Goal: Task Accomplishment & Management: Complete application form

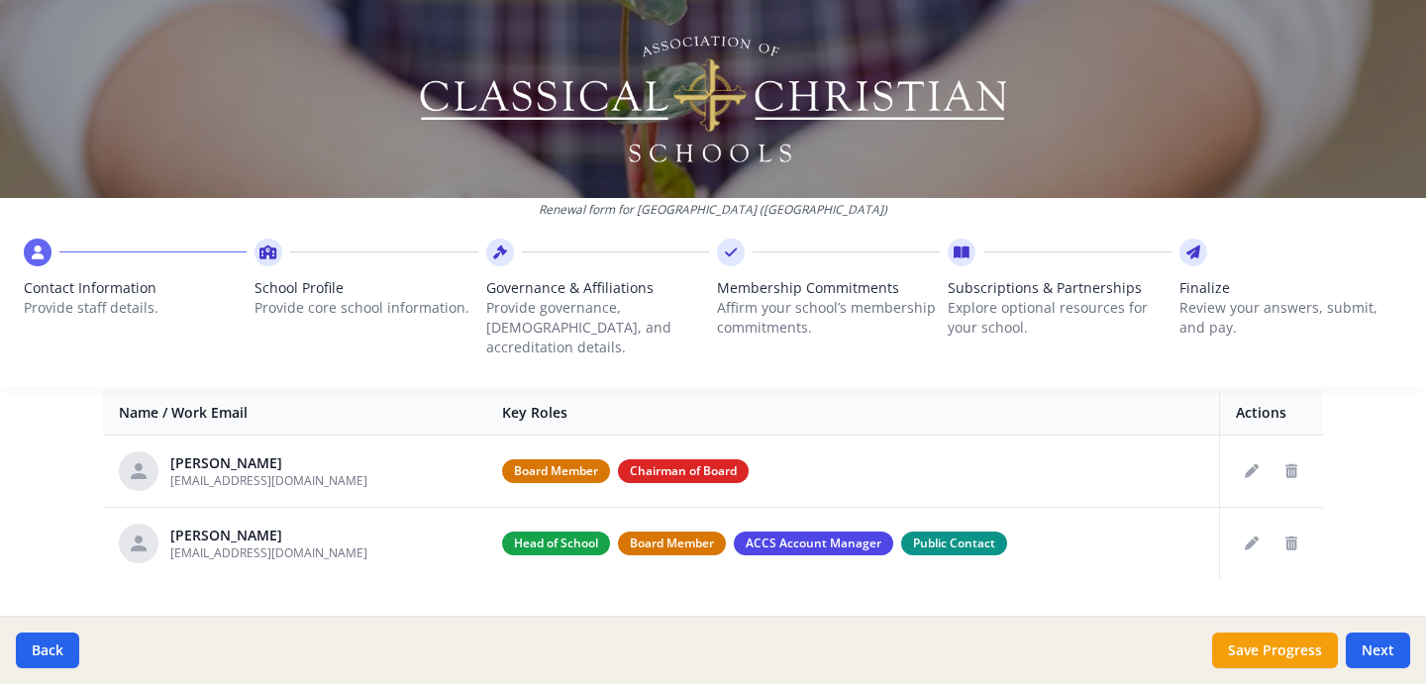
scroll to position [782, 0]
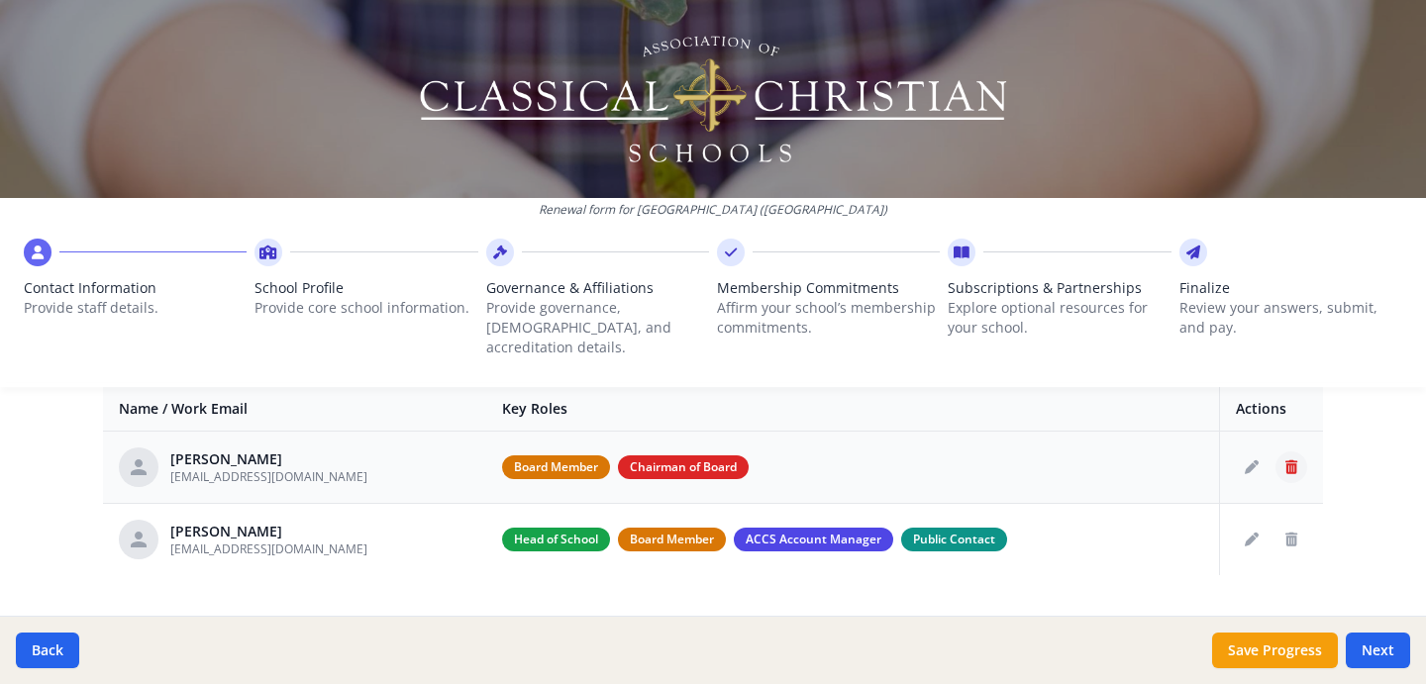
click at [1291, 461] on icon "Delete staff" at bounding box center [1292, 468] width 12 height 14
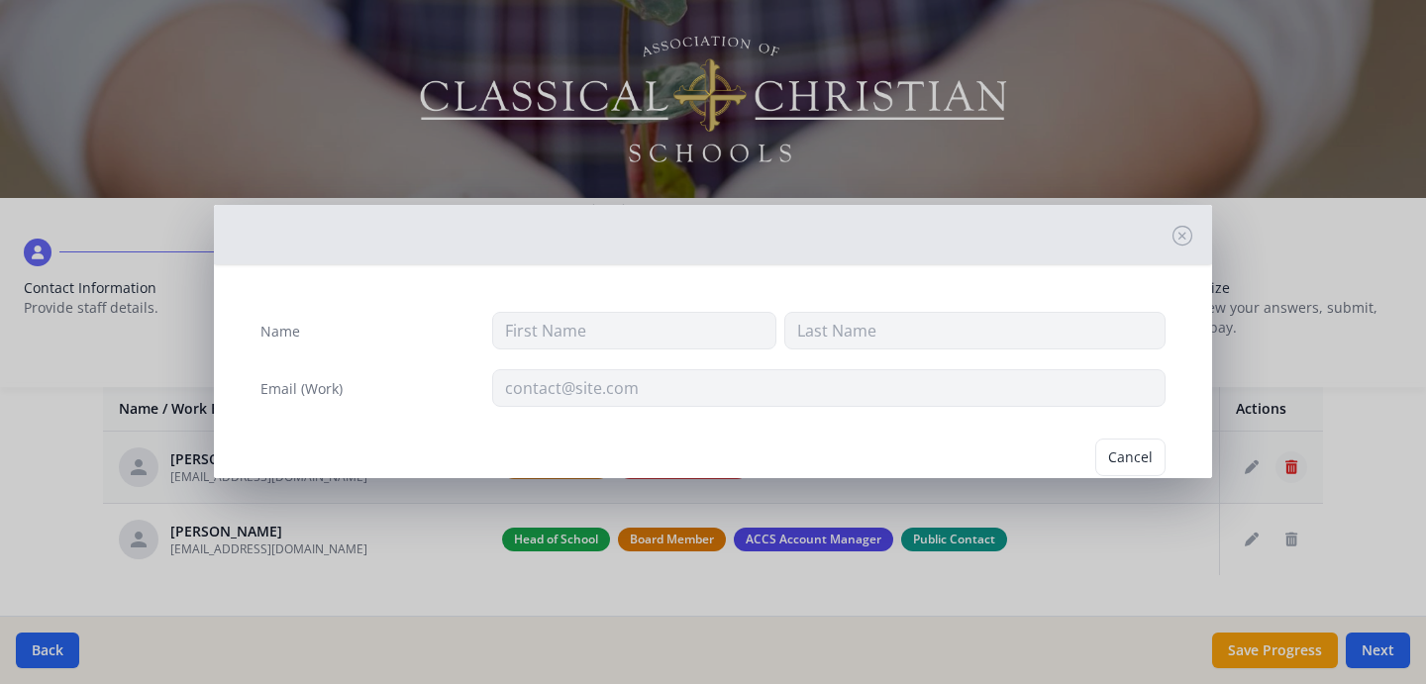
type input "Braxton"
type input "DeGarmo"
type input "bdegarmo53@protonmail.com"
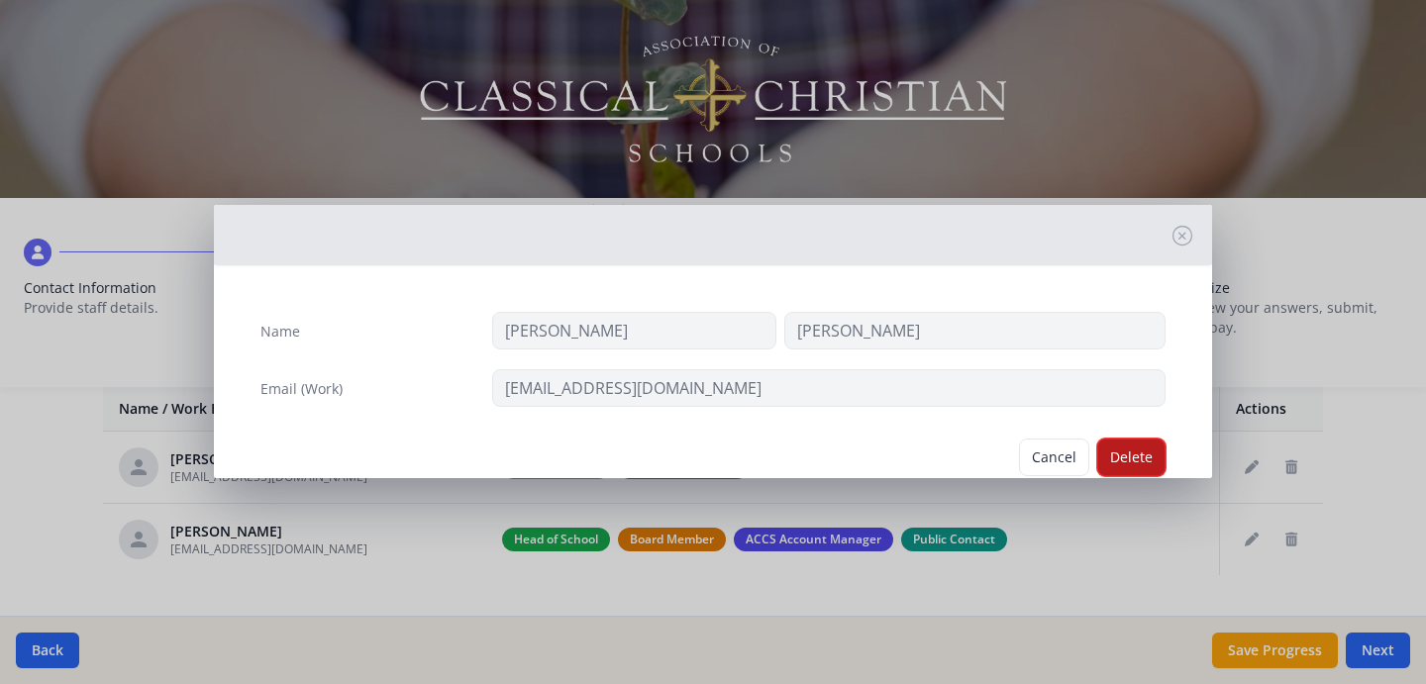
click at [1126, 459] on button "Delete" at bounding box center [1131, 458] width 68 height 38
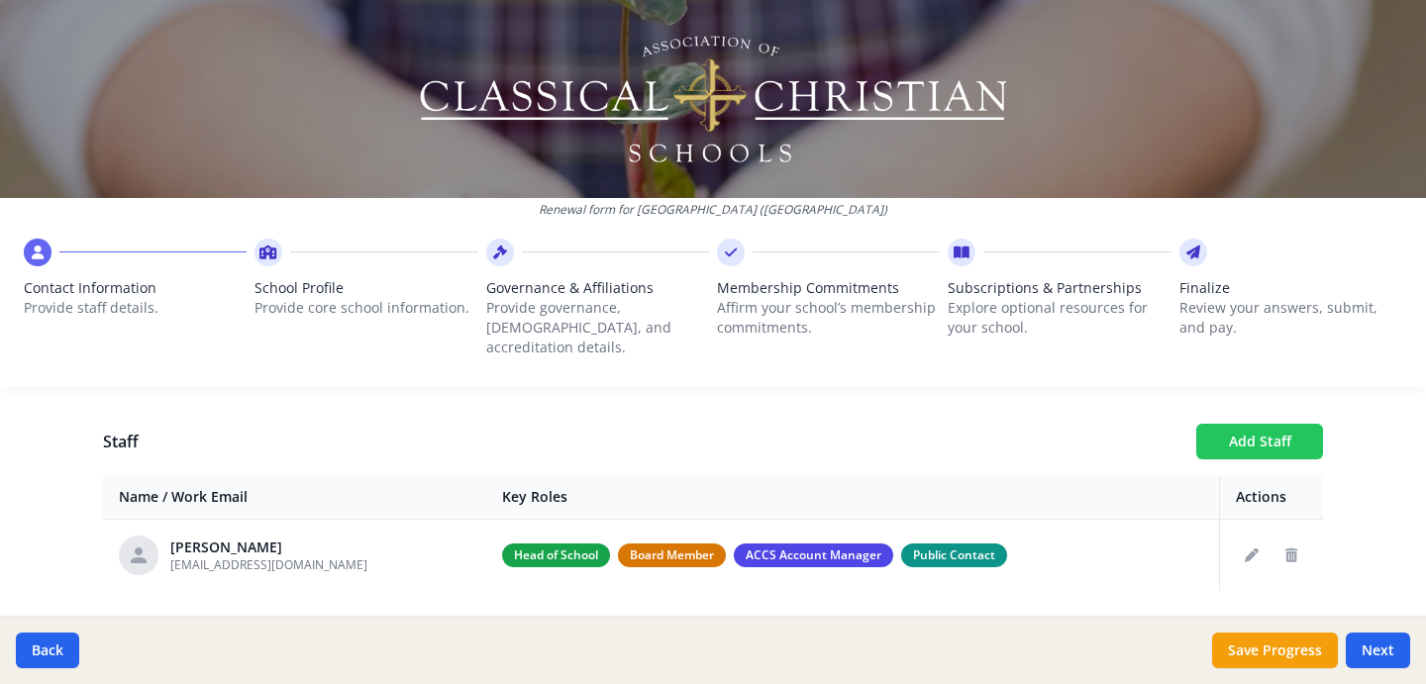
scroll to position [732, 0]
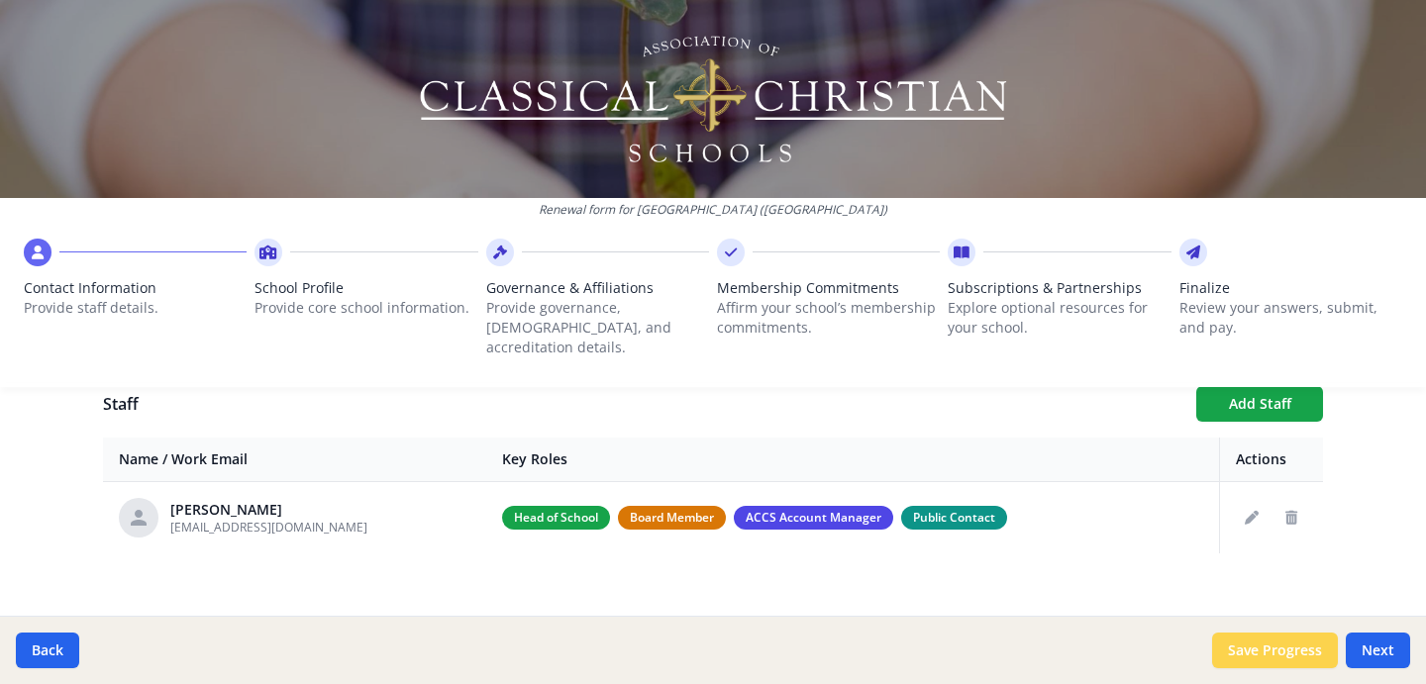
click at [1274, 653] on button "Save Progress" at bounding box center [1275, 651] width 126 height 36
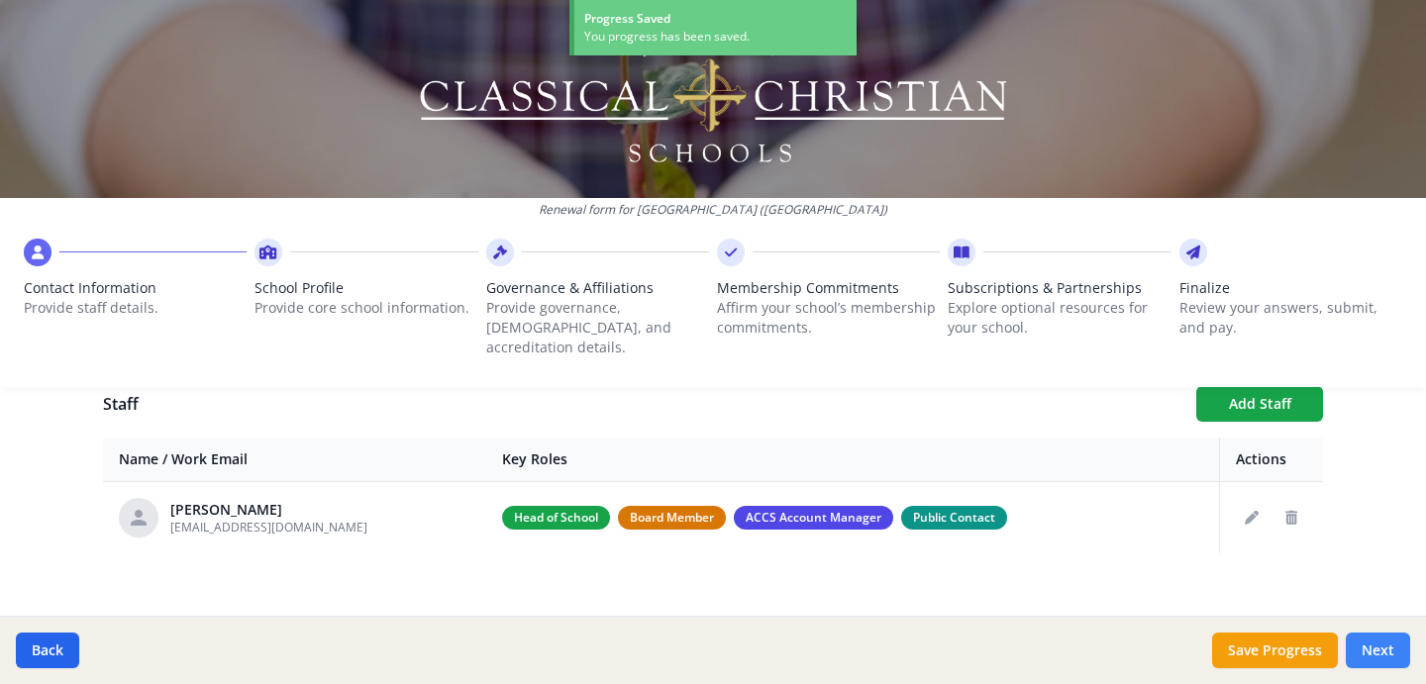
click at [1359, 647] on button "Next" at bounding box center [1378, 651] width 64 height 36
type input "(262) 455-7688"
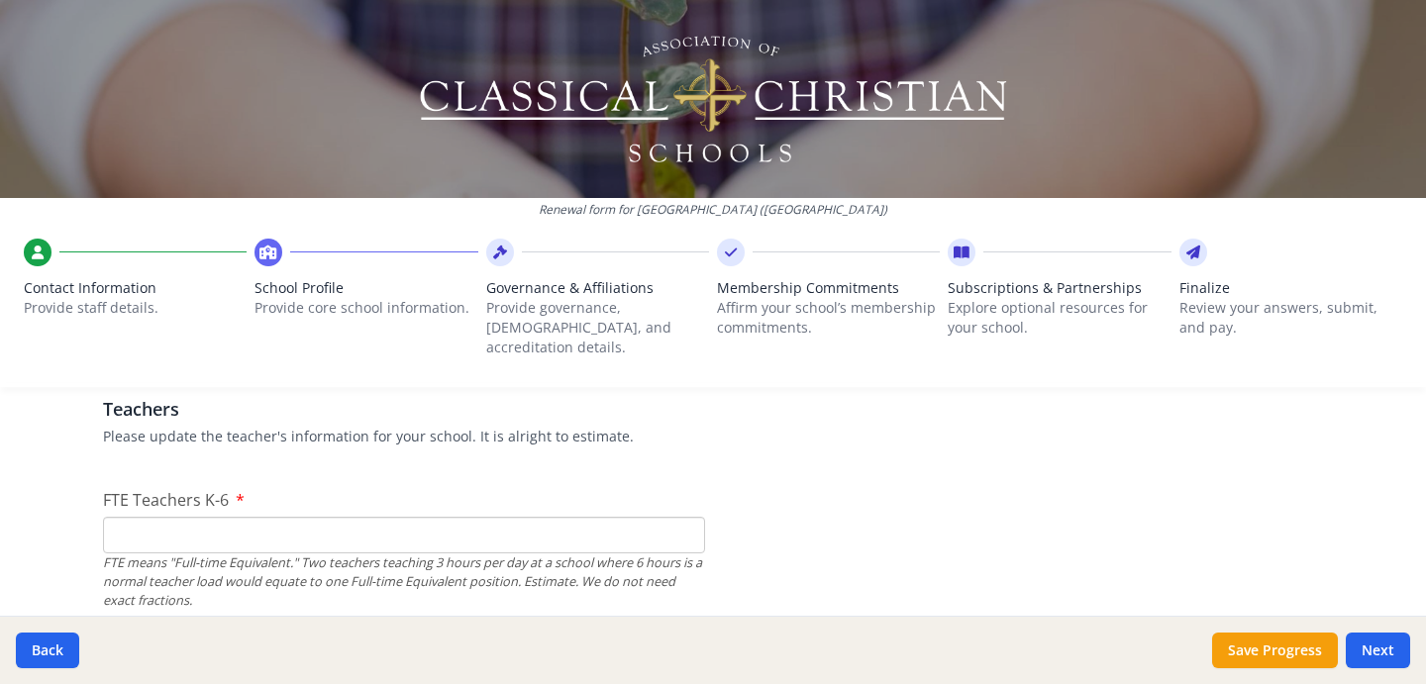
scroll to position [1189, 0]
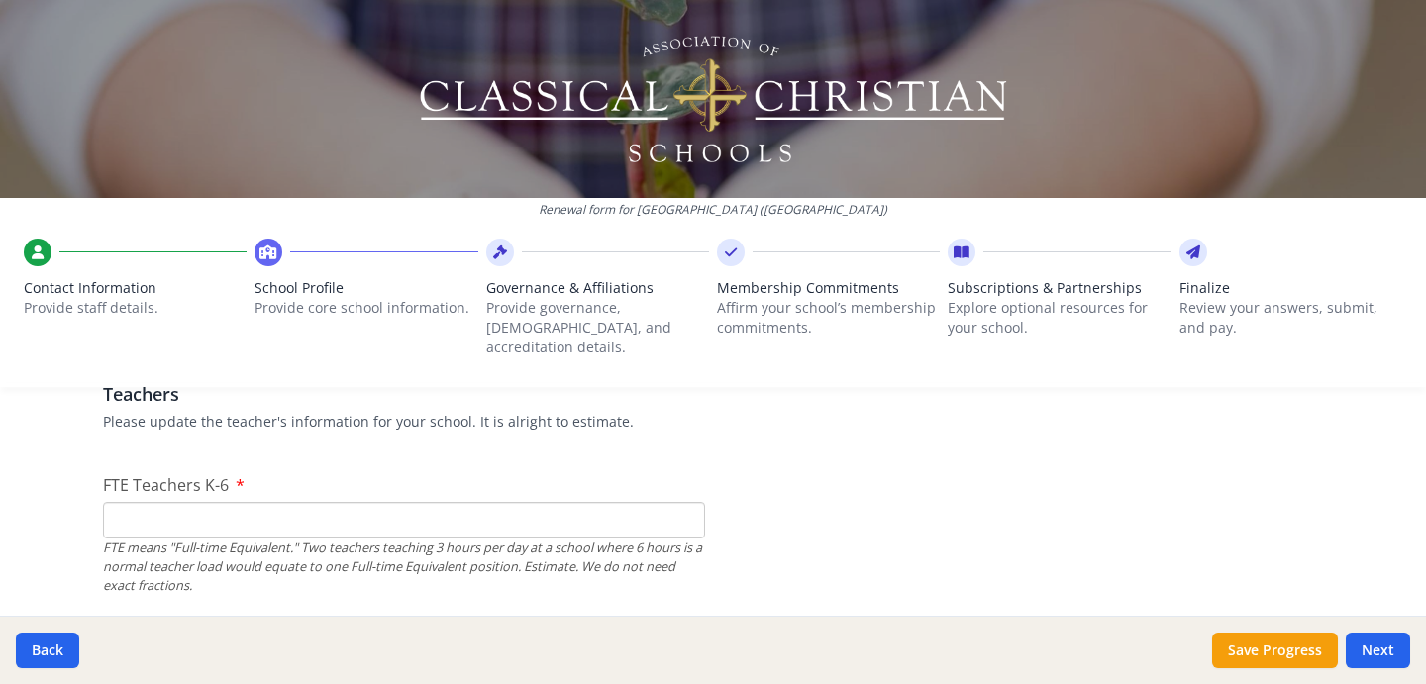
click at [516, 502] on input "FTE Teachers K-6" at bounding box center [404, 520] width 602 height 37
type input "6"
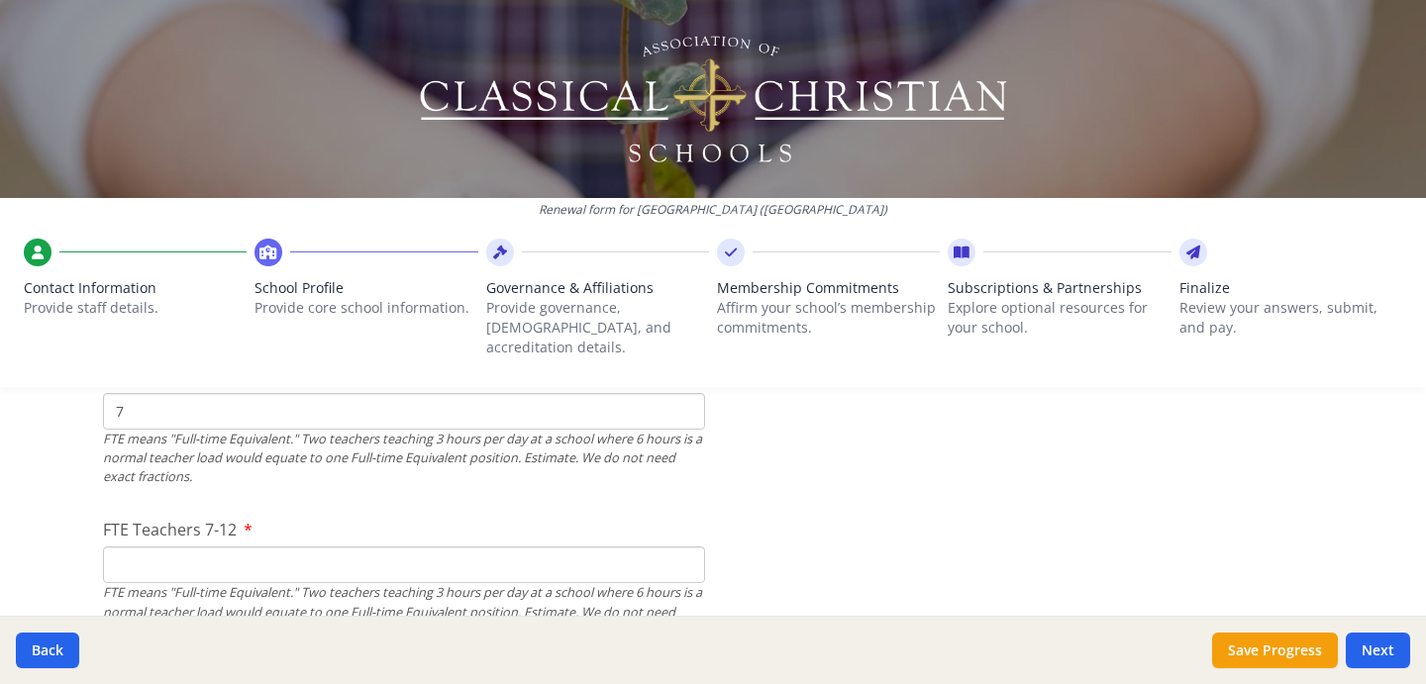
scroll to position [1365, 0]
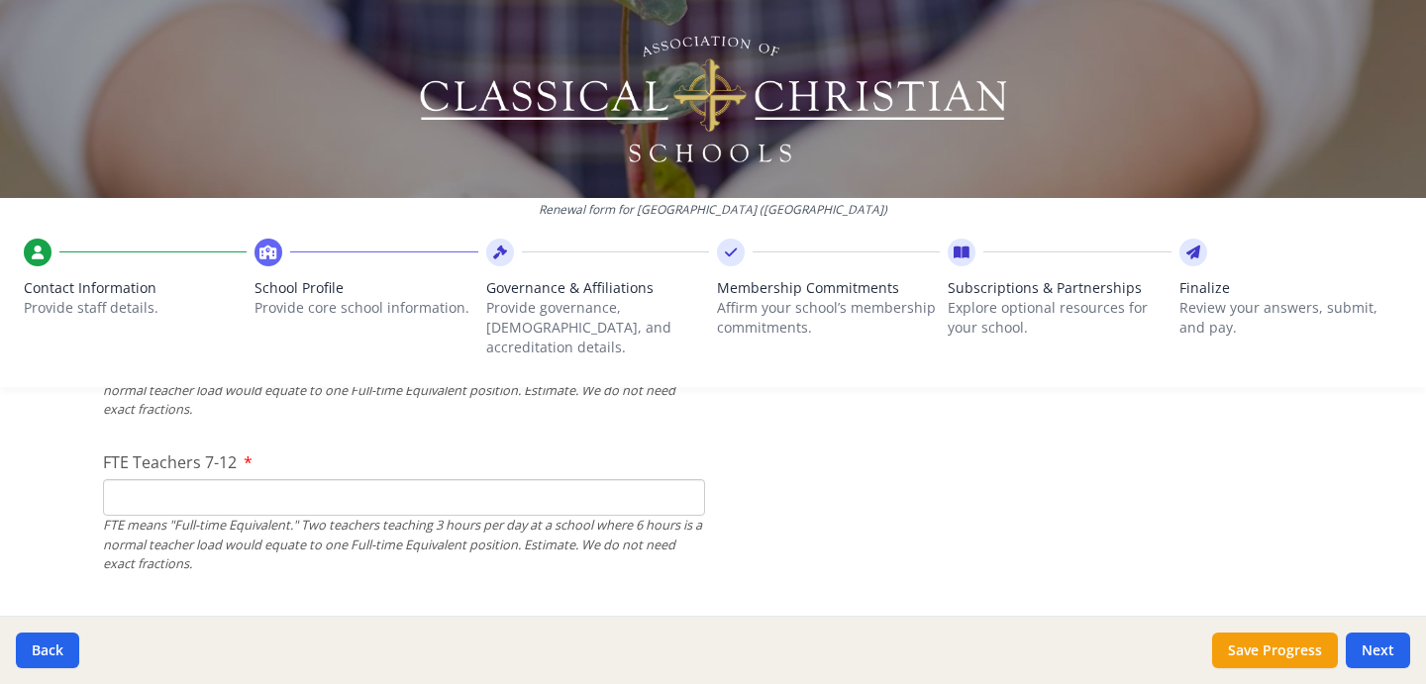
type input "7"
click at [637, 479] on input "FTE Teachers 7-12" at bounding box center [404, 497] width 602 height 37
type input "2"
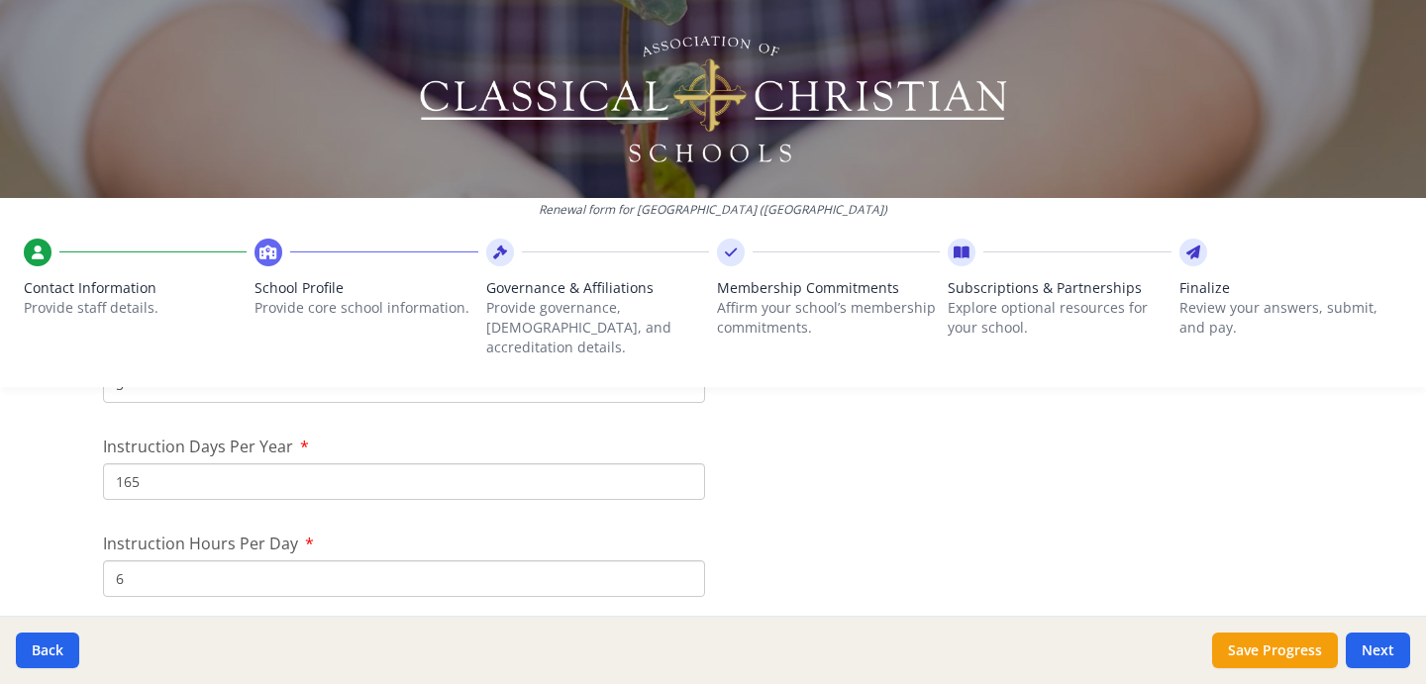
scroll to position [1771, 0]
click at [607, 464] on input "165" at bounding box center [404, 480] width 602 height 37
type input "165"
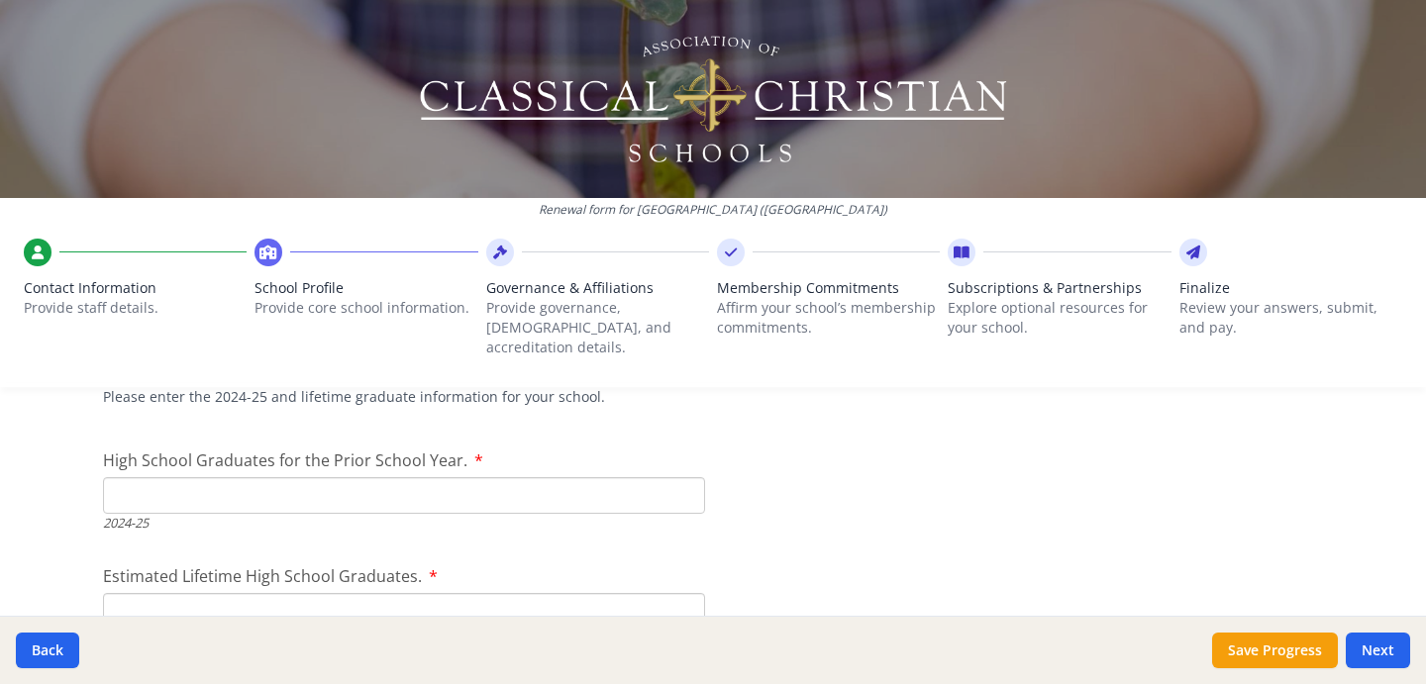
scroll to position [2866, 0]
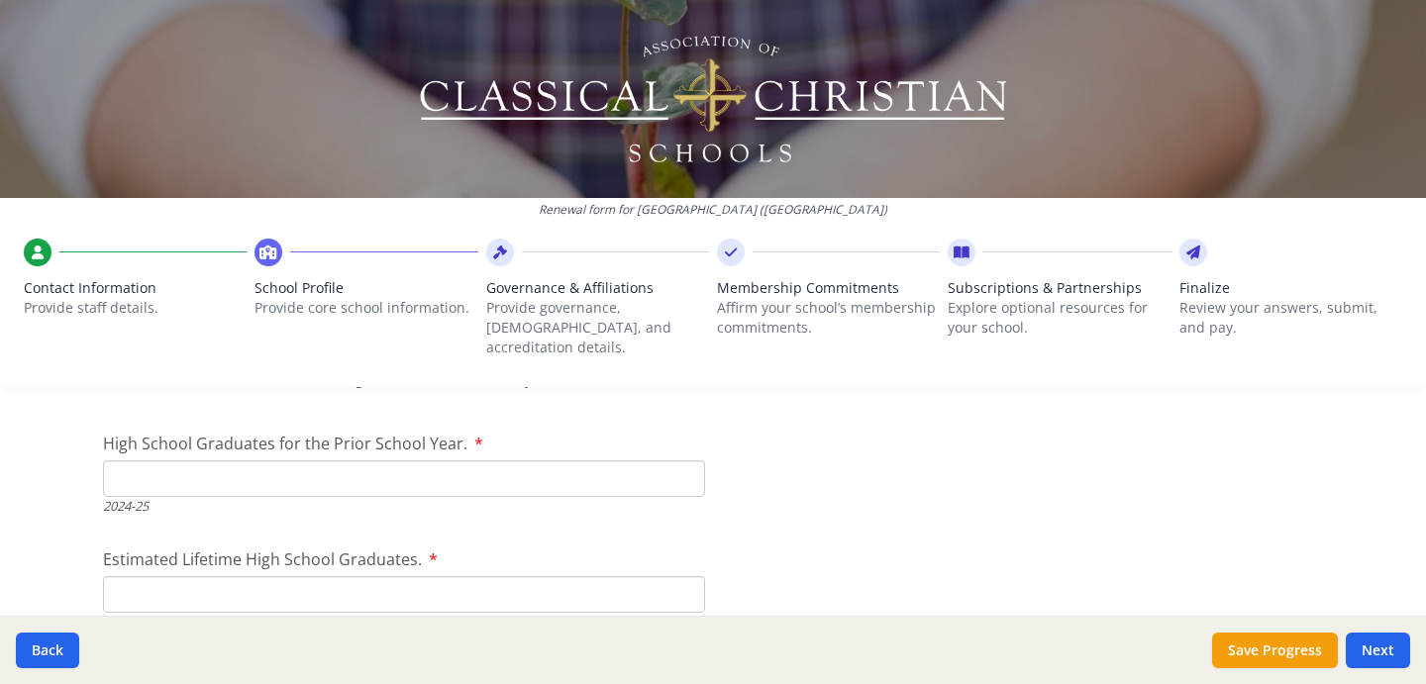
click at [673, 465] on input "High School Graduates for the Prior School Year." at bounding box center [404, 479] width 602 height 37
type input "0"
click at [559, 576] on input "Estimated Lifetime High School Graduates." at bounding box center [404, 594] width 602 height 37
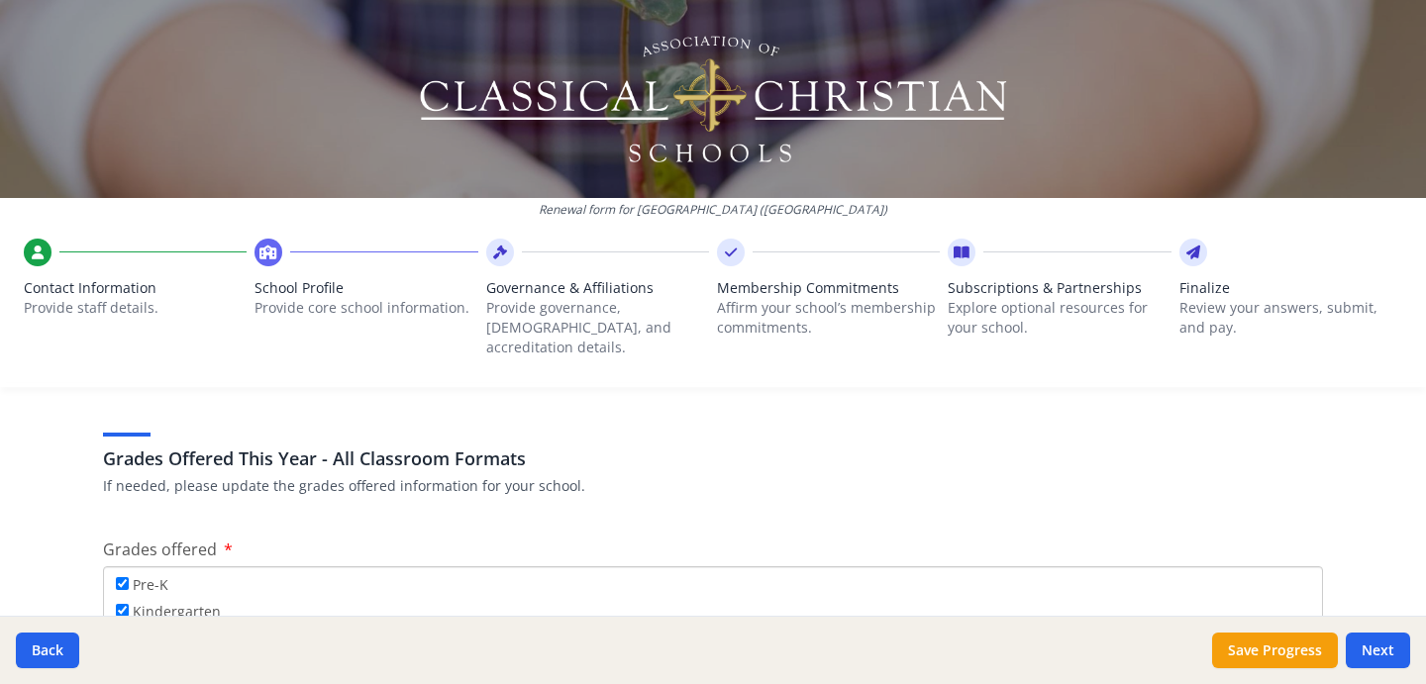
scroll to position [3170, 0]
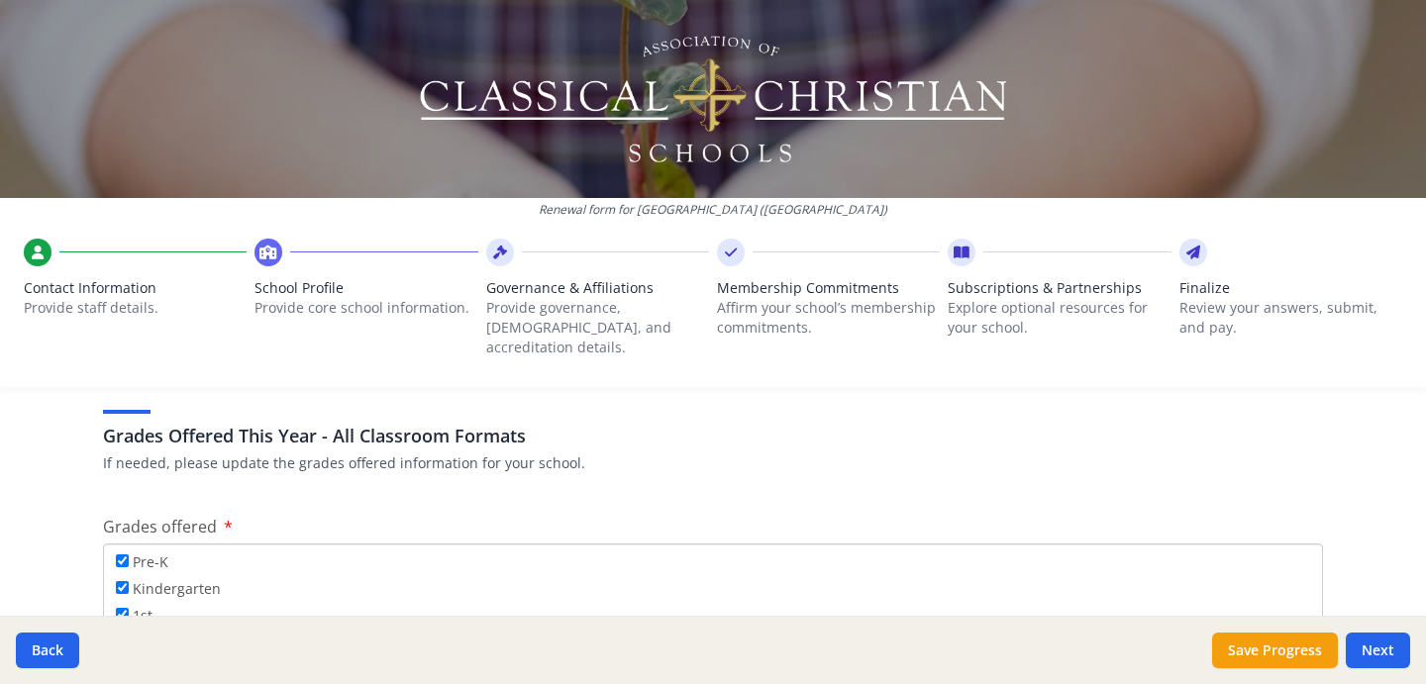
type input "0"
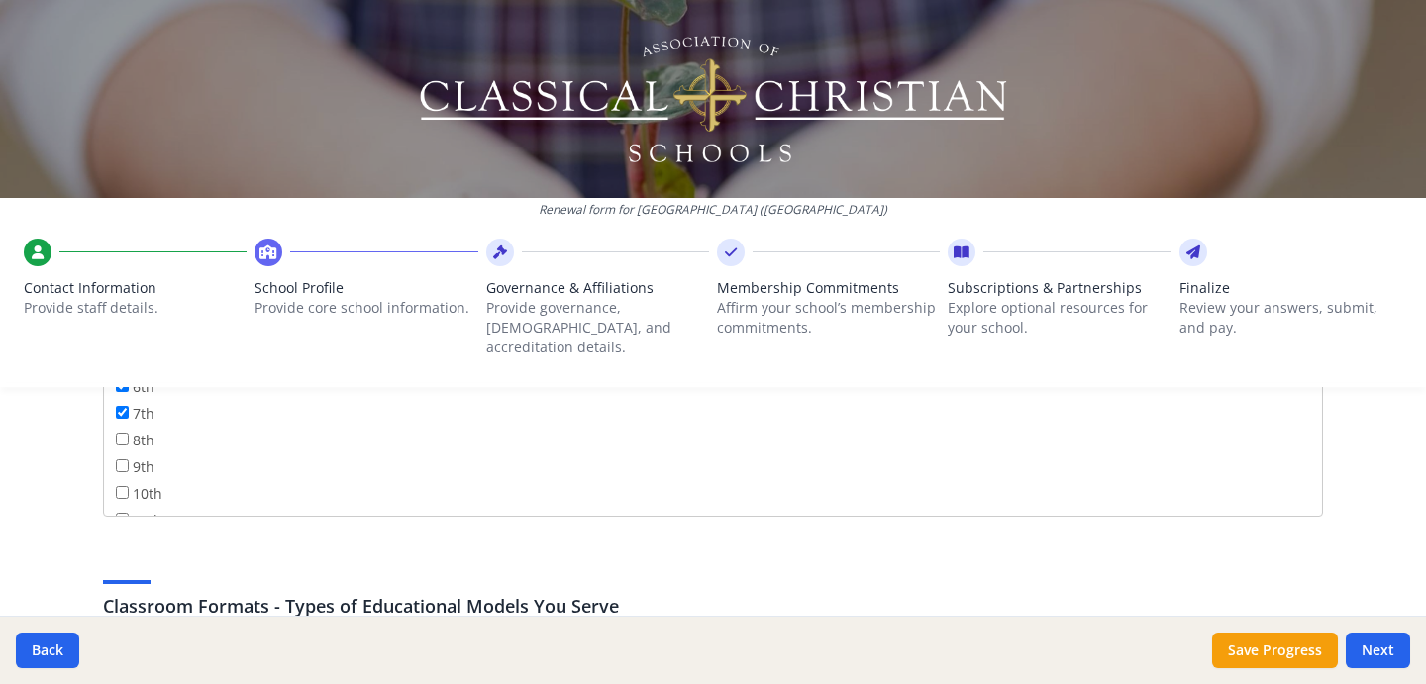
scroll to position [190, 0]
click at [122, 430] on input "8th" at bounding box center [122, 436] width 13 height 13
checkbox input "true"
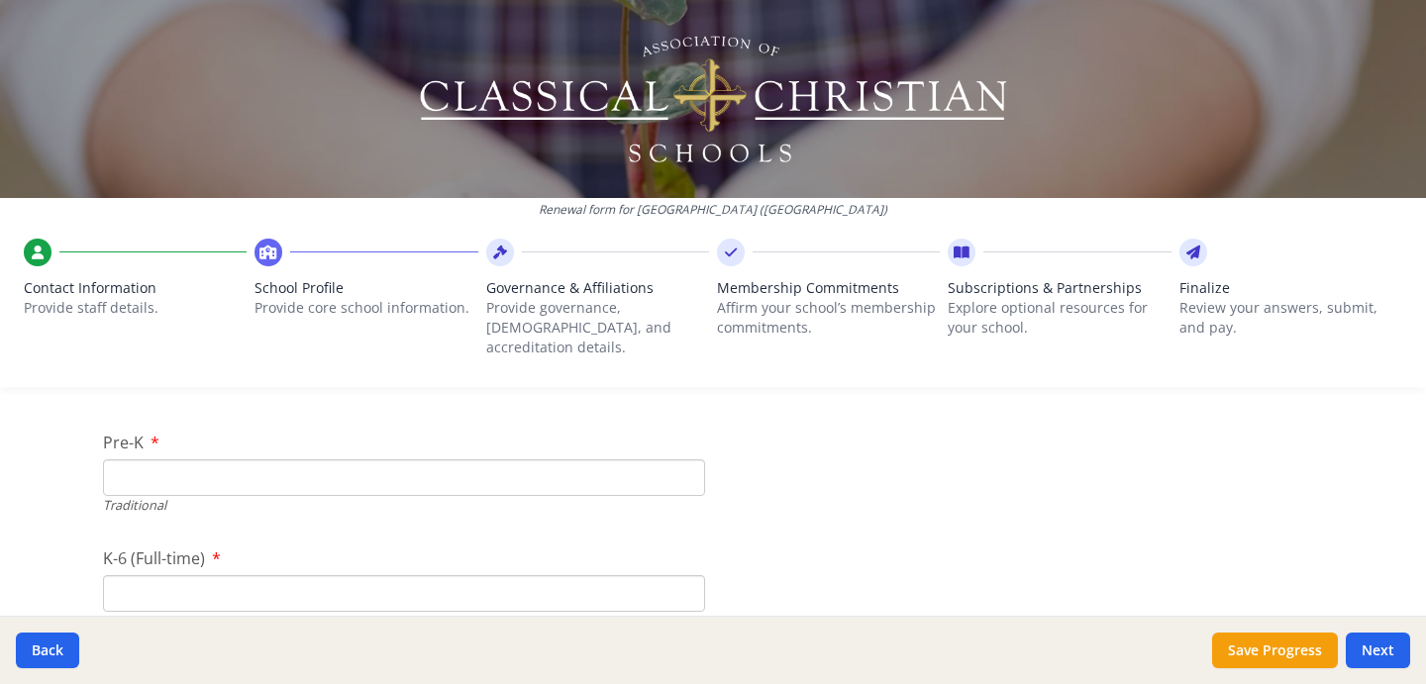
scroll to position [4131, 0]
click at [559, 458] on input "Pre-K" at bounding box center [404, 476] width 602 height 37
type input "11"
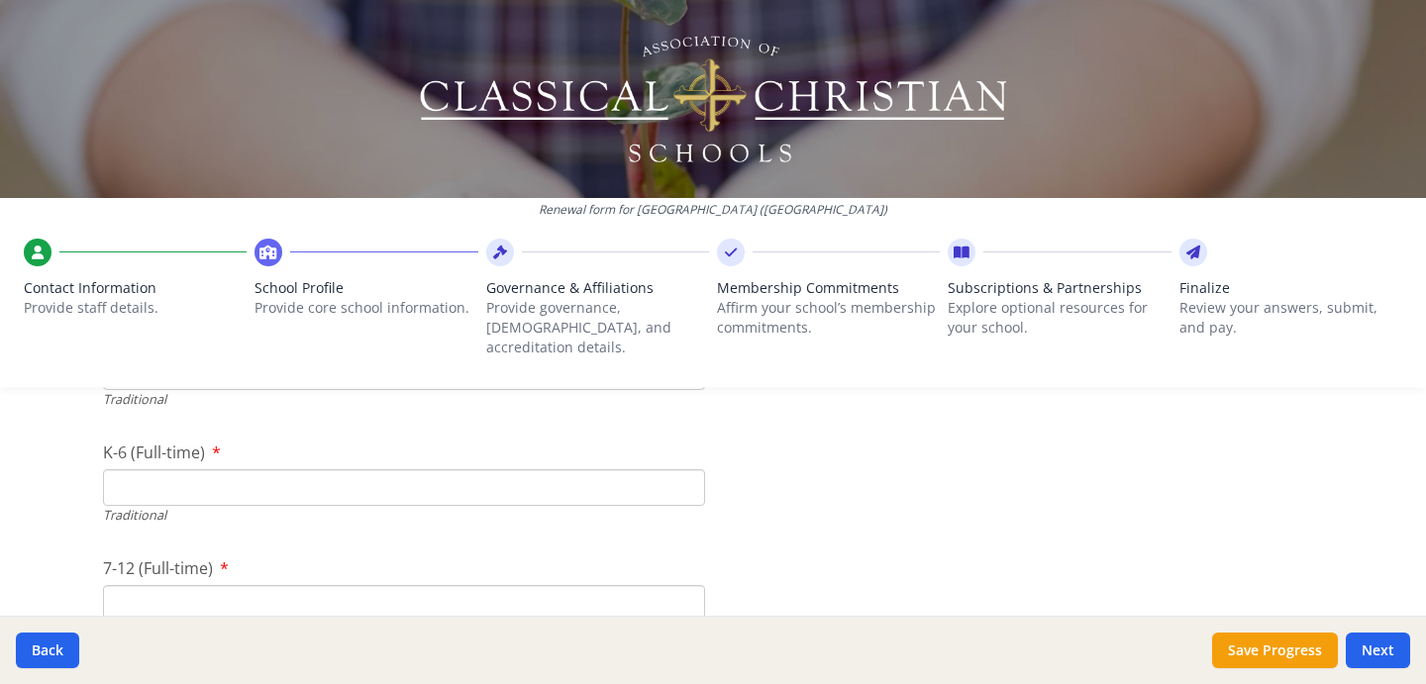
click at [539, 469] on input "K-6 (Full-time)" at bounding box center [404, 487] width 602 height 37
type input "84"
click at [478, 586] on input "7-12 (Full-time)" at bounding box center [404, 603] width 602 height 37
type input "23"
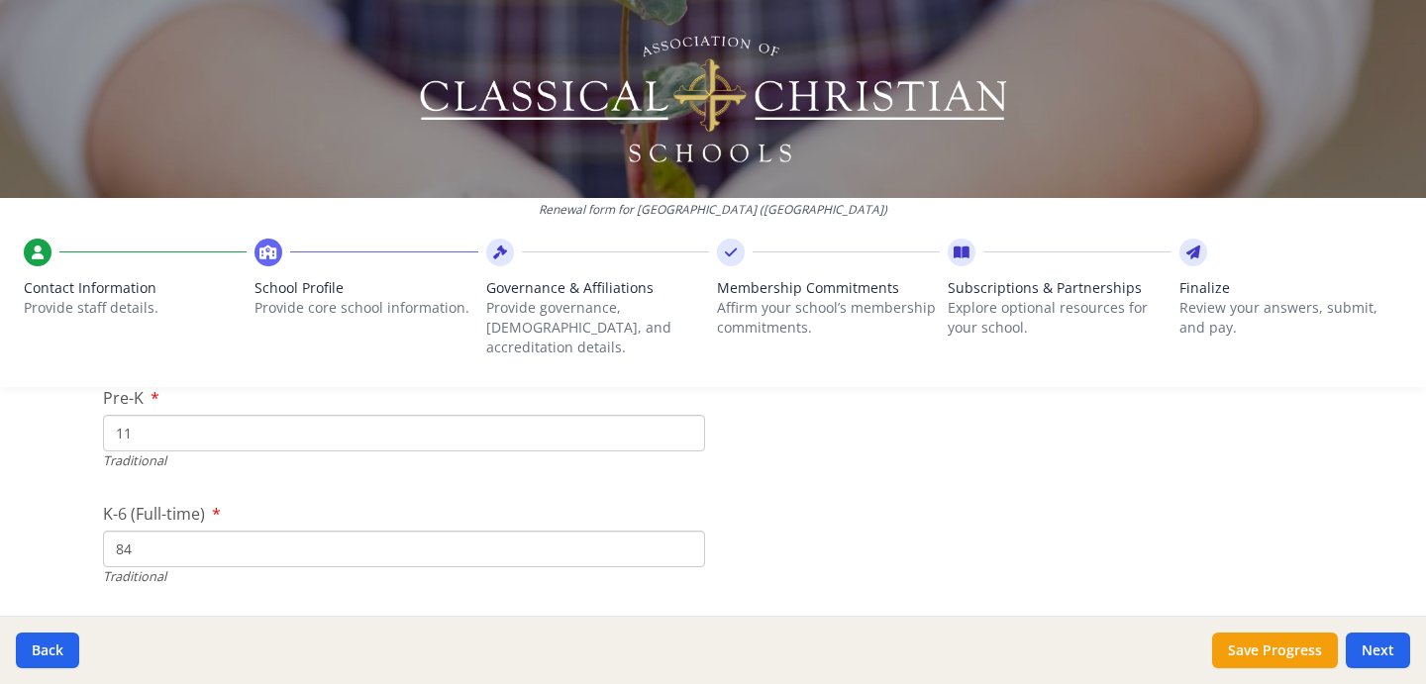
click at [403, 531] on input "84" at bounding box center [404, 549] width 602 height 37
type input "85"
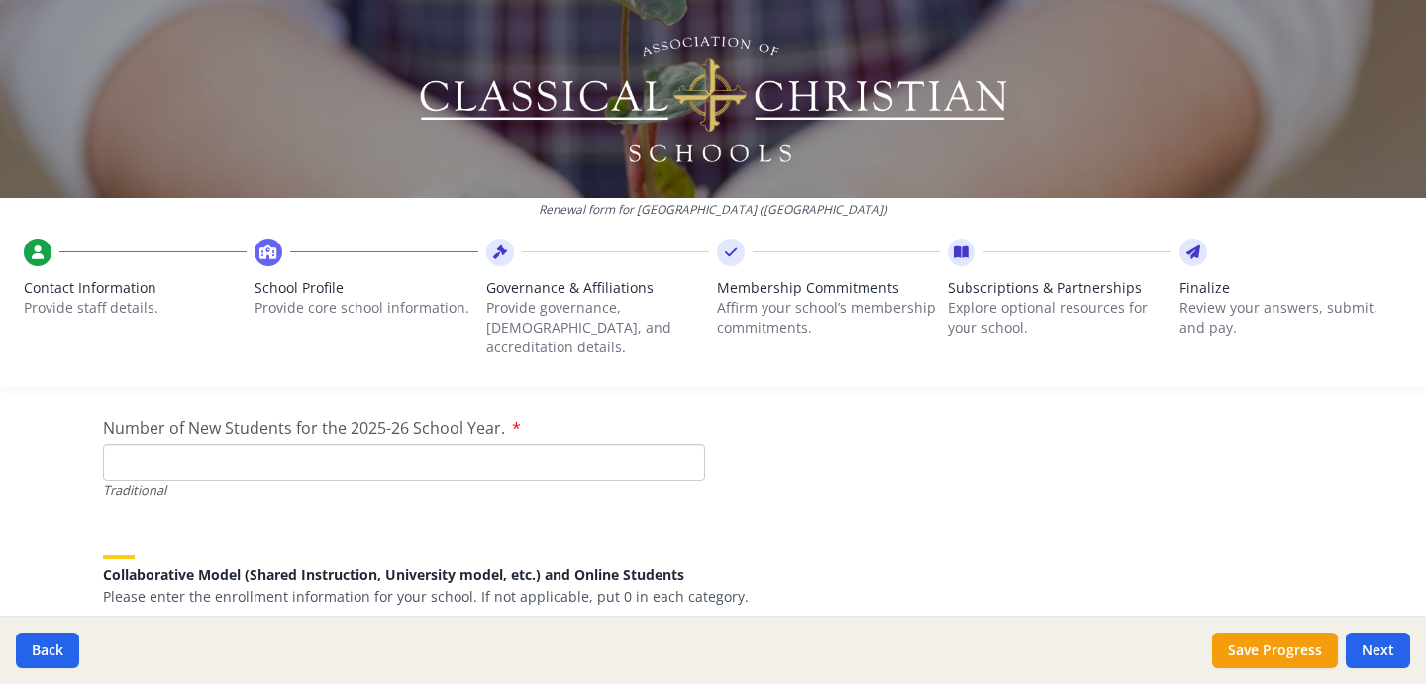
scroll to position [4501, 0]
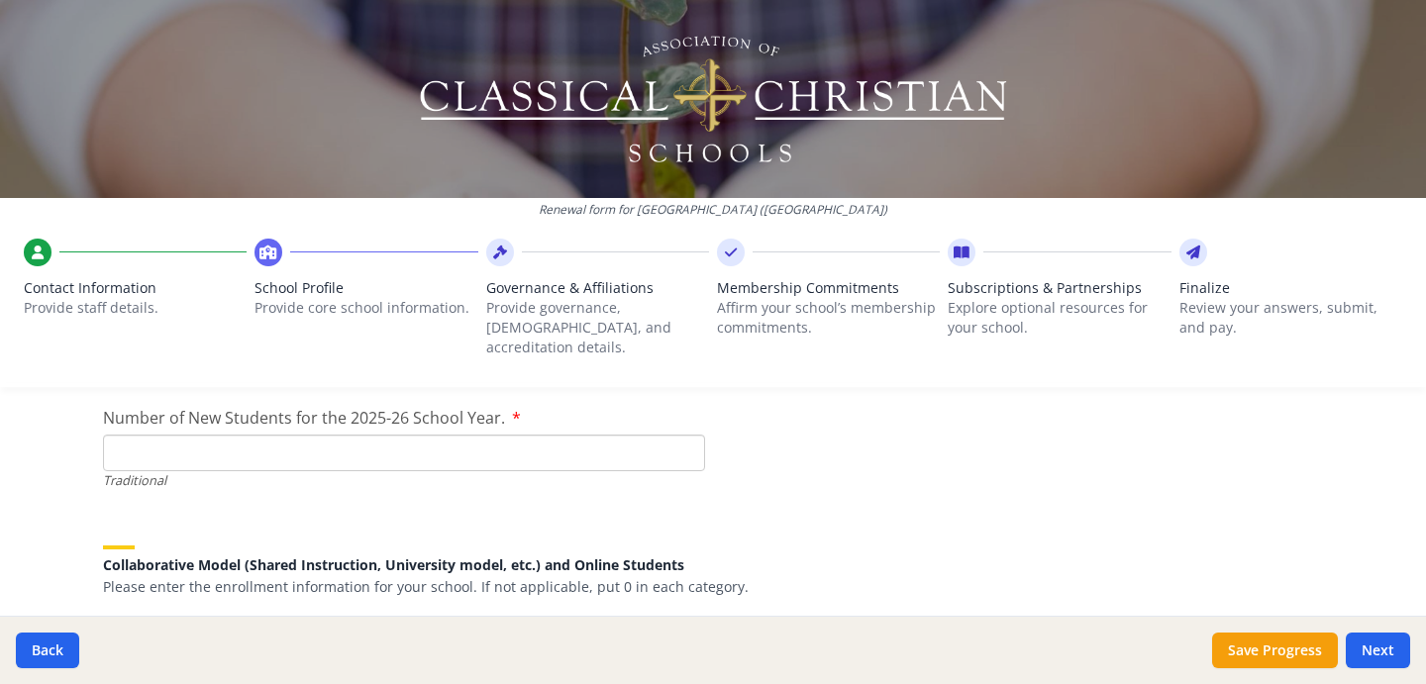
click at [573, 435] on input "Number of New Students for the 2025-26 School Year." at bounding box center [404, 453] width 602 height 37
type input "25"
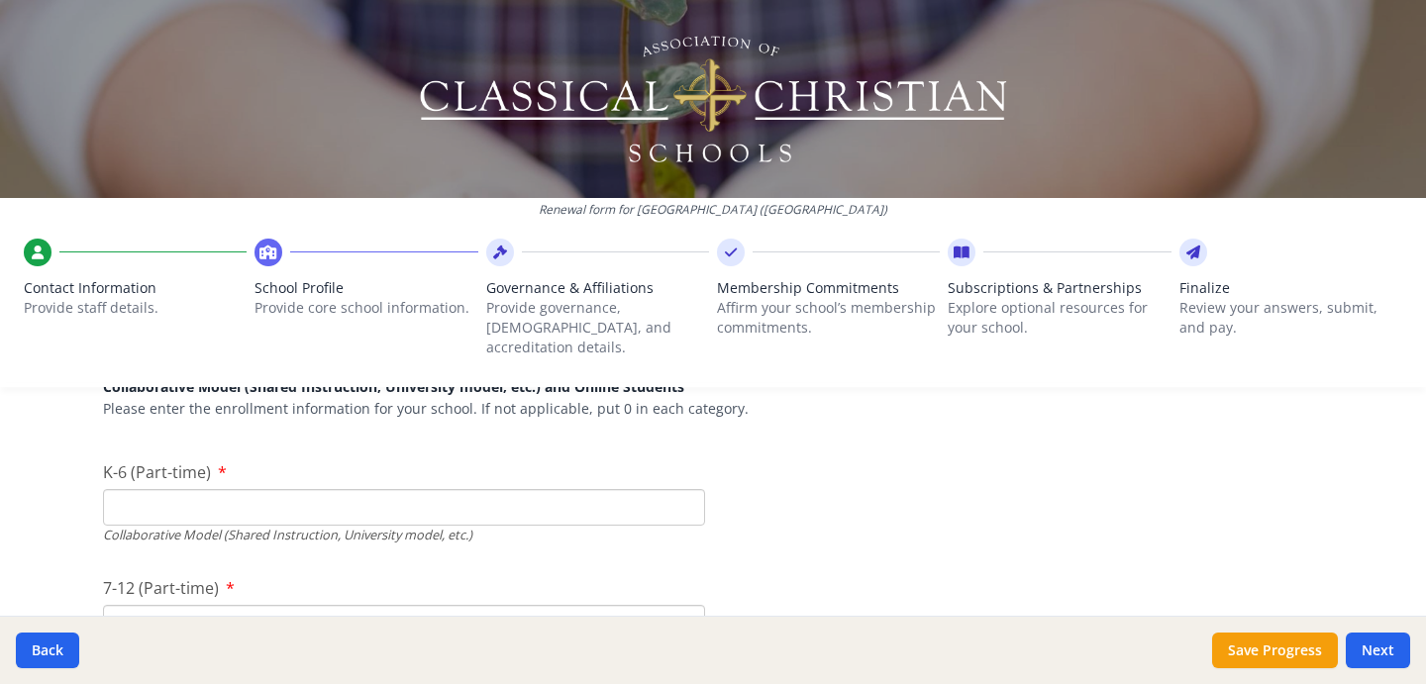
scroll to position [4703, 0]
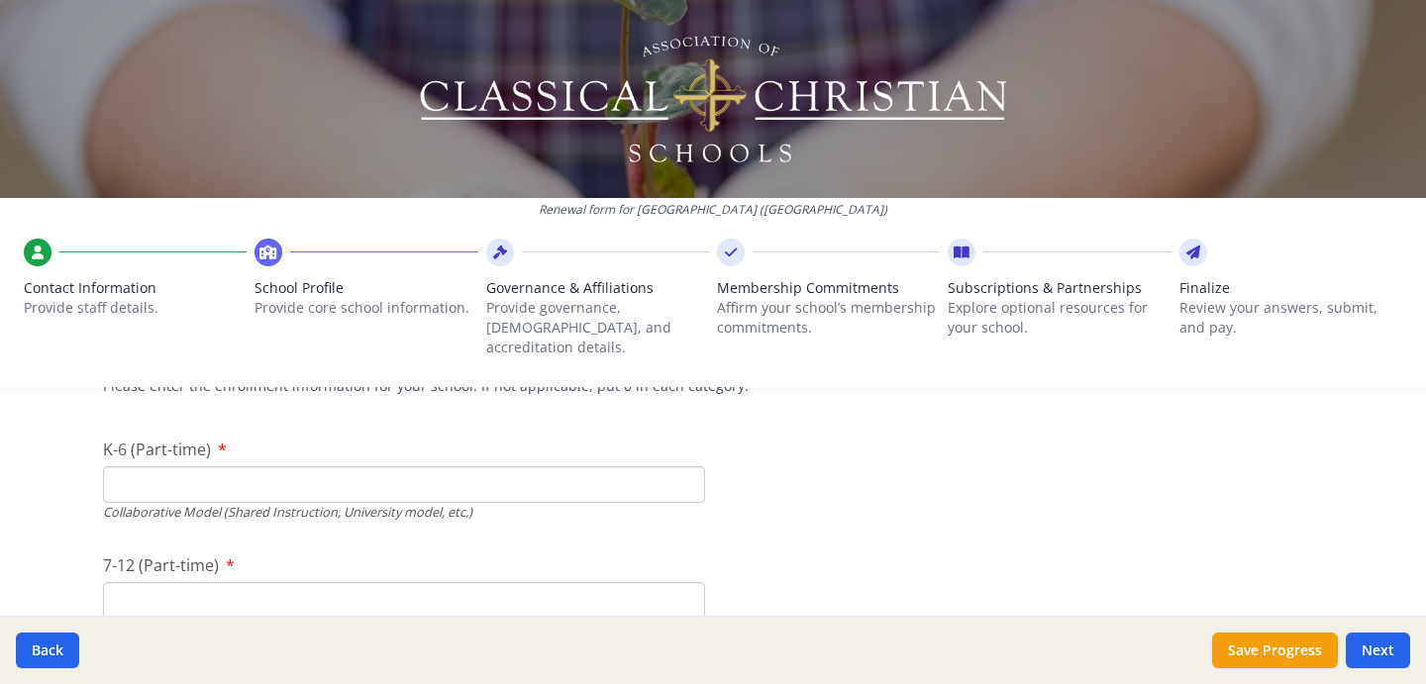
click at [648, 466] on input "K-6 (Part-time)" at bounding box center [404, 484] width 602 height 37
type input "0"
click at [542, 582] on input "7-12 (Part-time)" at bounding box center [404, 600] width 602 height 37
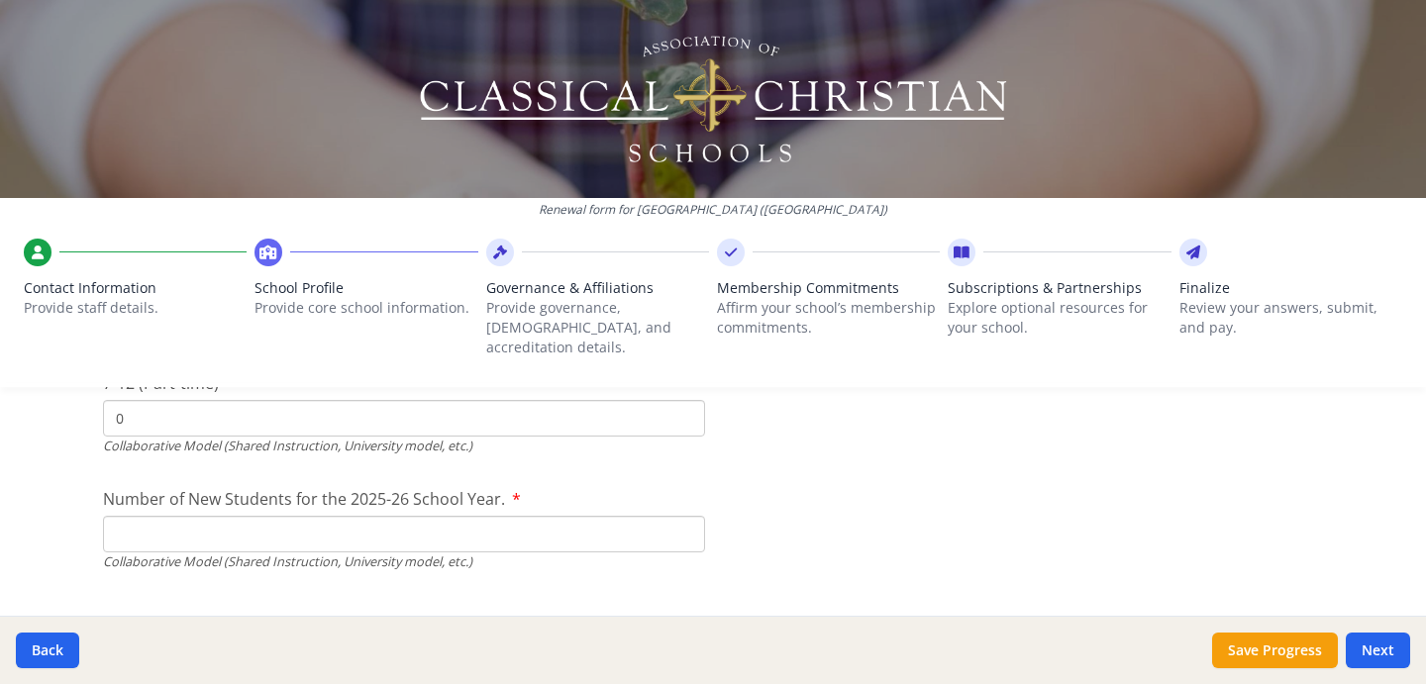
scroll to position [4895, 0]
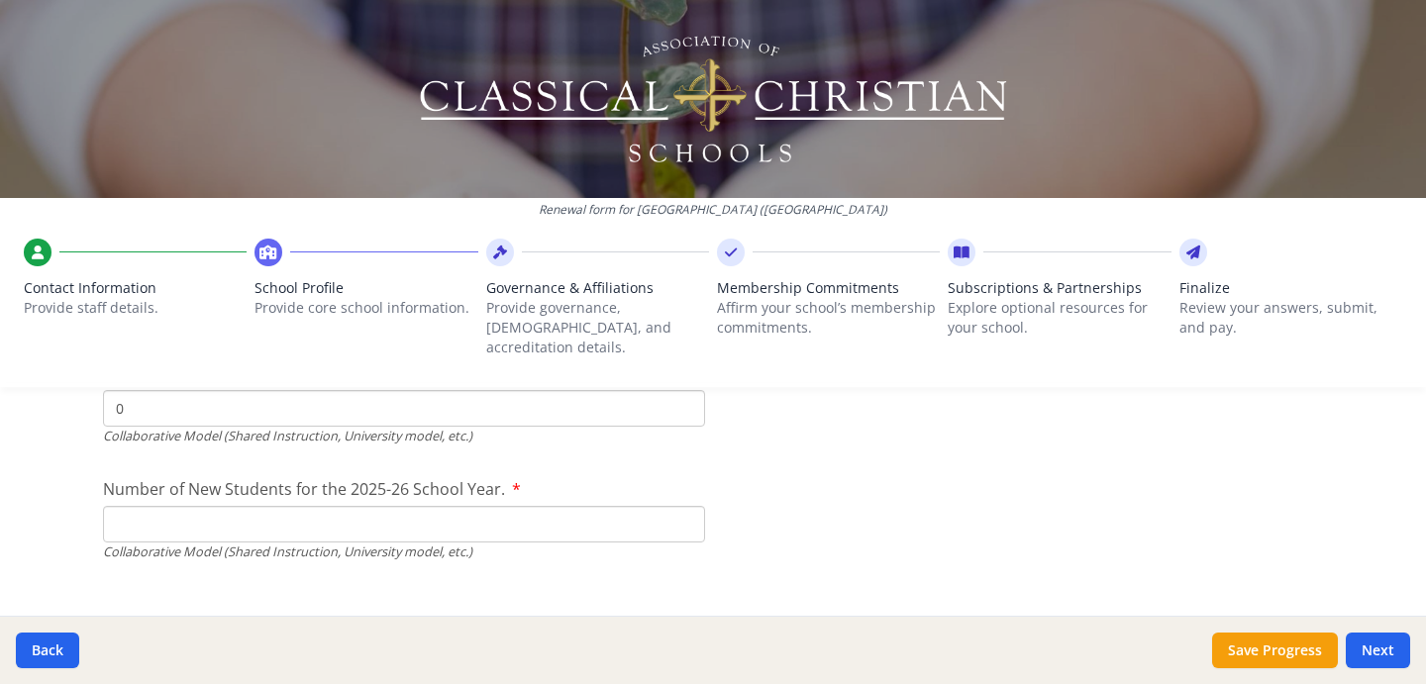
type input "0"
click at [504, 506] on input "Number of New Students for the 2025-26 School Year." at bounding box center [404, 524] width 602 height 37
type input "0"
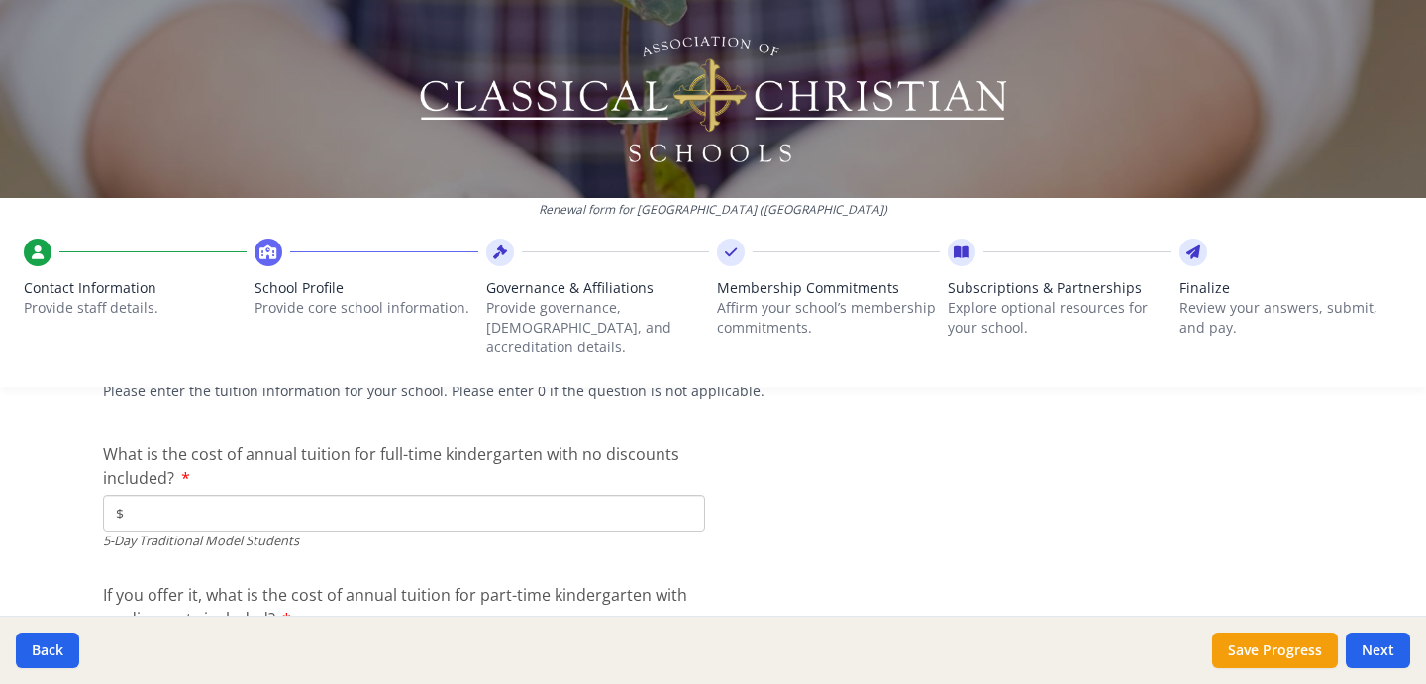
scroll to position [5183, 0]
click at [455, 497] on input "$" at bounding box center [404, 512] width 602 height 37
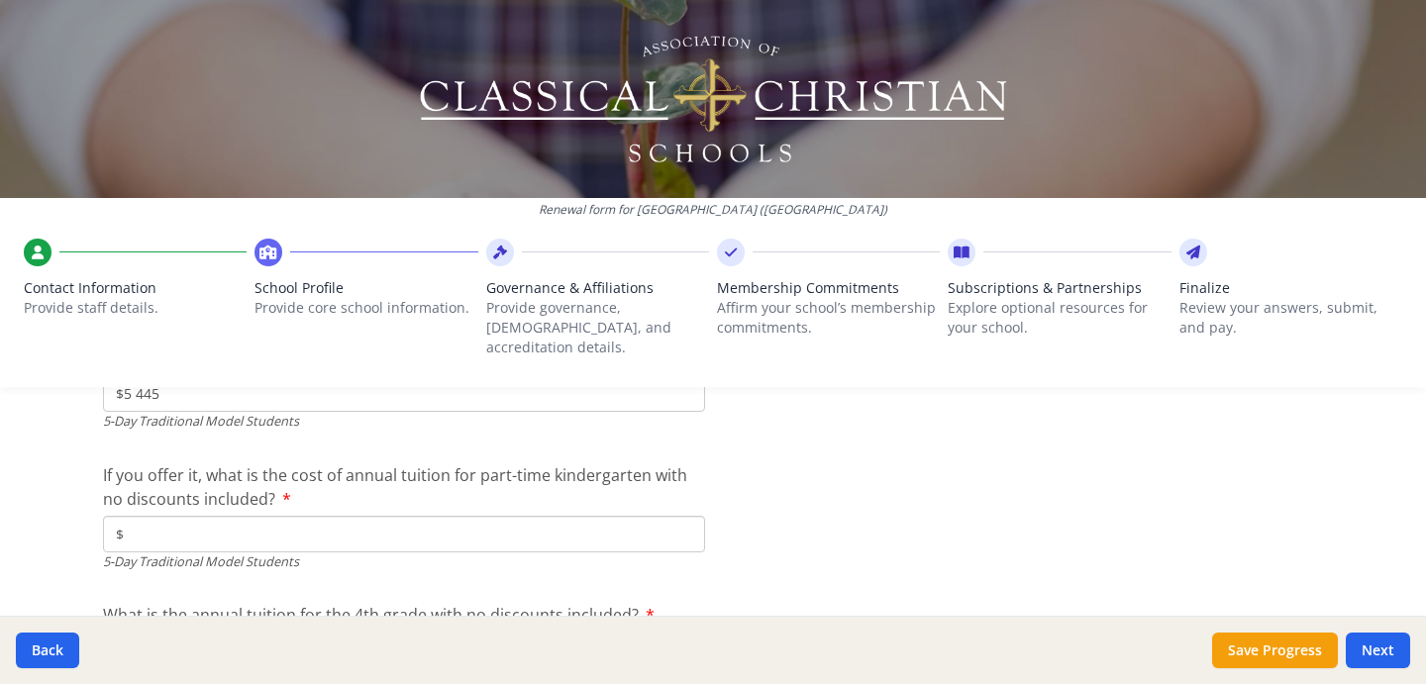
scroll to position [5305, 0]
click at [550, 513] on input "$" at bounding box center [404, 531] width 602 height 37
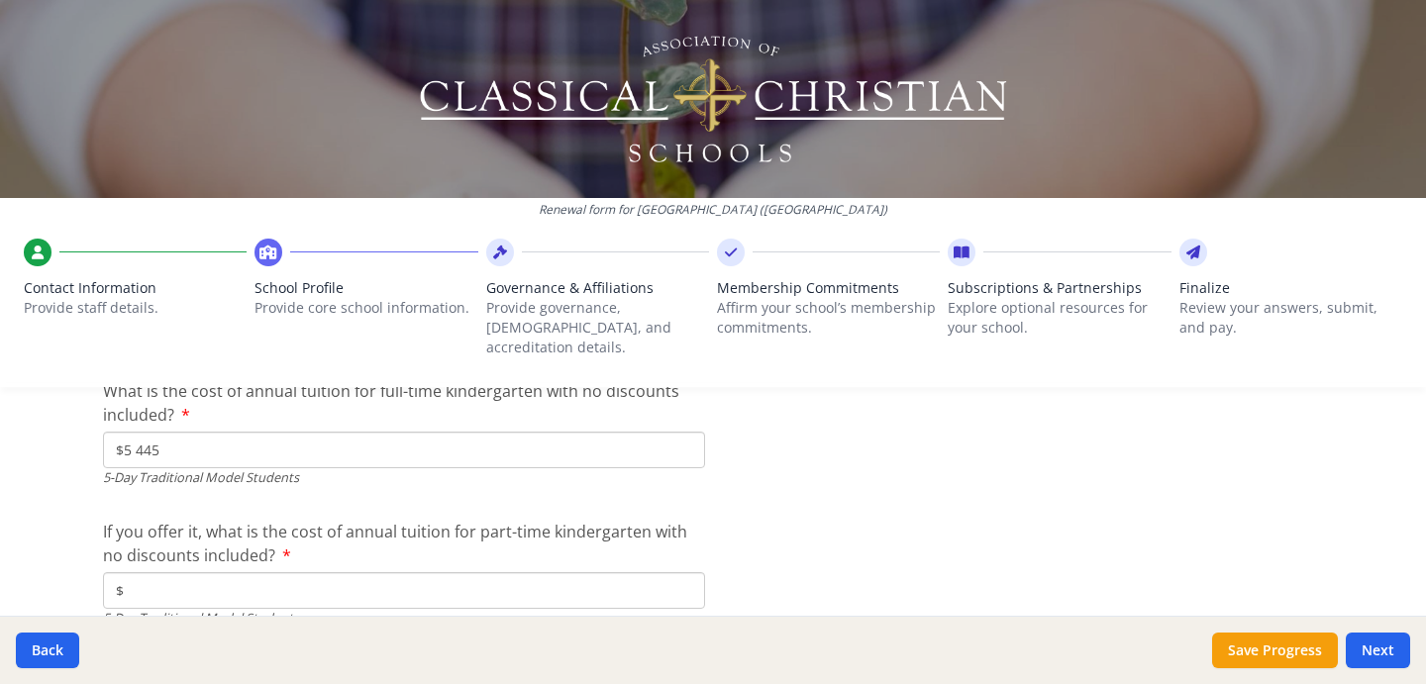
scroll to position [5239, 0]
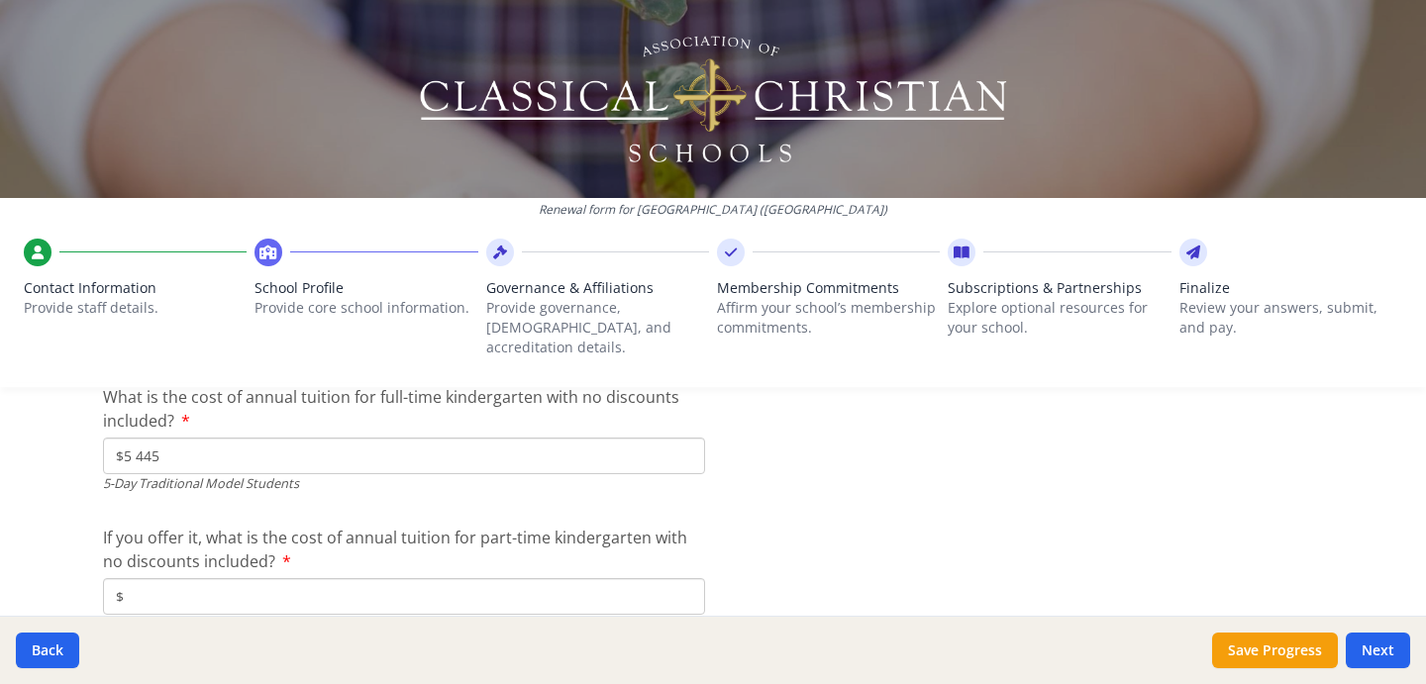
click at [315, 438] on input "$5 445" at bounding box center [404, 456] width 602 height 37
type input "$5 445"
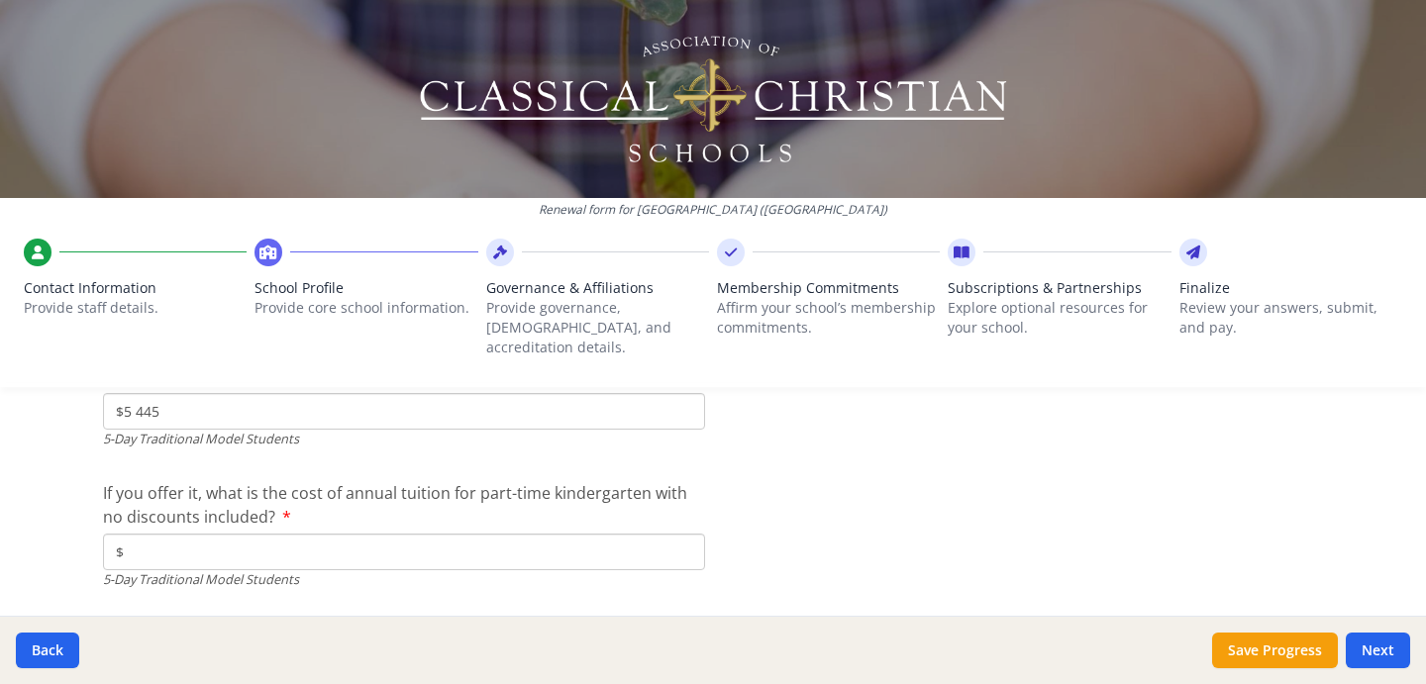
scroll to position [5297, 0]
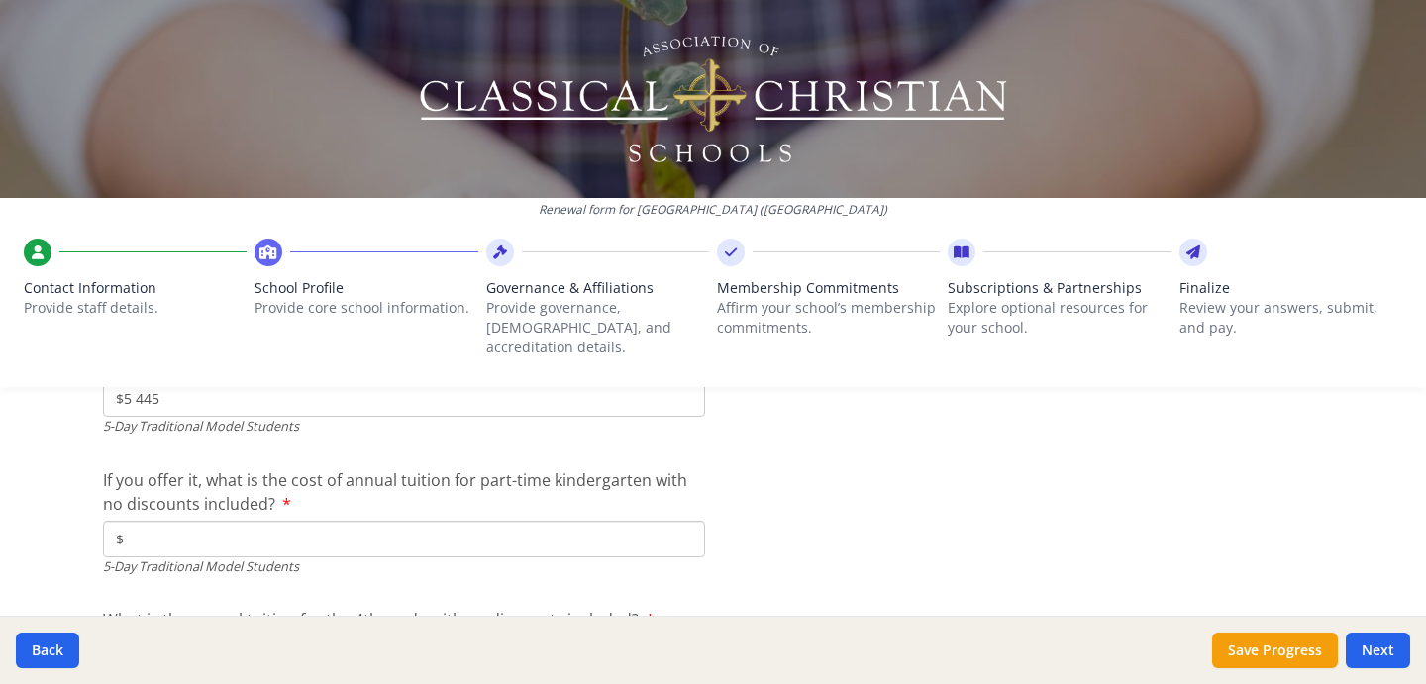
click at [532, 521] on input "$" at bounding box center [404, 539] width 602 height 37
type input "$2 722.5"
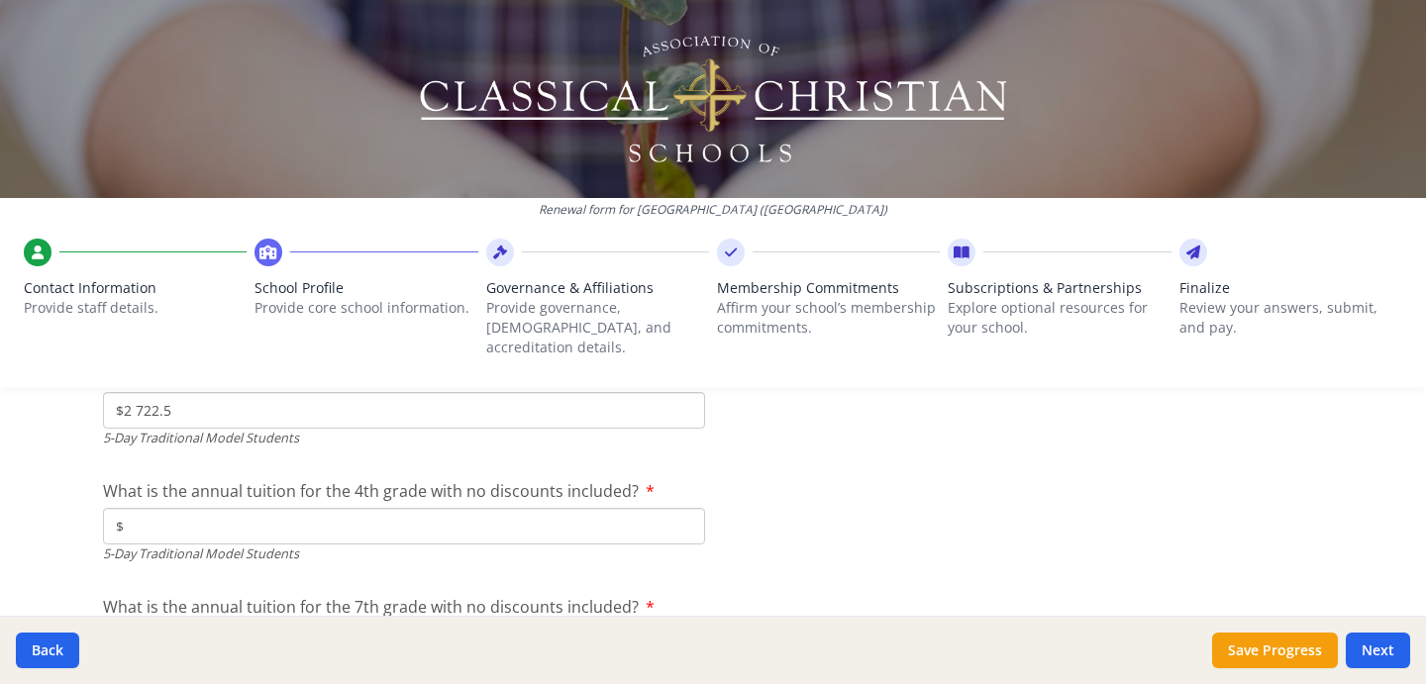
scroll to position [5447, 0]
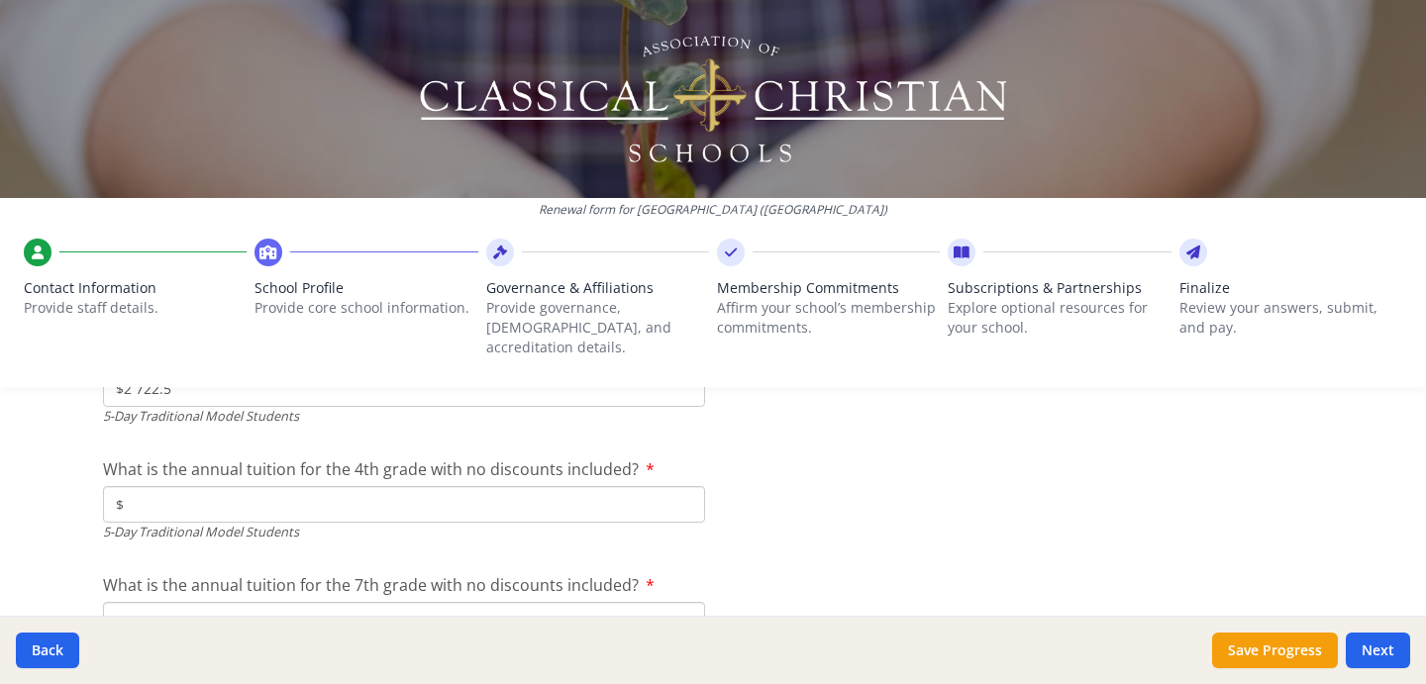
click at [534, 486] on input "$" at bounding box center [404, 504] width 602 height 37
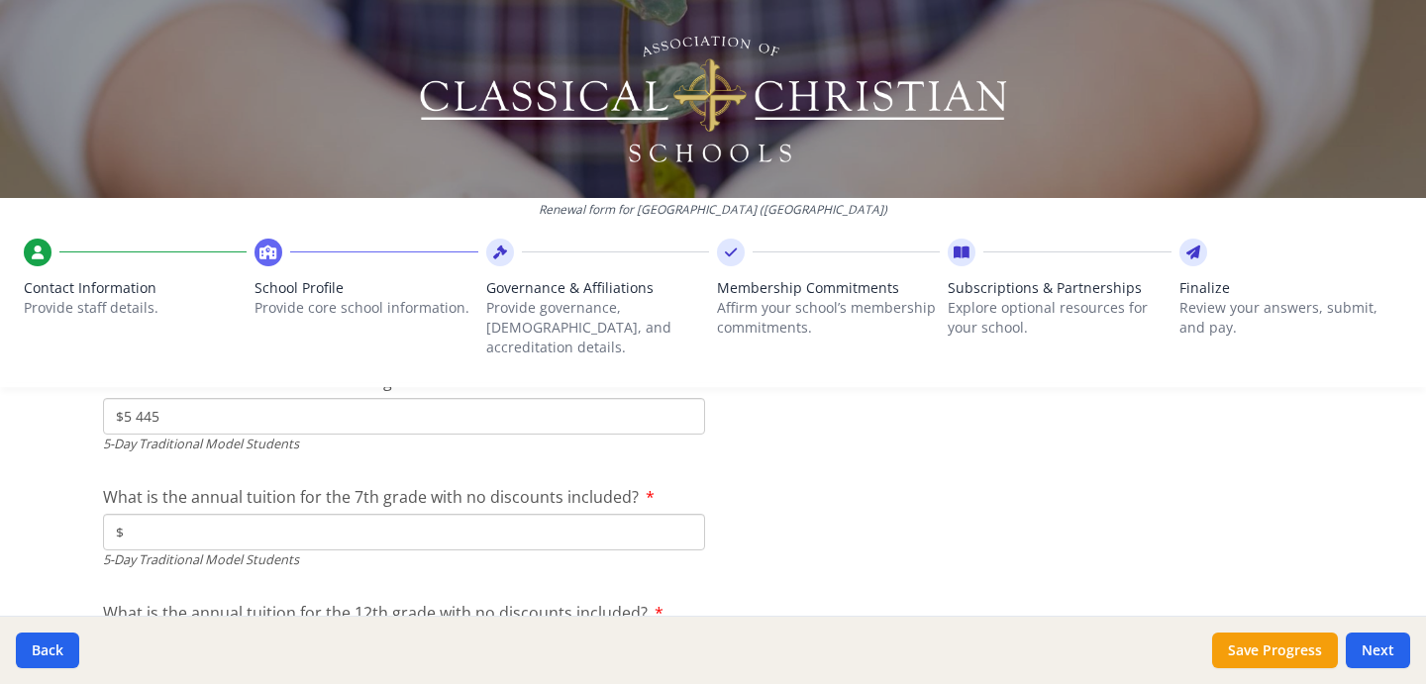
type input "$5 445"
click at [529, 514] on input "$" at bounding box center [404, 532] width 602 height 37
type input "$5 445"
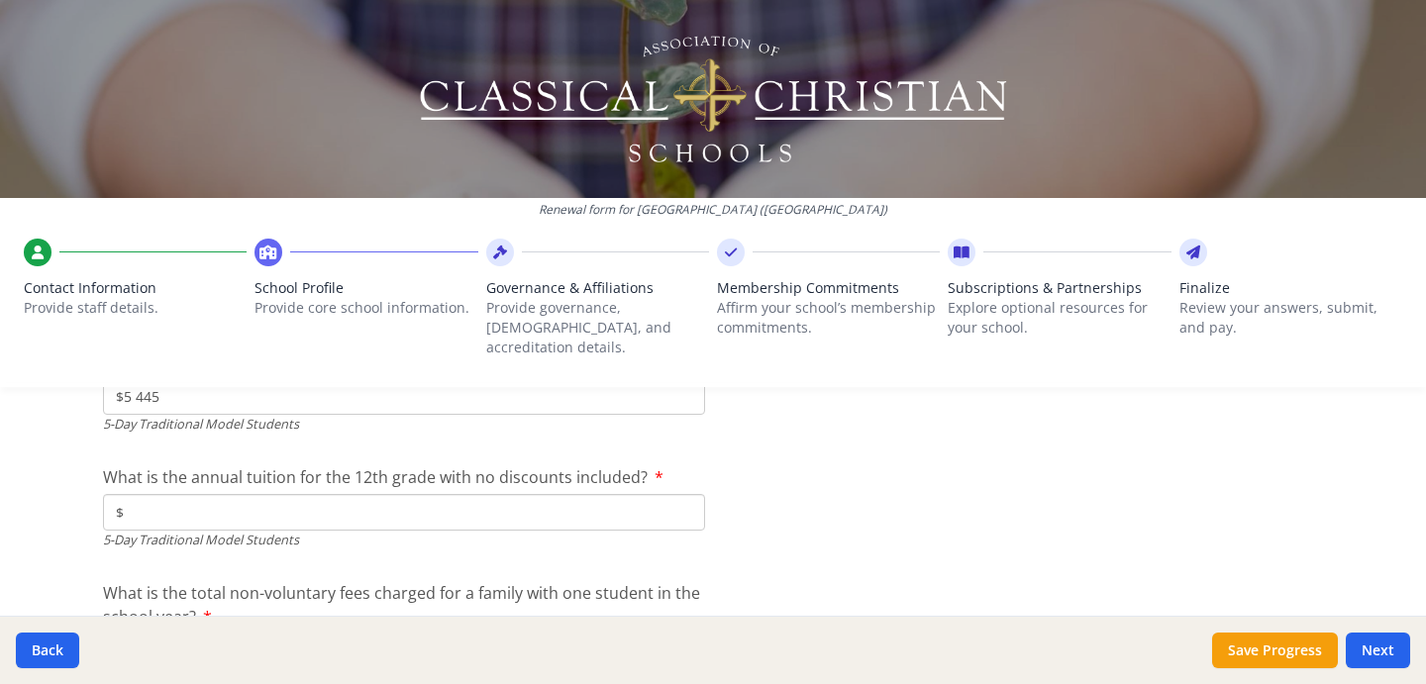
click at [547, 494] on input "$" at bounding box center [404, 512] width 602 height 37
type input "$0"
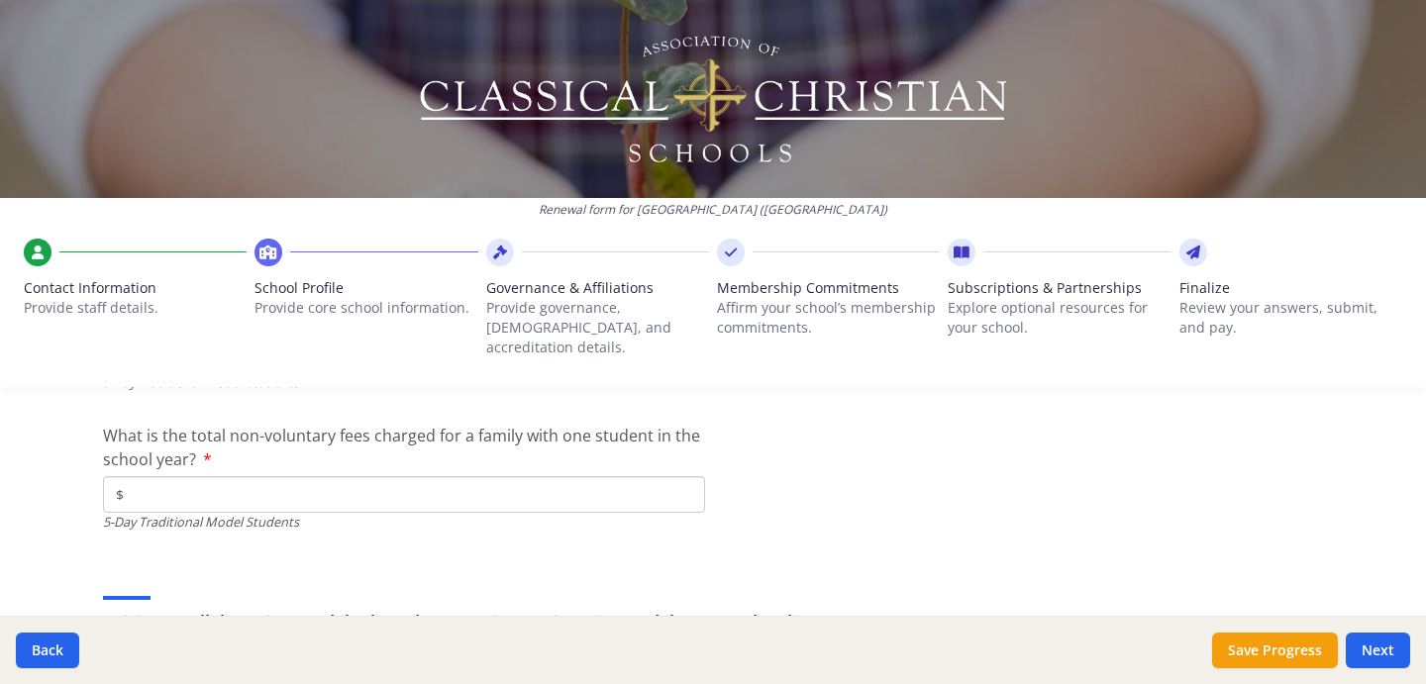
scroll to position [5831, 0]
click at [520, 476] on input "$" at bounding box center [404, 492] width 602 height 37
type input "$150"
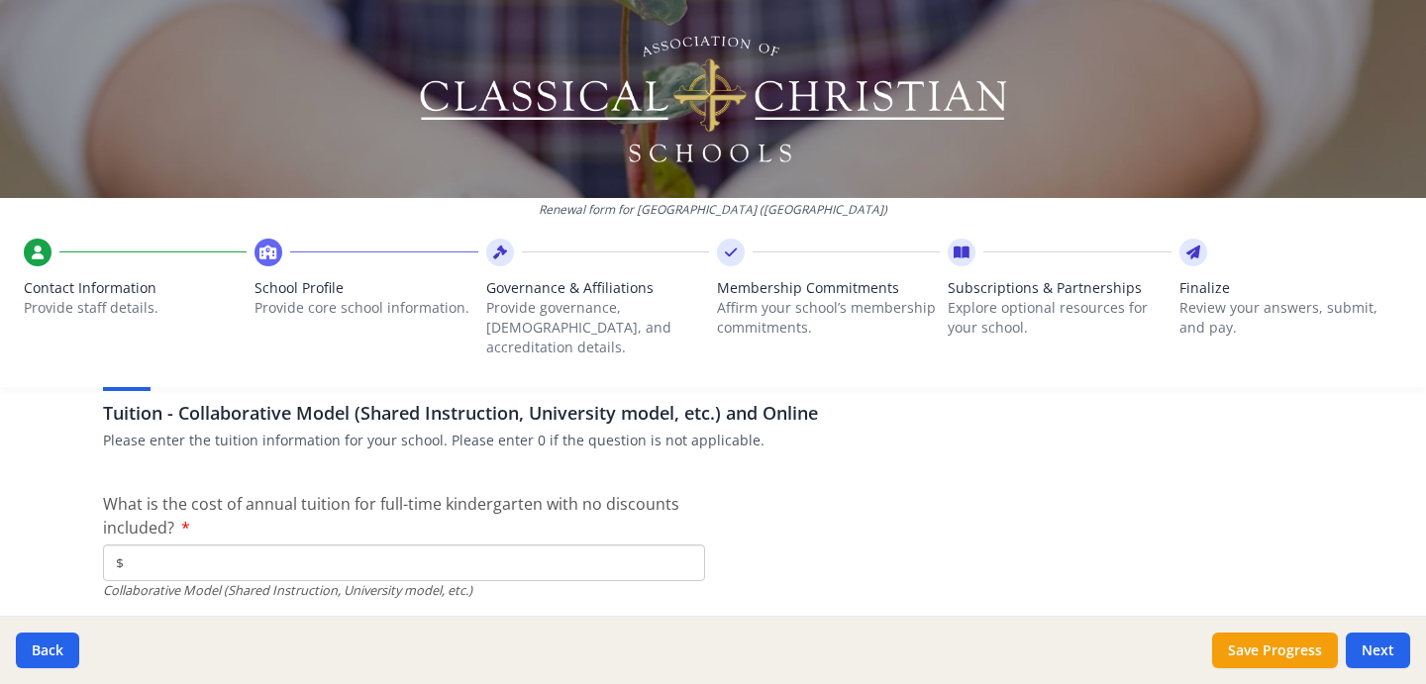
scroll to position [6074, 0]
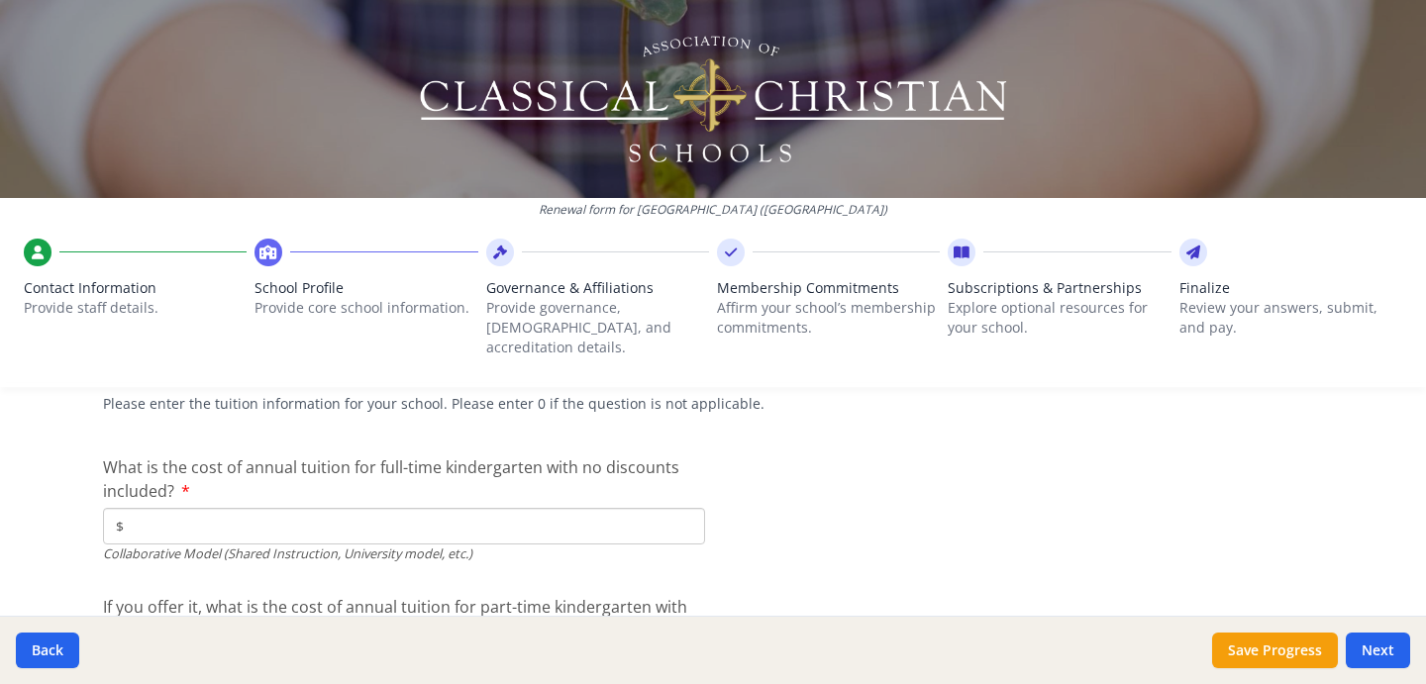
click at [620, 515] on input "$" at bounding box center [404, 526] width 602 height 37
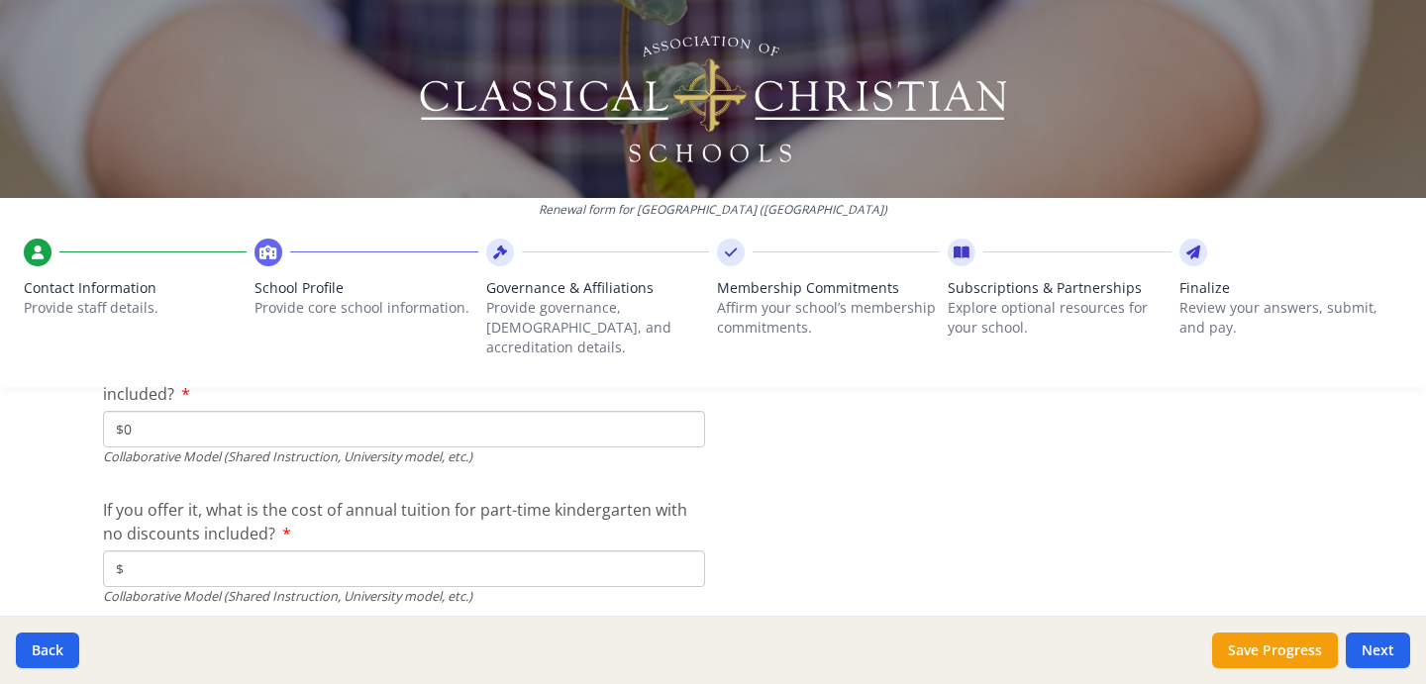
scroll to position [6173, 0]
type input "$0"
click at [571, 549] on input "$" at bounding box center [404, 567] width 602 height 37
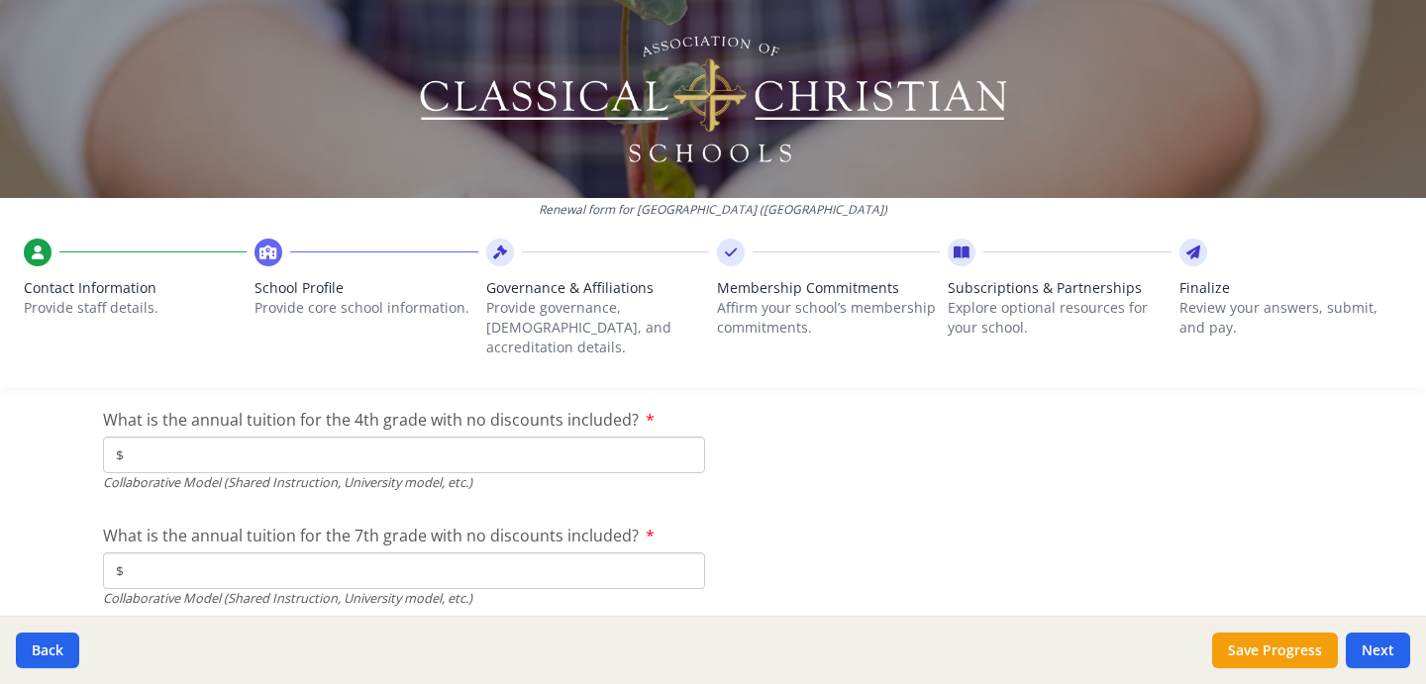
type input "$0"
click at [521, 437] on input "$" at bounding box center [404, 455] width 602 height 37
type input "$0"
click at [502, 553] on input "$" at bounding box center [404, 571] width 602 height 37
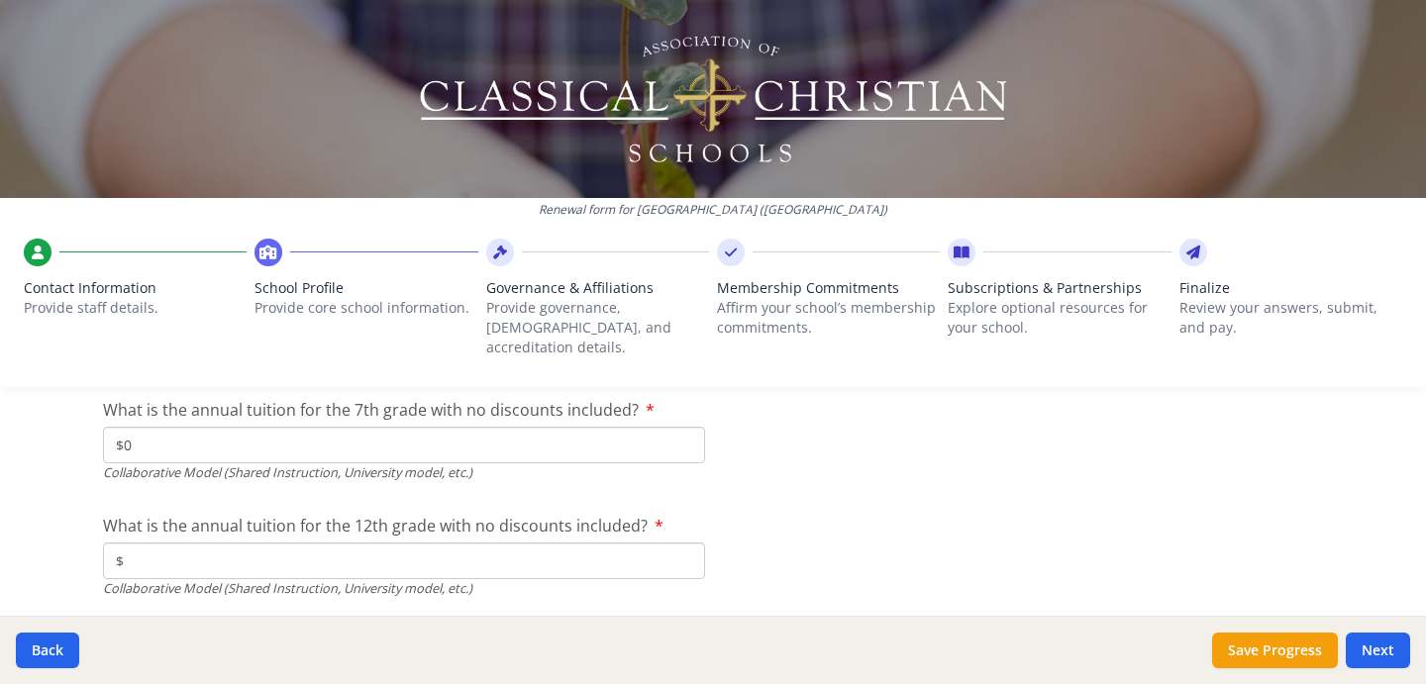
scroll to position [6530, 0]
type input "$0"
click at [476, 543] on input "$" at bounding box center [404, 558] width 602 height 37
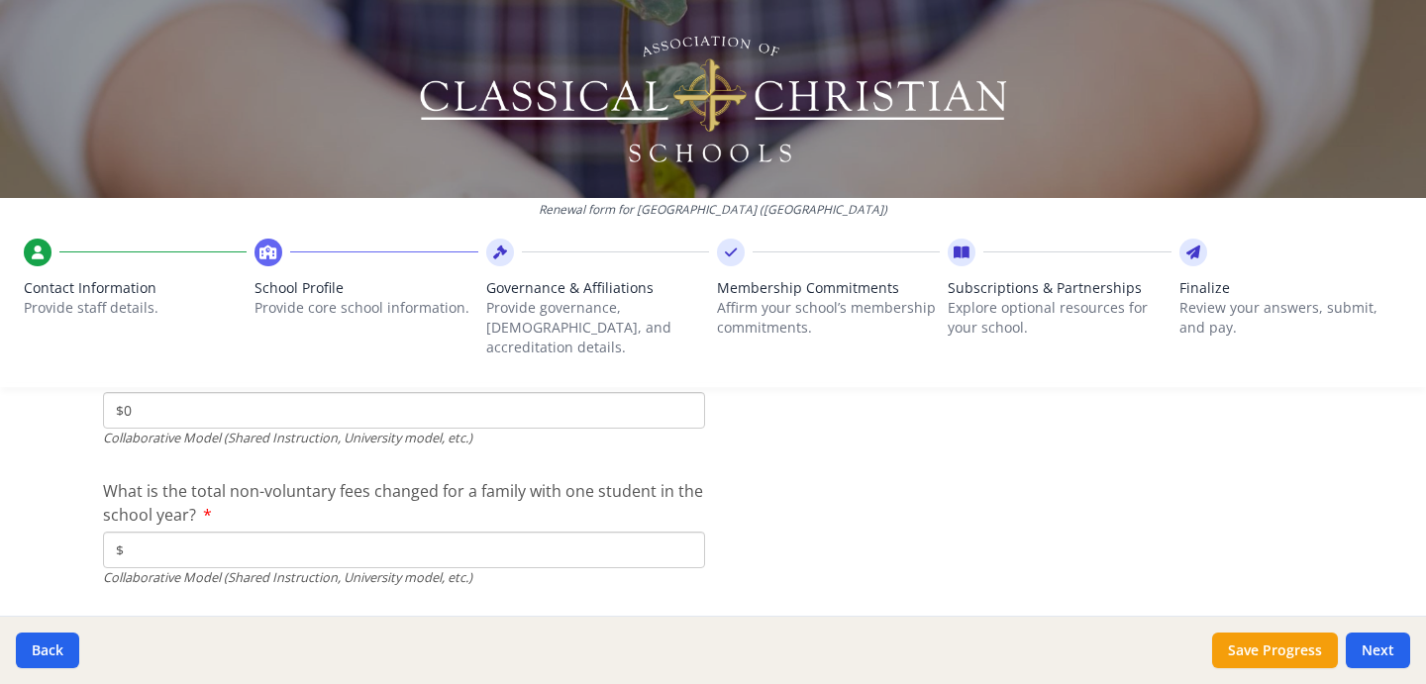
scroll to position [6678, 0]
type input "$0"
click at [468, 531] on input "$" at bounding box center [404, 549] width 602 height 37
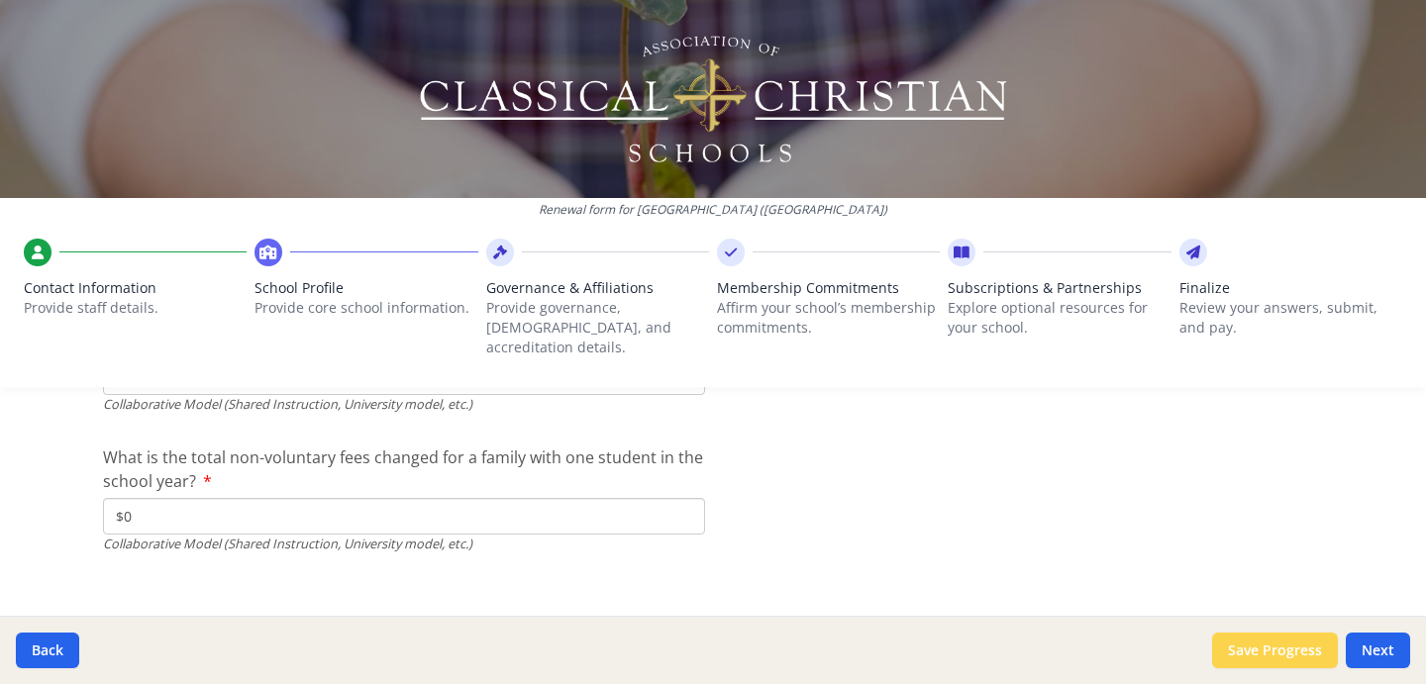
type input "$0"
click at [1304, 648] on button "Save Progress" at bounding box center [1275, 651] width 126 height 36
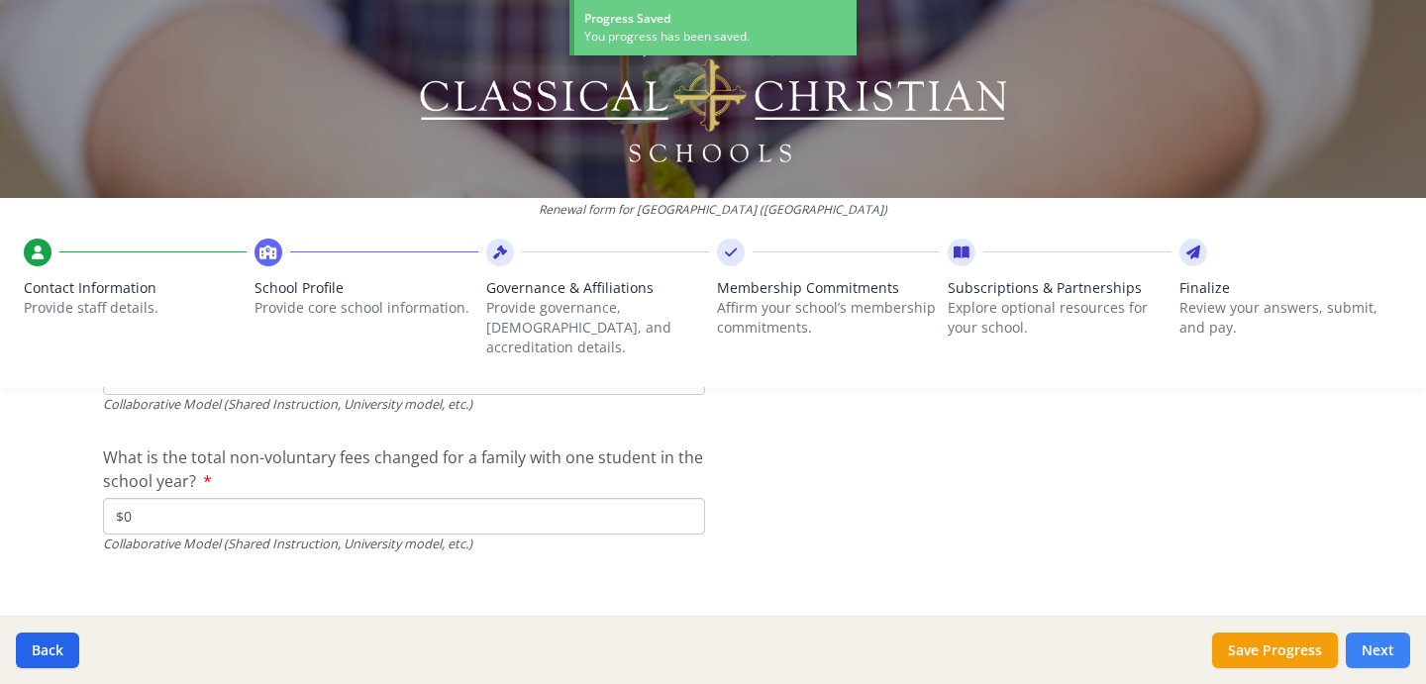
click at [1362, 652] on button "Next" at bounding box center [1378, 651] width 64 height 36
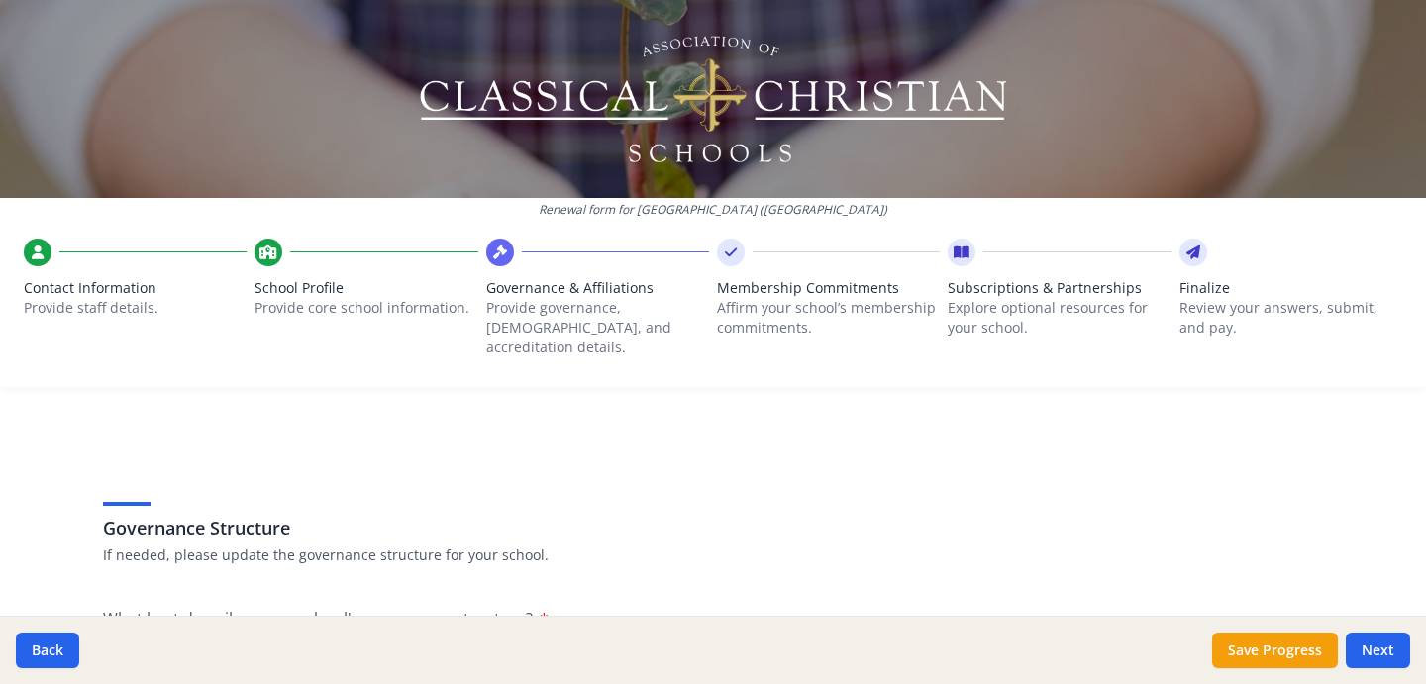
scroll to position [0, 0]
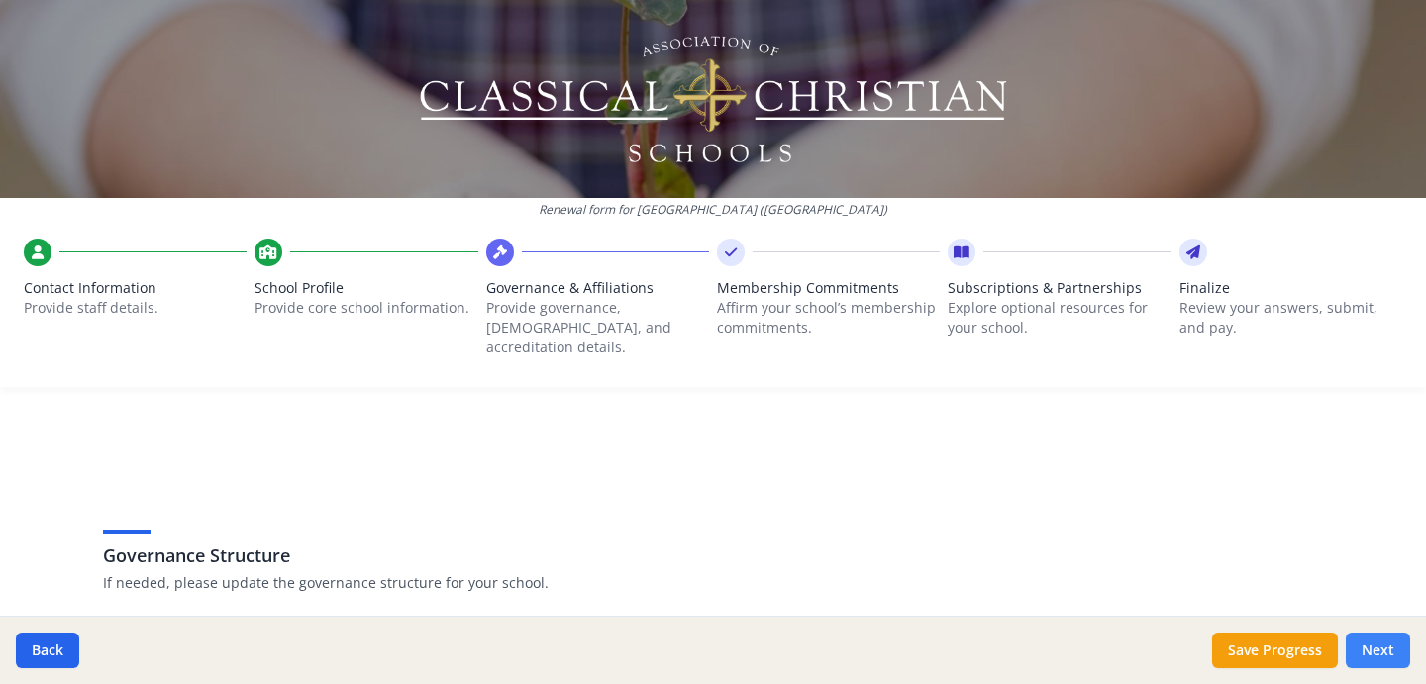
click at [1390, 658] on button "Next" at bounding box center [1378, 651] width 64 height 36
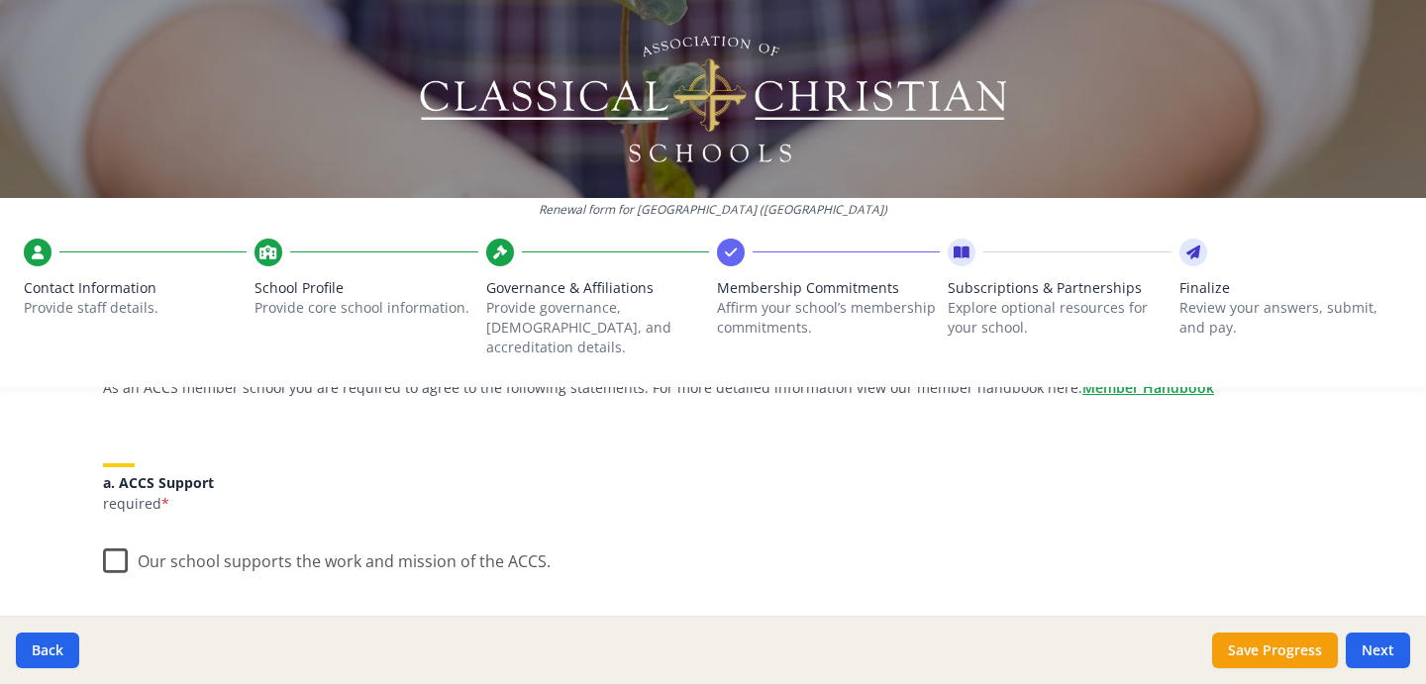
scroll to position [254, 0]
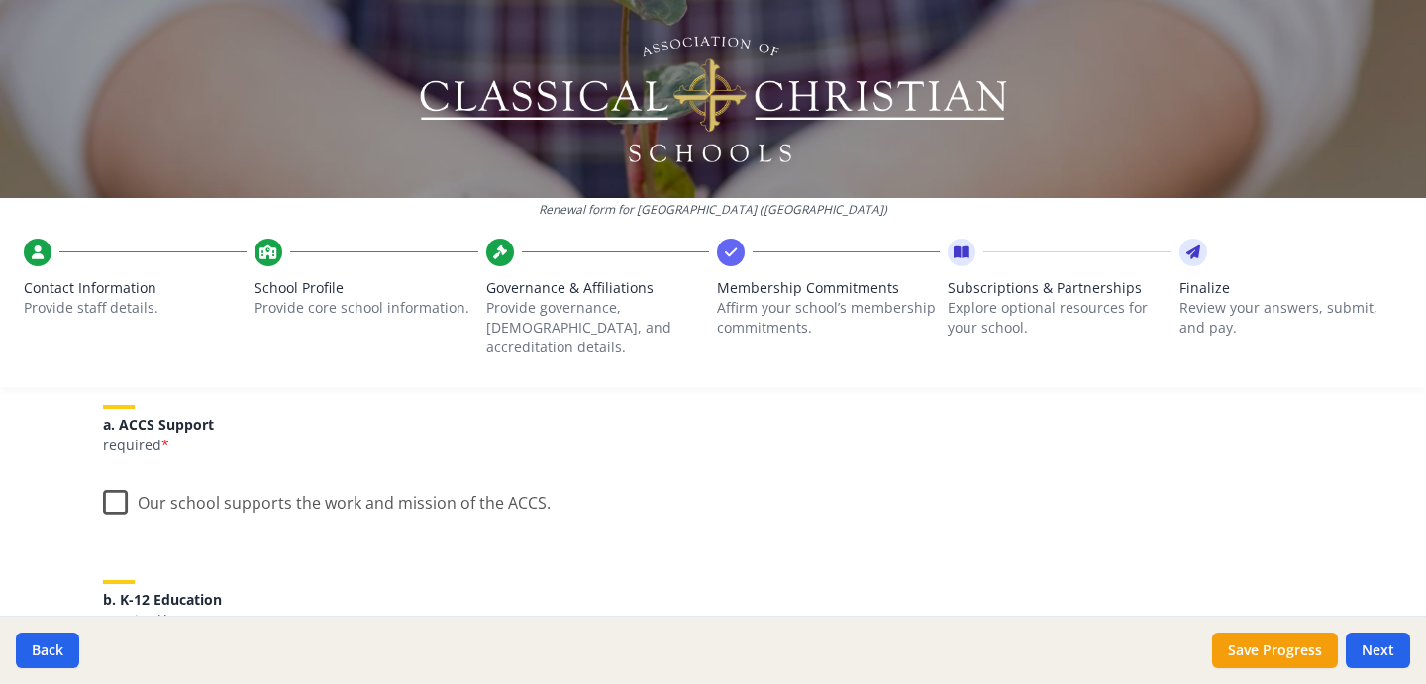
click at [117, 486] on label "Our school supports the work and mission of the ACCS." at bounding box center [327, 498] width 448 height 43
click at [0, 0] on input "Our school supports the work and mission of the ACCS." at bounding box center [0, 0] width 0 height 0
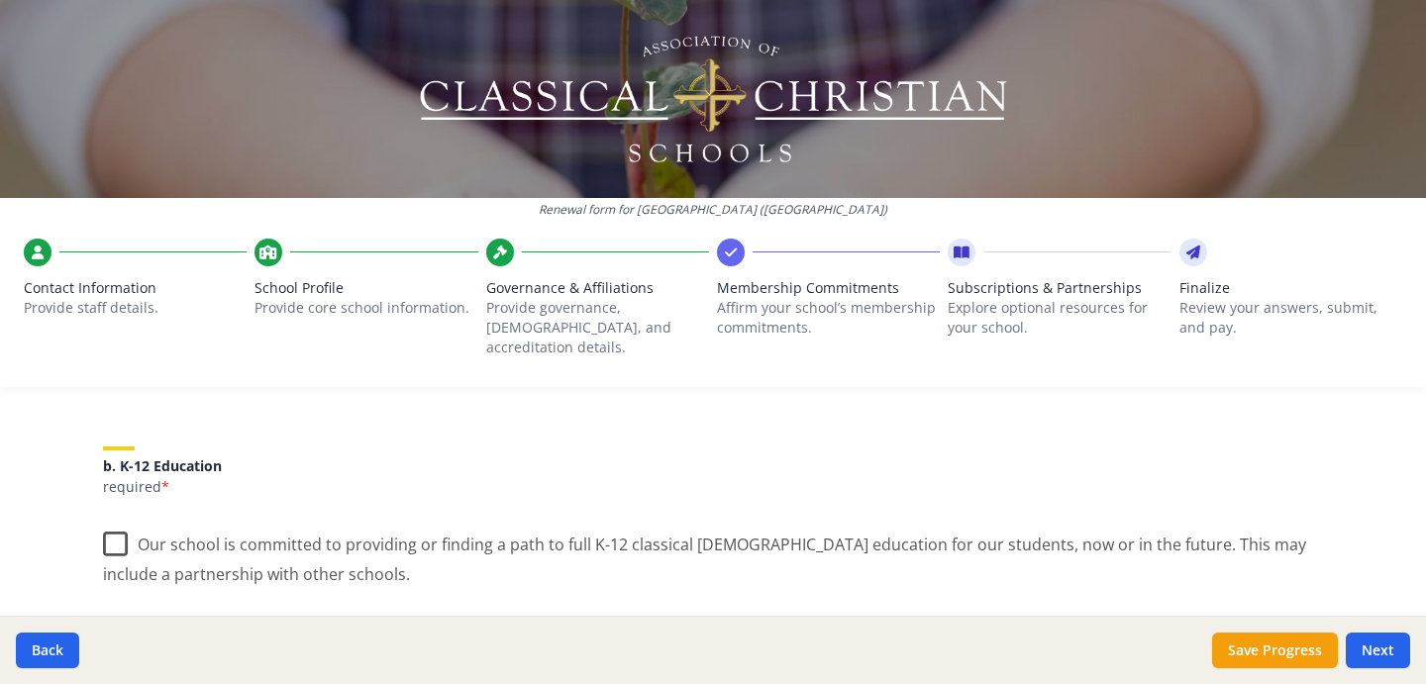
scroll to position [392, 0]
click at [114, 523] on label "Our school is committed to providing or finding a path to full K-12 classical C…" at bounding box center [713, 547] width 1220 height 66
click at [0, 0] on input "Our school is committed to providing or finding a path to full K-12 classical C…" at bounding box center [0, 0] width 0 height 0
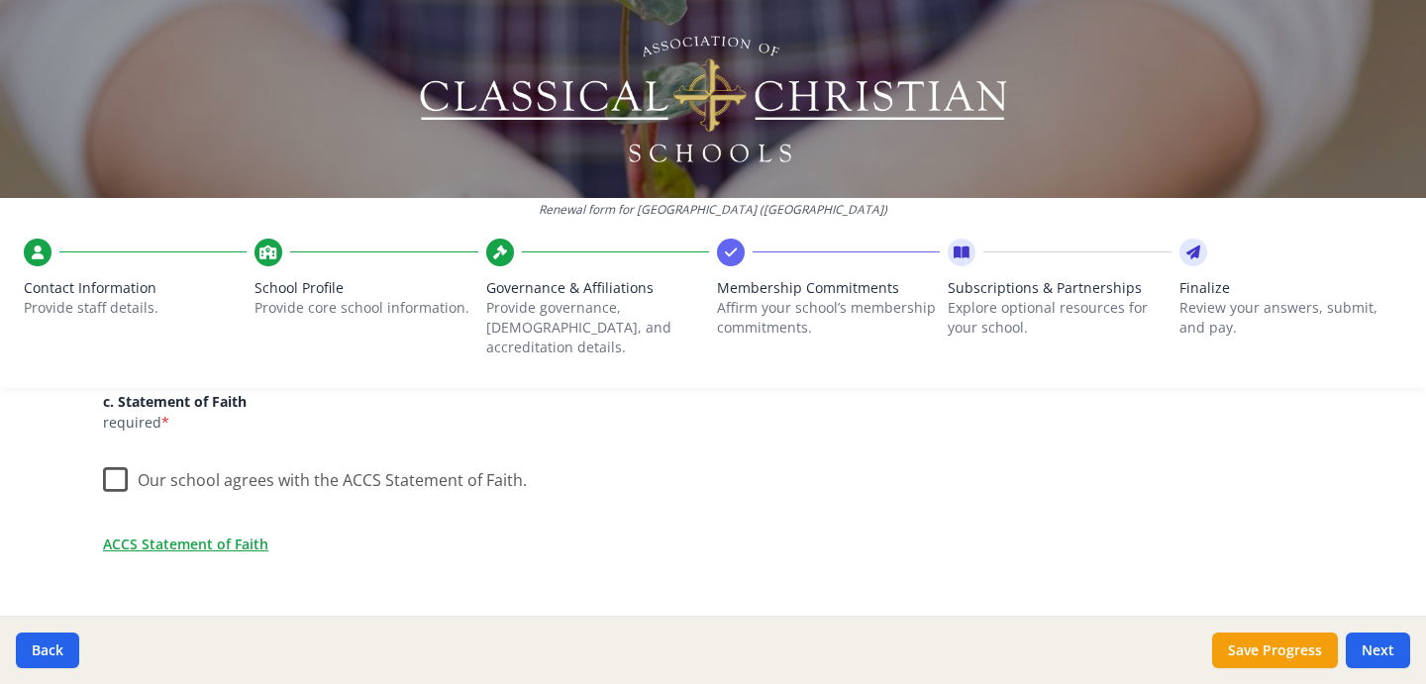
scroll to position [629, 0]
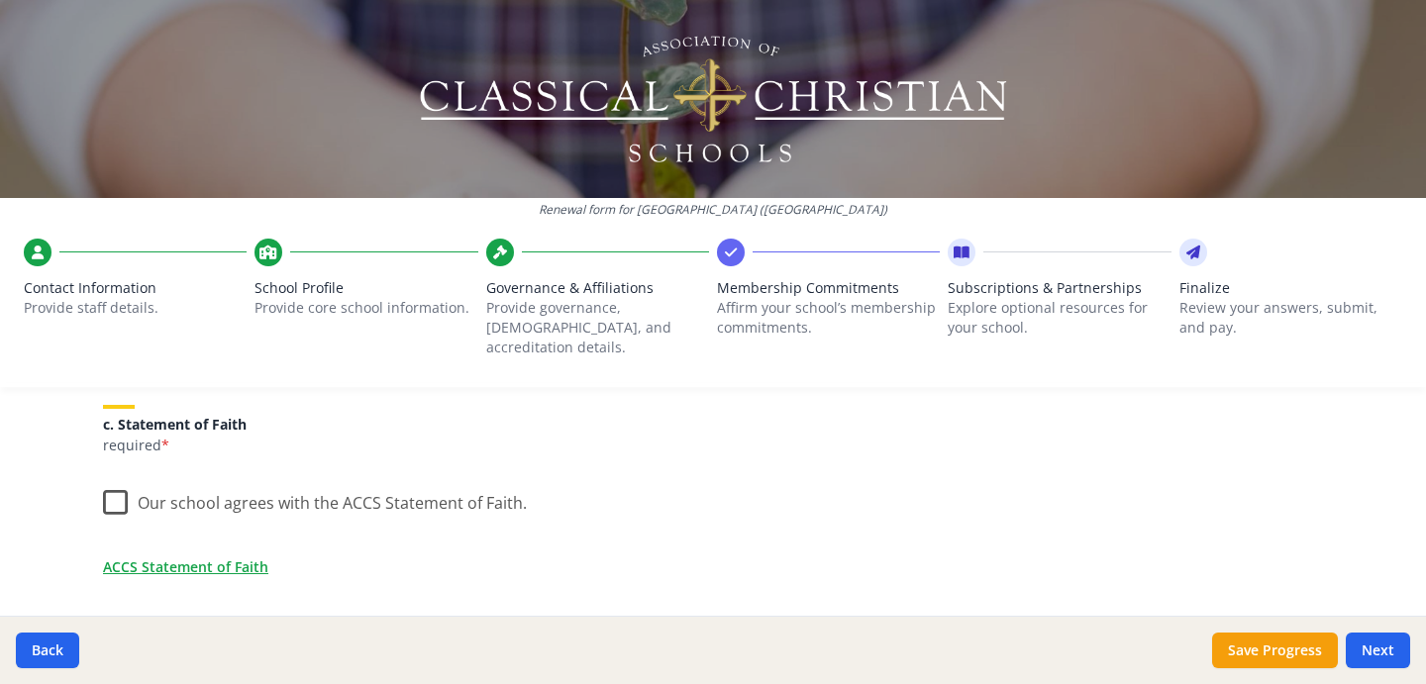
click at [114, 479] on label "Our school agrees with the ACCS Statement of Faith." at bounding box center [315, 498] width 424 height 43
click at [0, 0] on input "Our school agrees with the ACCS Statement of Faith." at bounding box center [0, 0] width 0 height 0
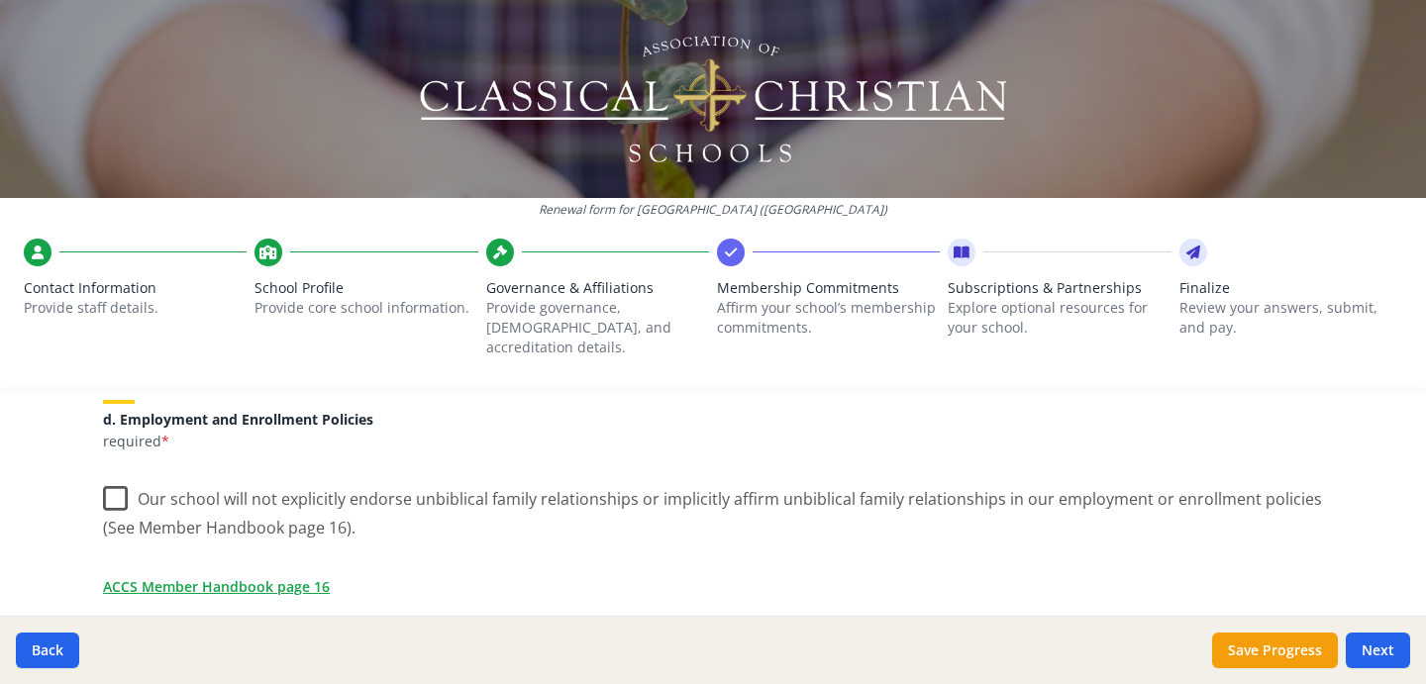
scroll to position [877, 0]
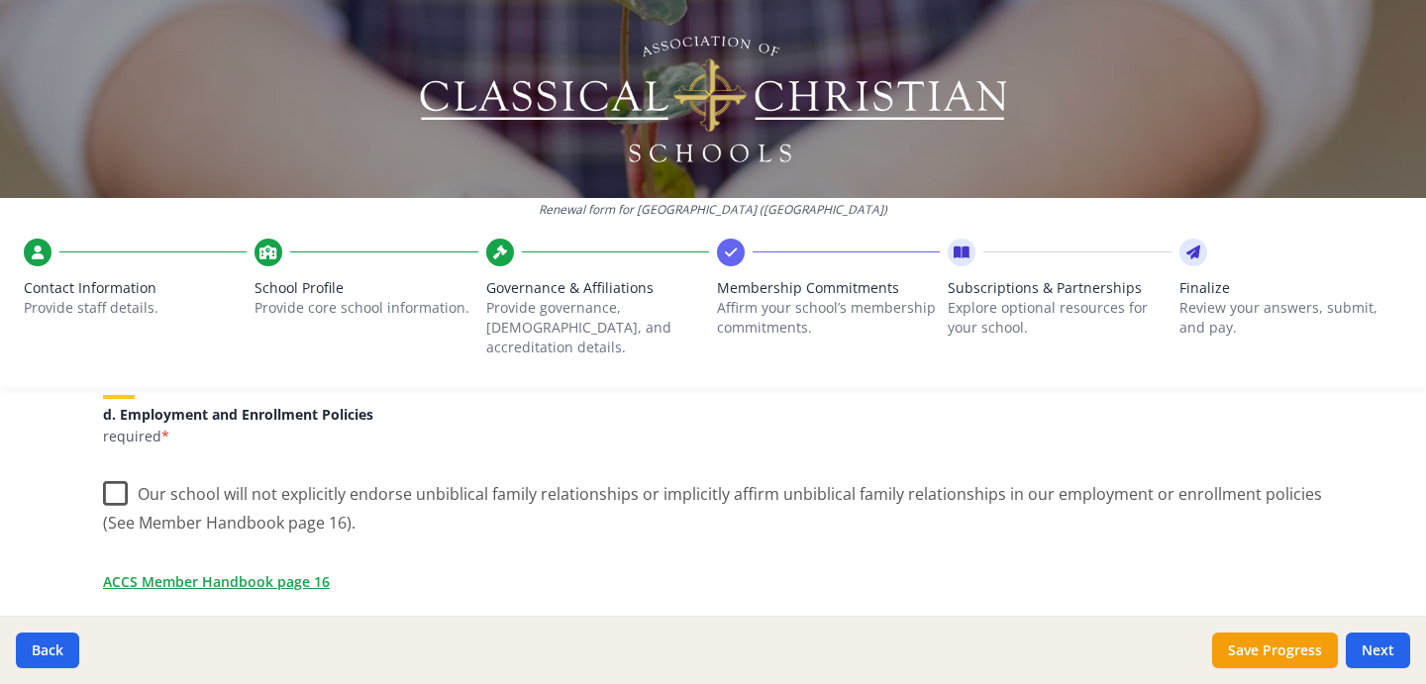
click at [117, 476] on label "Our school will not explicitly endorse unbiblical family relationships or impli…" at bounding box center [713, 501] width 1220 height 66
click at [0, 0] on input "Our school will not explicitly endorse unbiblical family relationships or impli…" at bounding box center [0, 0] width 0 height 0
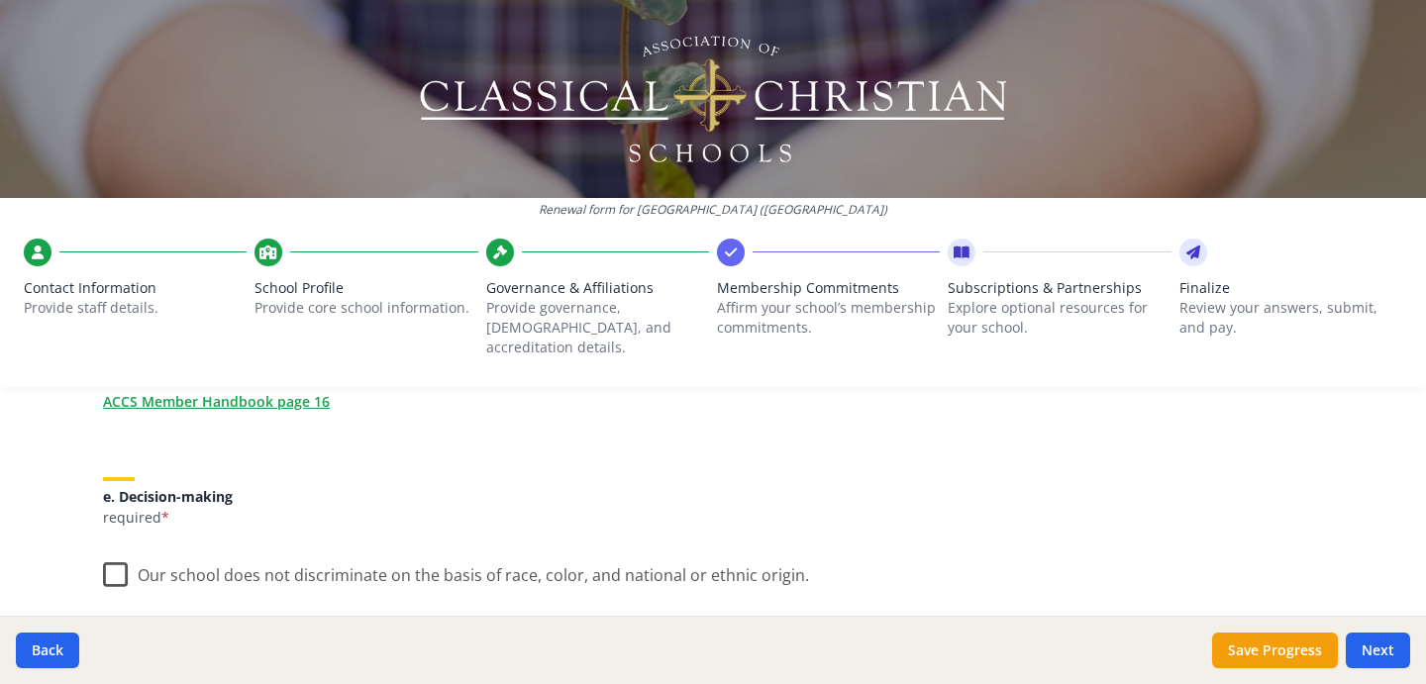
scroll to position [1146, 0]
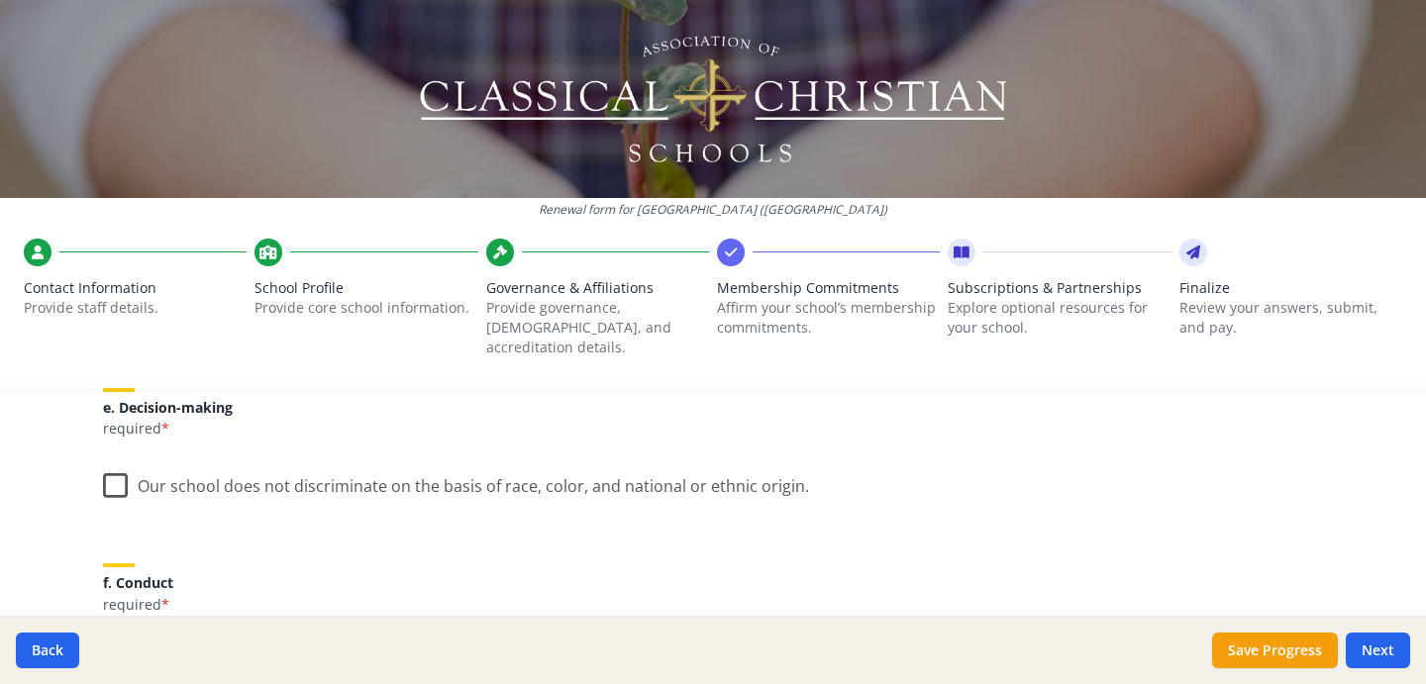
click at [115, 468] on label "Our school does not discriminate on the basis of race, color, and national or e…" at bounding box center [456, 482] width 706 height 43
click at [0, 0] on input "Our school does not discriminate on the basis of race, color, and national or e…" at bounding box center [0, 0] width 0 height 0
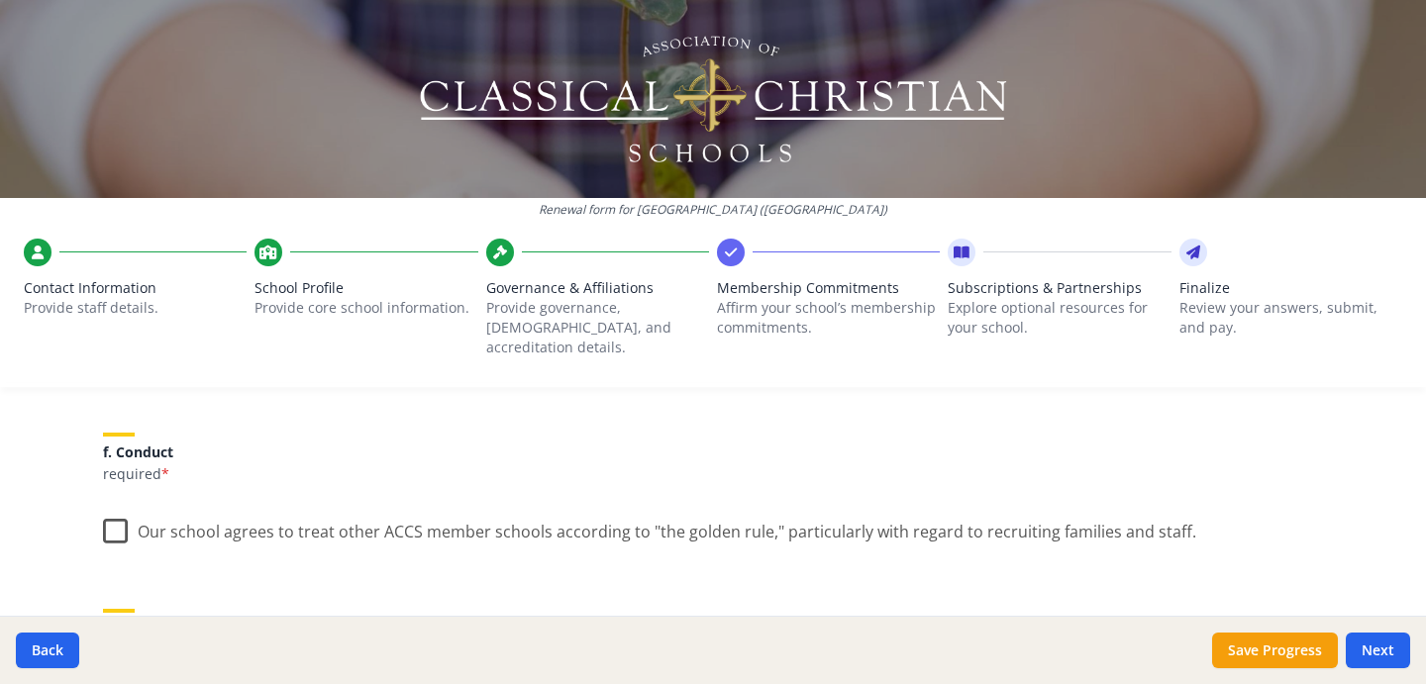
scroll to position [1287, 0]
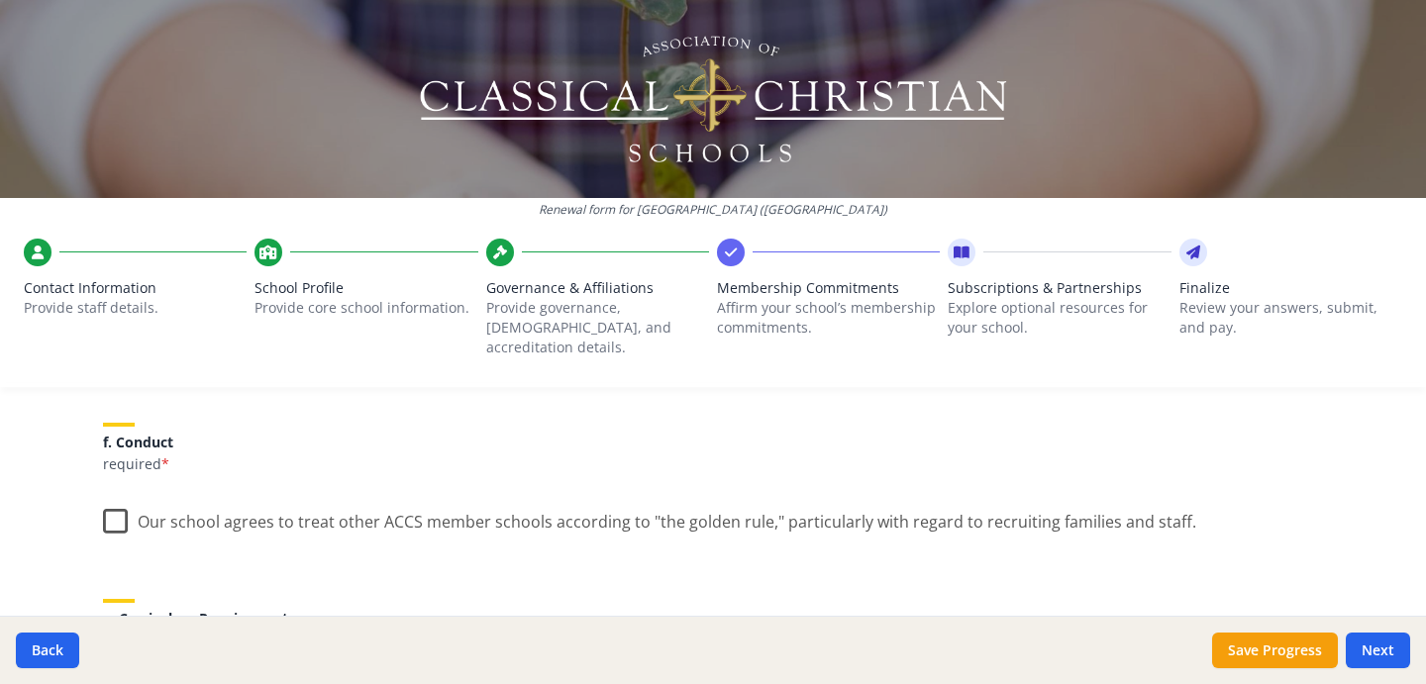
click at [110, 498] on label "Our school agrees to treat other ACCS member schools according to "the golden r…" at bounding box center [649, 517] width 1093 height 43
click at [0, 0] on input "Our school agrees to treat other ACCS member schools according to "the golden r…" at bounding box center [0, 0] width 0 height 0
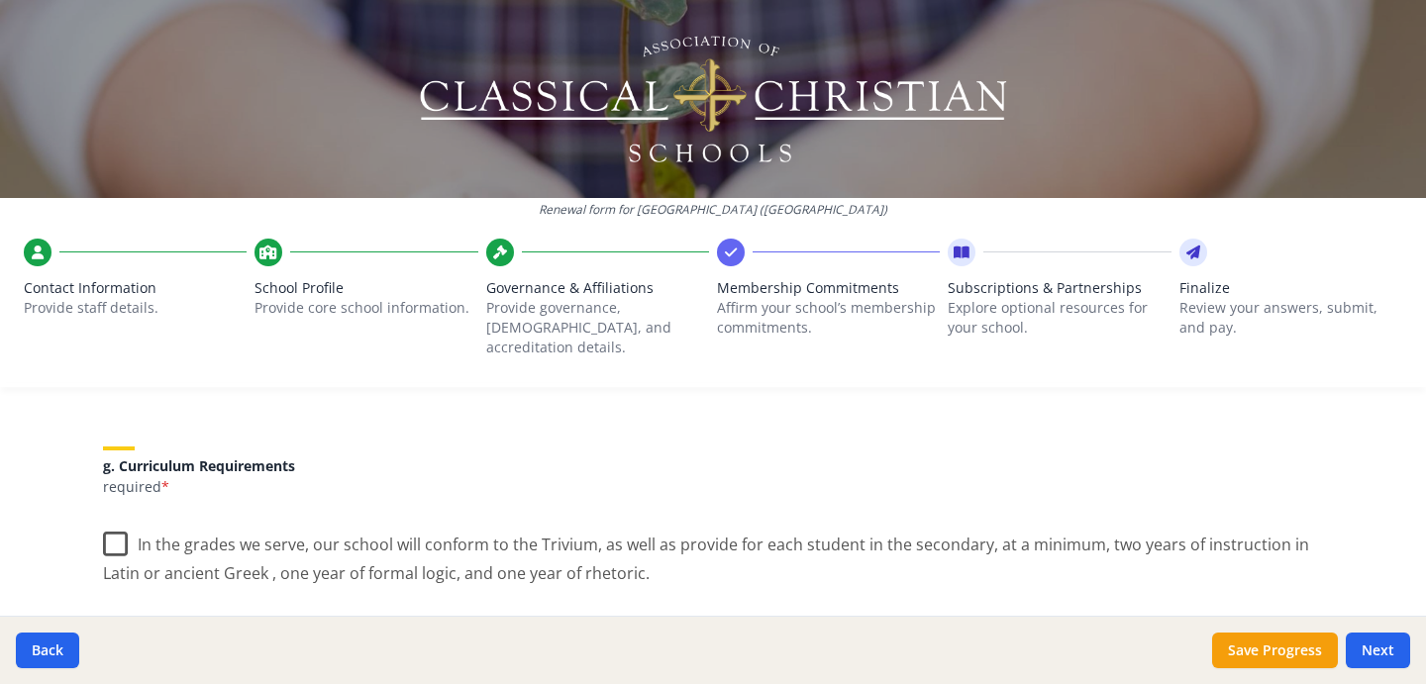
scroll to position [1479, 0]
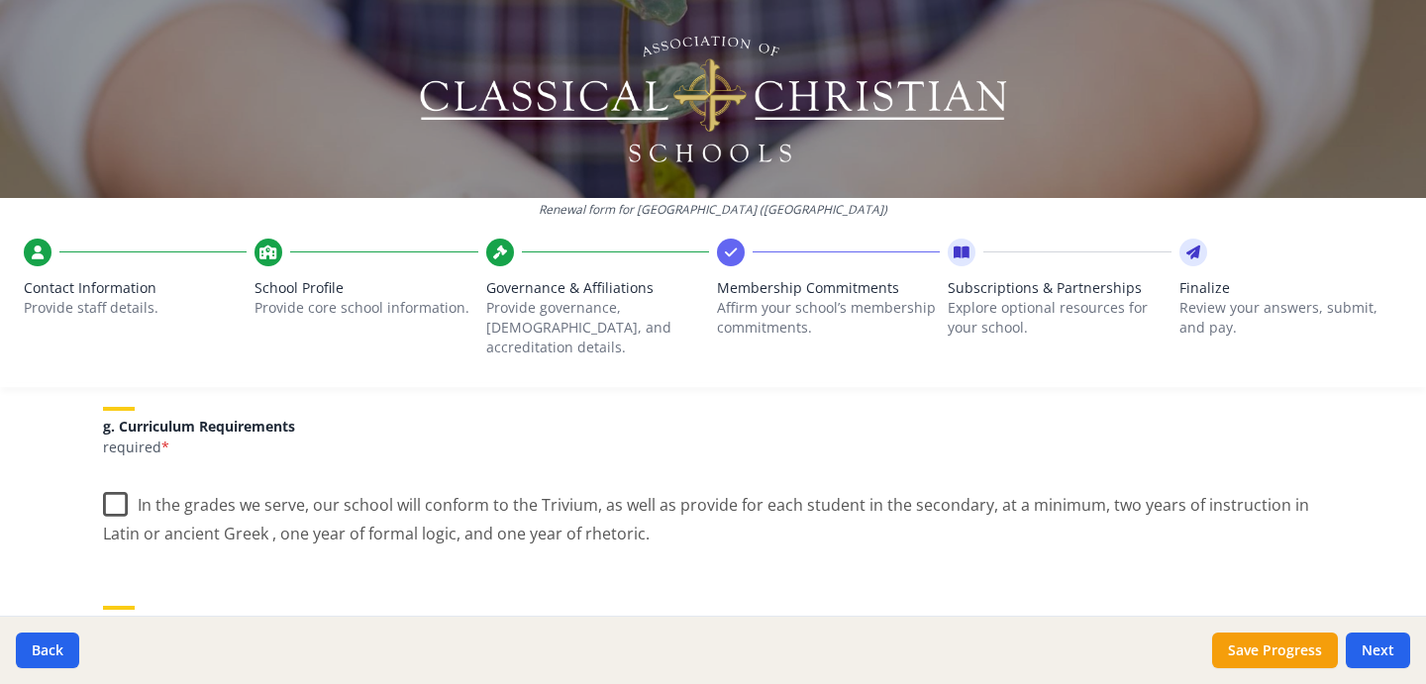
click at [118, 490] on label "In the grades we serve, our school will conform to the Trivium, as well as prov…" at bounding box center [713, 512] width 1220 height 66
click at [0, 0] on input "In the grades we serve, our school will conform to the Trivium, as well as prov…" at bounding box center [0, 0] width 0 height 0
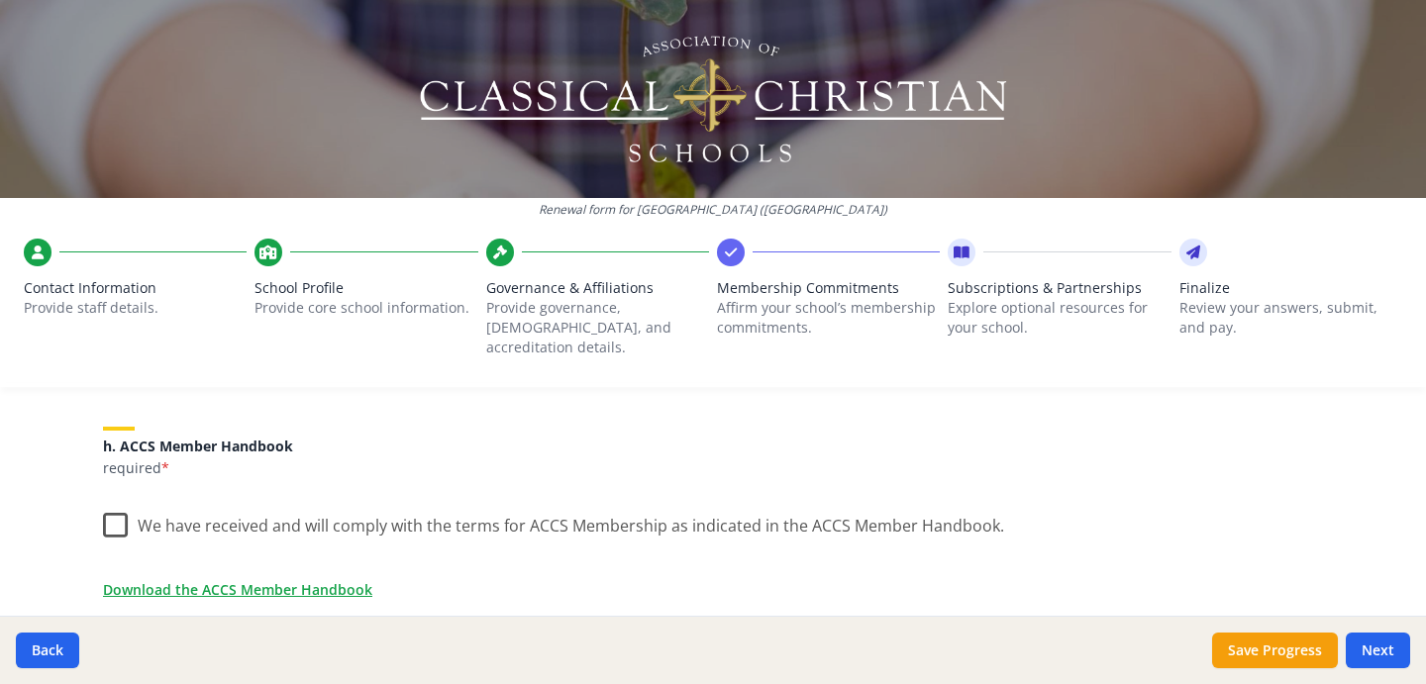
scroll to position [1672, 0]
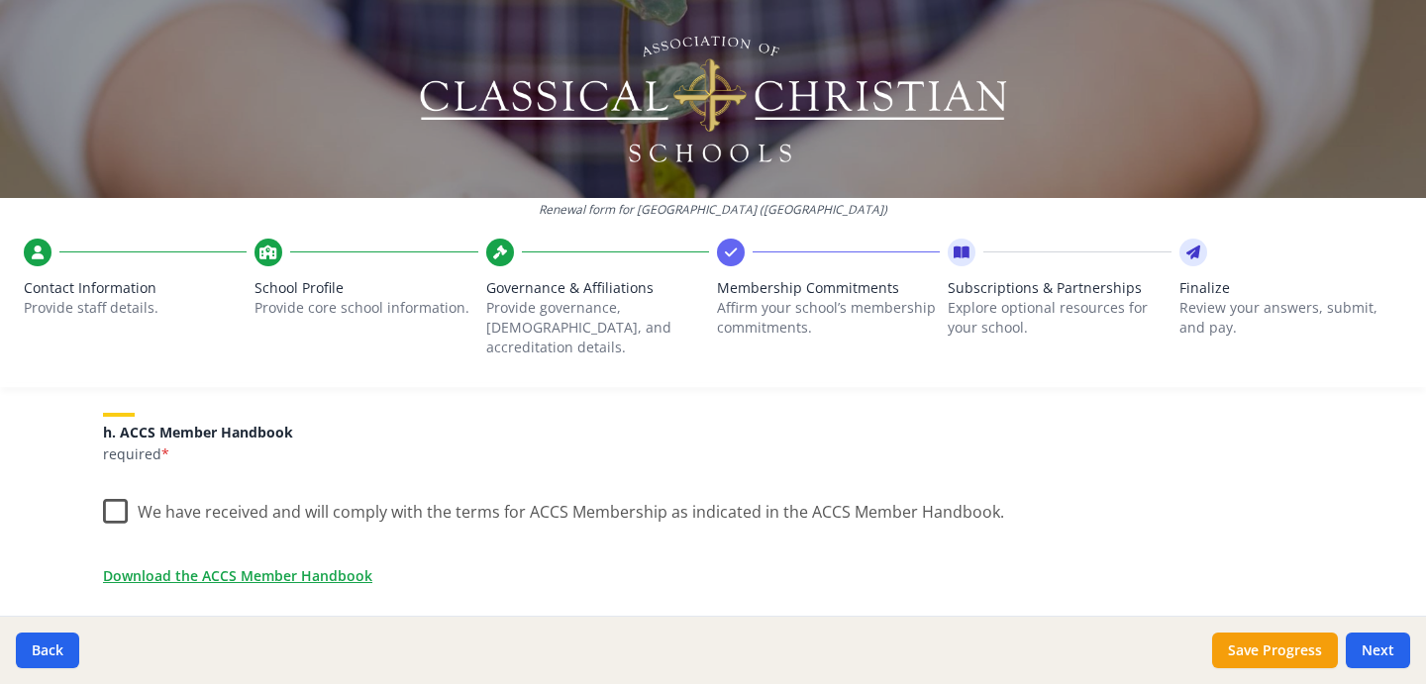
click at [114, 494] on label "We have received and will comply with the terms for ACCS Membership as indicate…" at bounding box center [553, 507] width 901 height 43
click at [0, 0] on input "We have received and will comply with the terms for ACCS Membership as indicate…" at bounding box center [0, 0] width 0 height 0
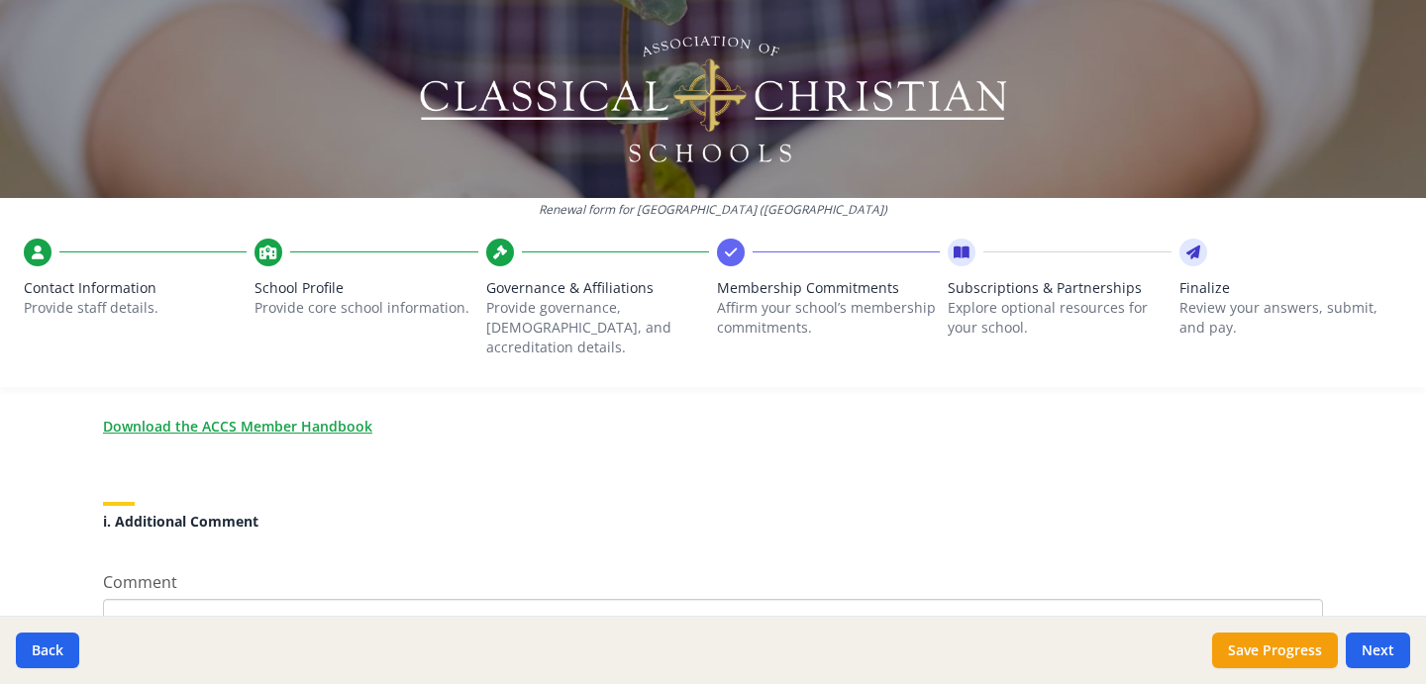
scroll to position [1941, 0]
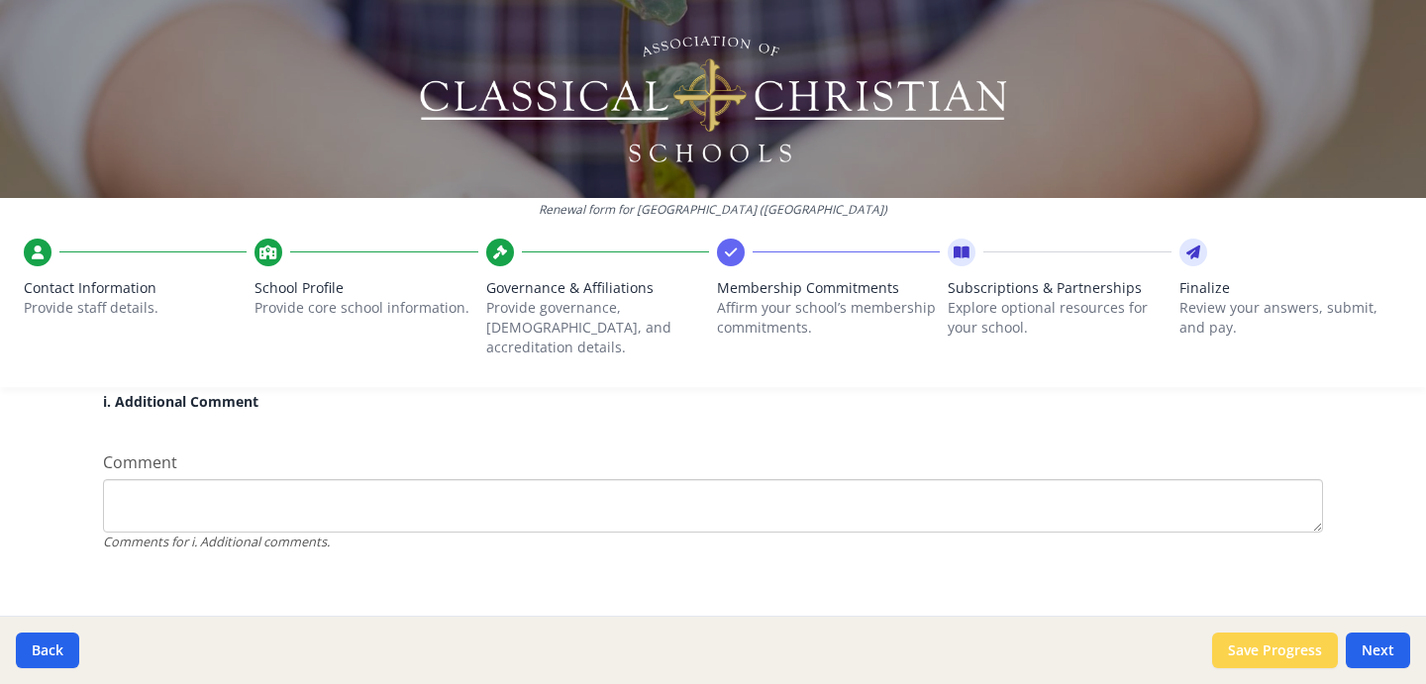
click at [1308, 648] on button "Save Progress" at bounding box center [1275, 651] width 126 height 36
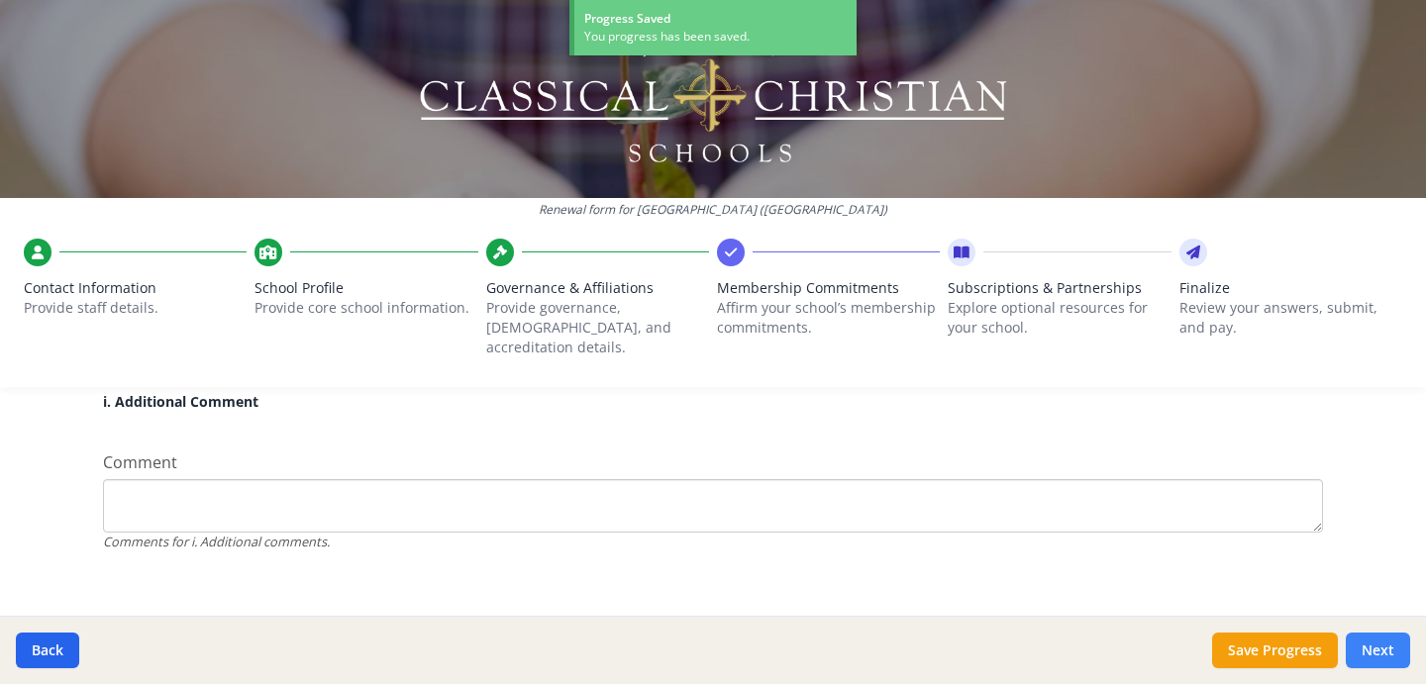
click at [1382, 654] on button "Next" at bounding box center [1378, 651] width 64 height 36
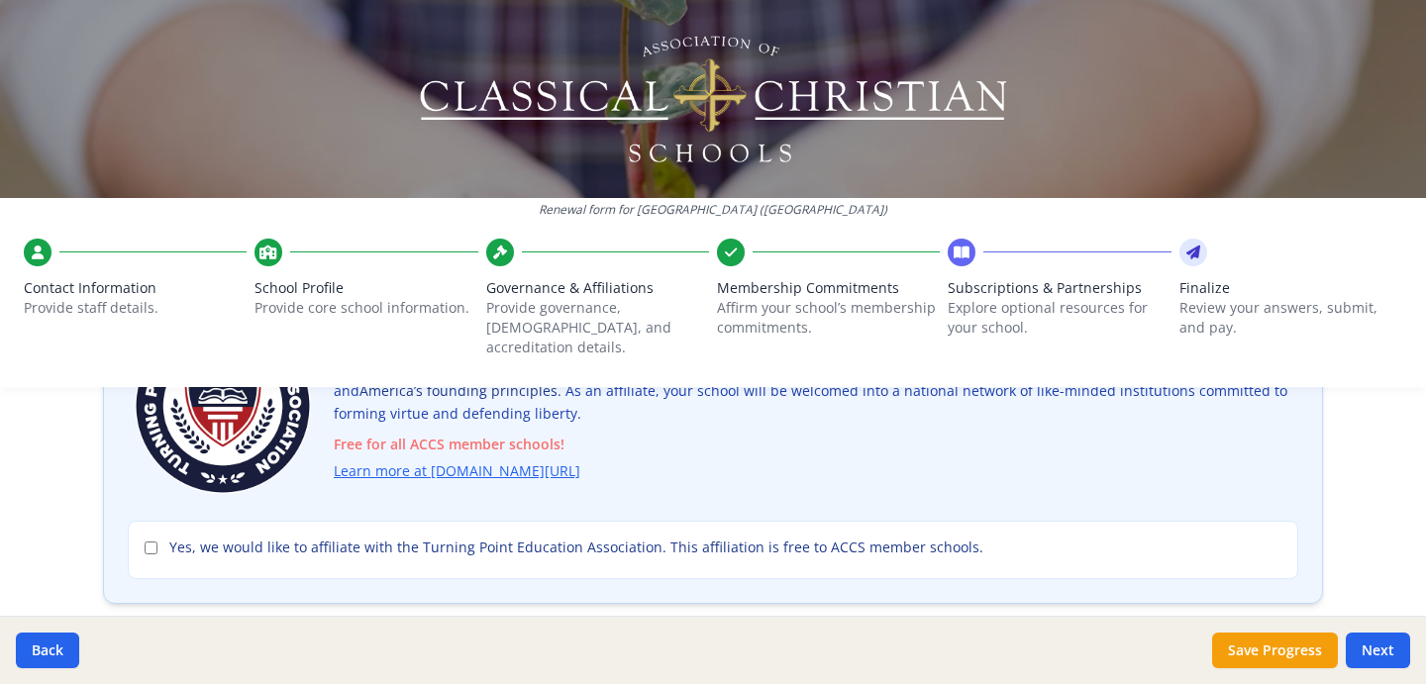
scroll to position [214, 0]
click at [151, 540] on input "Yes, we would like to affiliate with the Turning Point Education Association. T…" at bounding box center [151, 546] width 13 height 13
checkbox input "true"
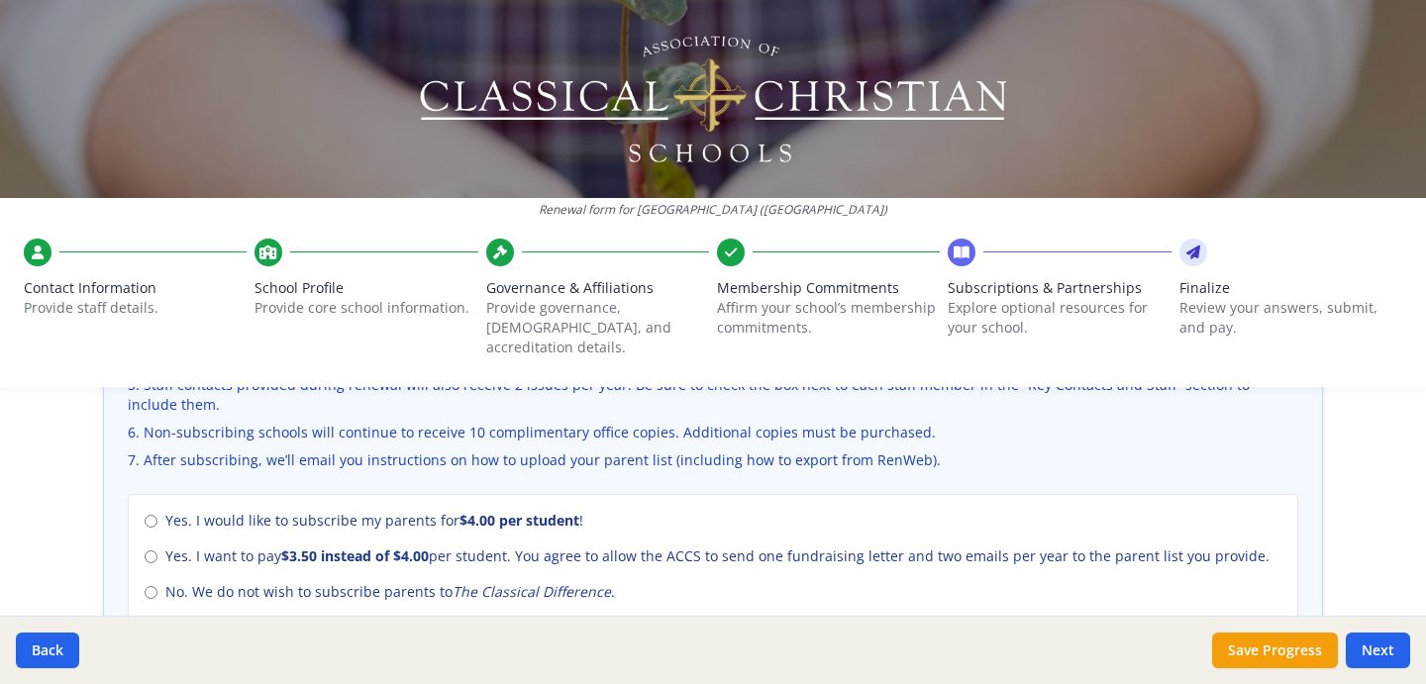
scroll to position [828, 0]
click at [152, 550] on input "Yes. I want to pay $3.50 instead of $4.00 per student. You agree to allow the A…" at bounding box center [151, 556] width 13 height 13
radio input "true"
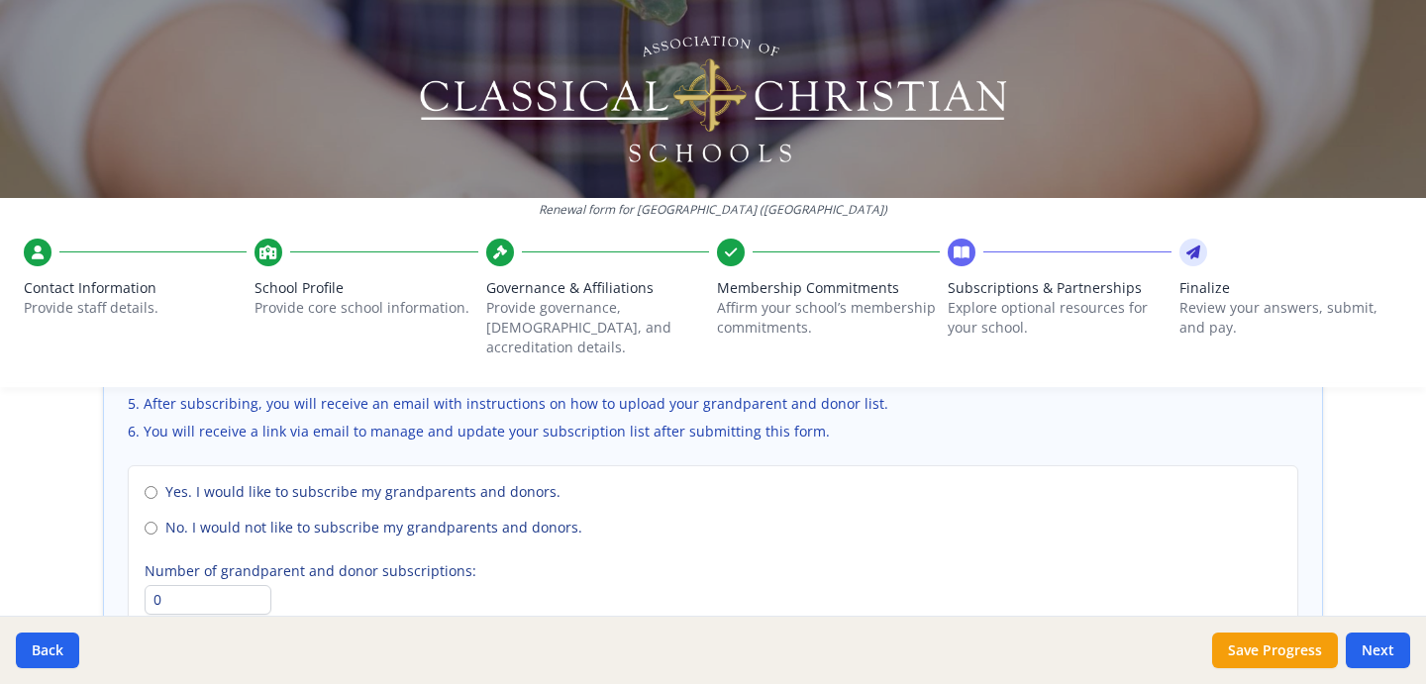
scroll to position [1457, 0]
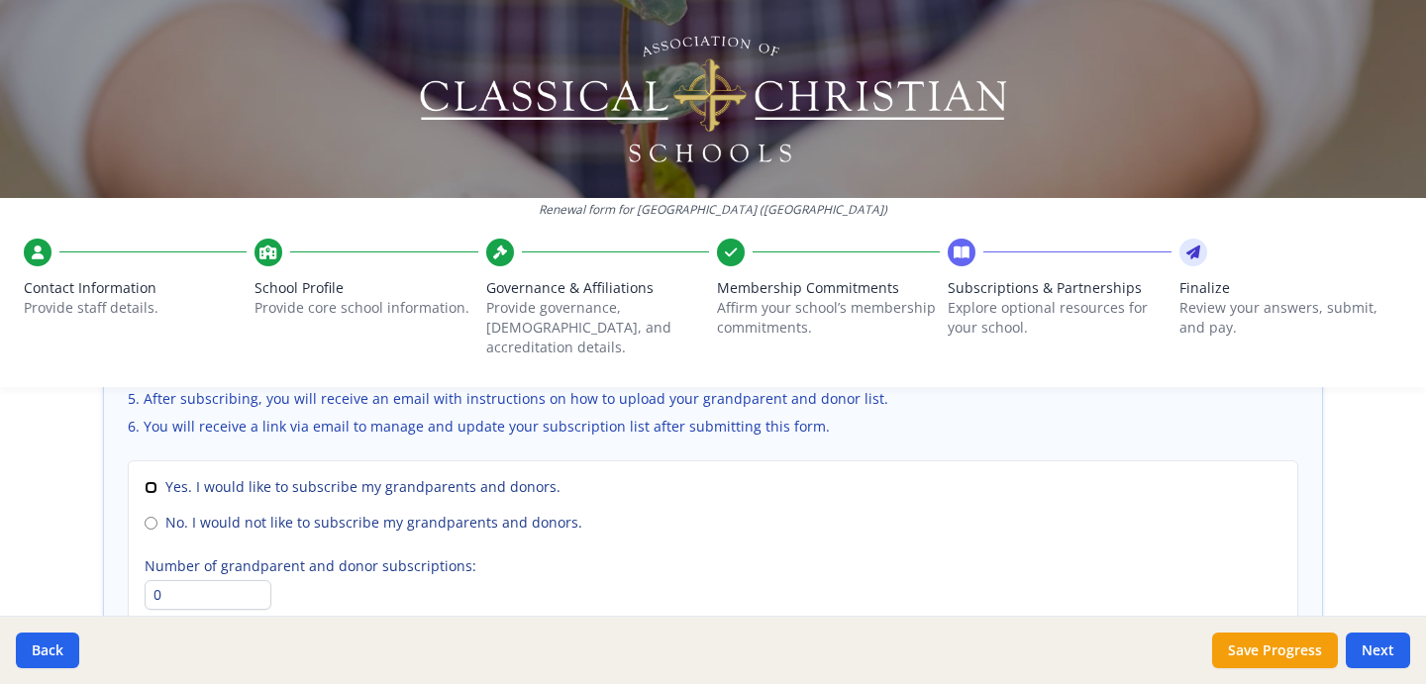
click at [151, 481] on input "Yes. I would like to subscribe my grandparents and donors." at bounding box center [151, 487] width 13 height 13
radio input "true"
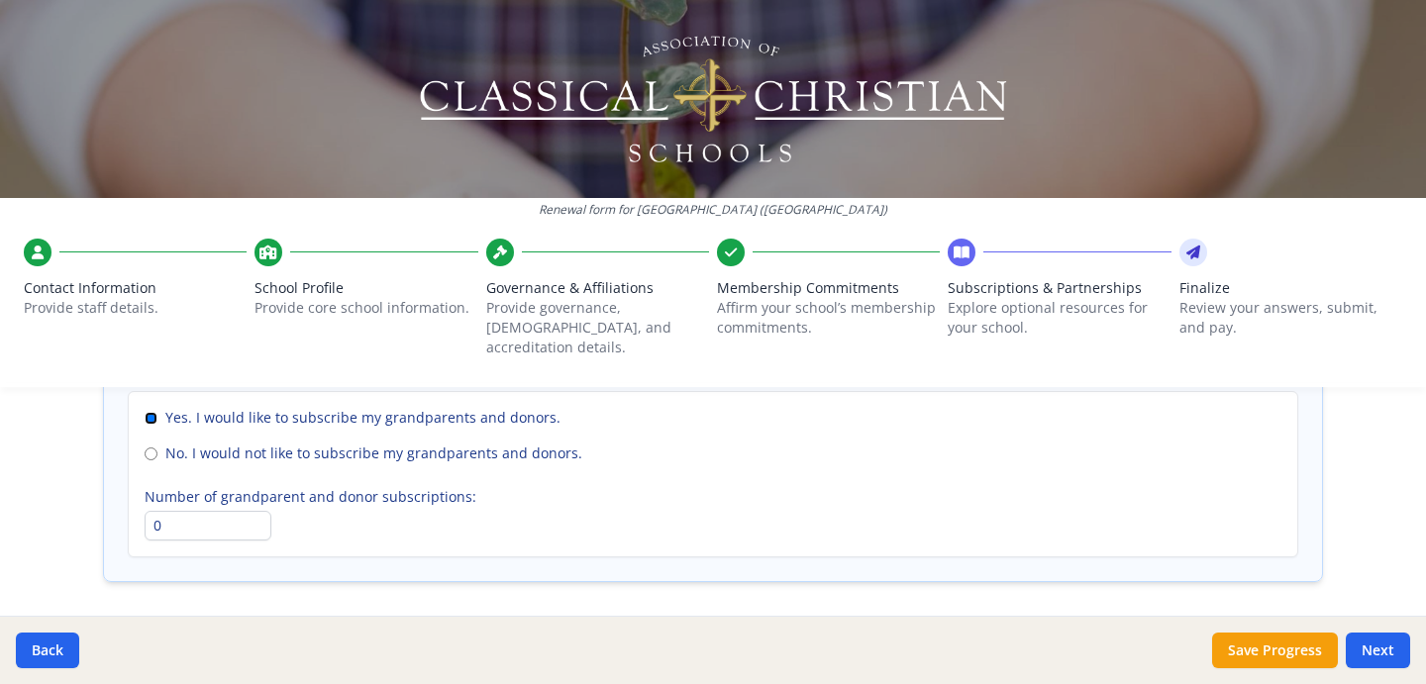
scroll to position [1533, 0]
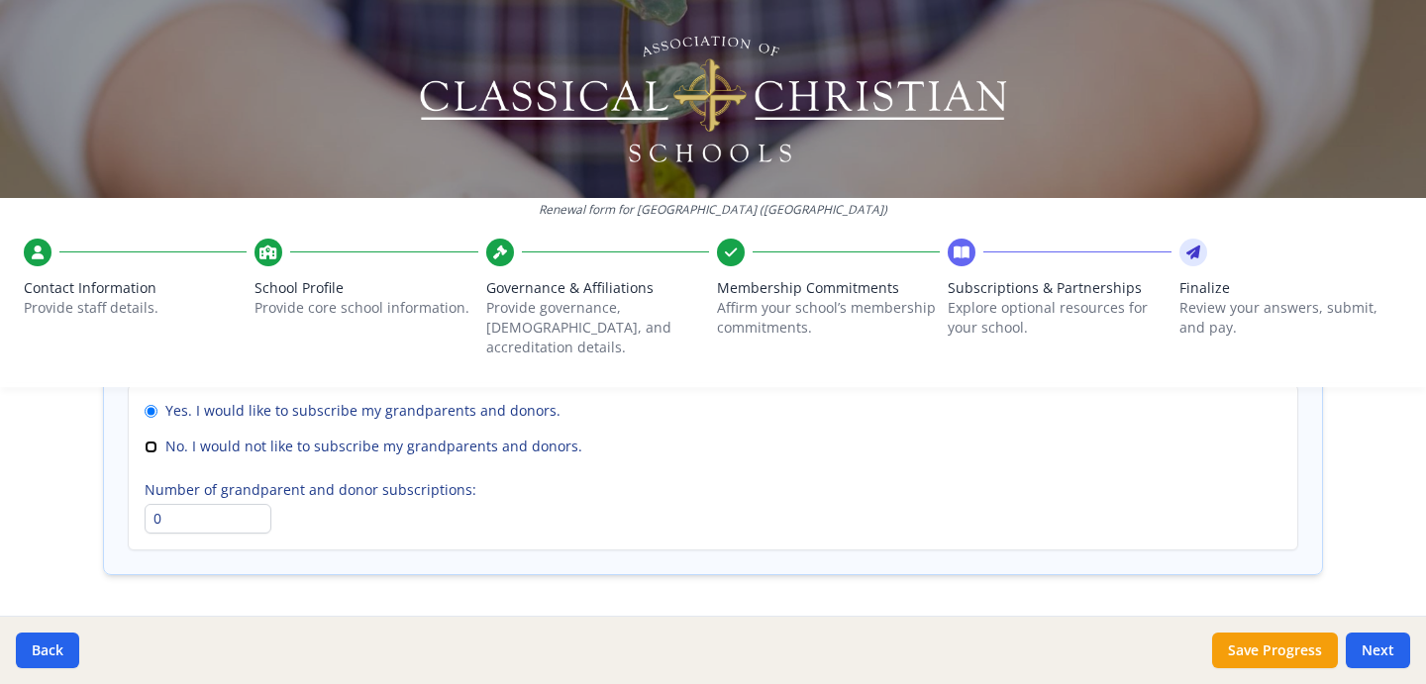
click at [149, 441] on input "No. I would not like to subscribe my grandparents and donors." at bounding box center [151, 447] width 13 height 13
radio input "true"
radio input "false"
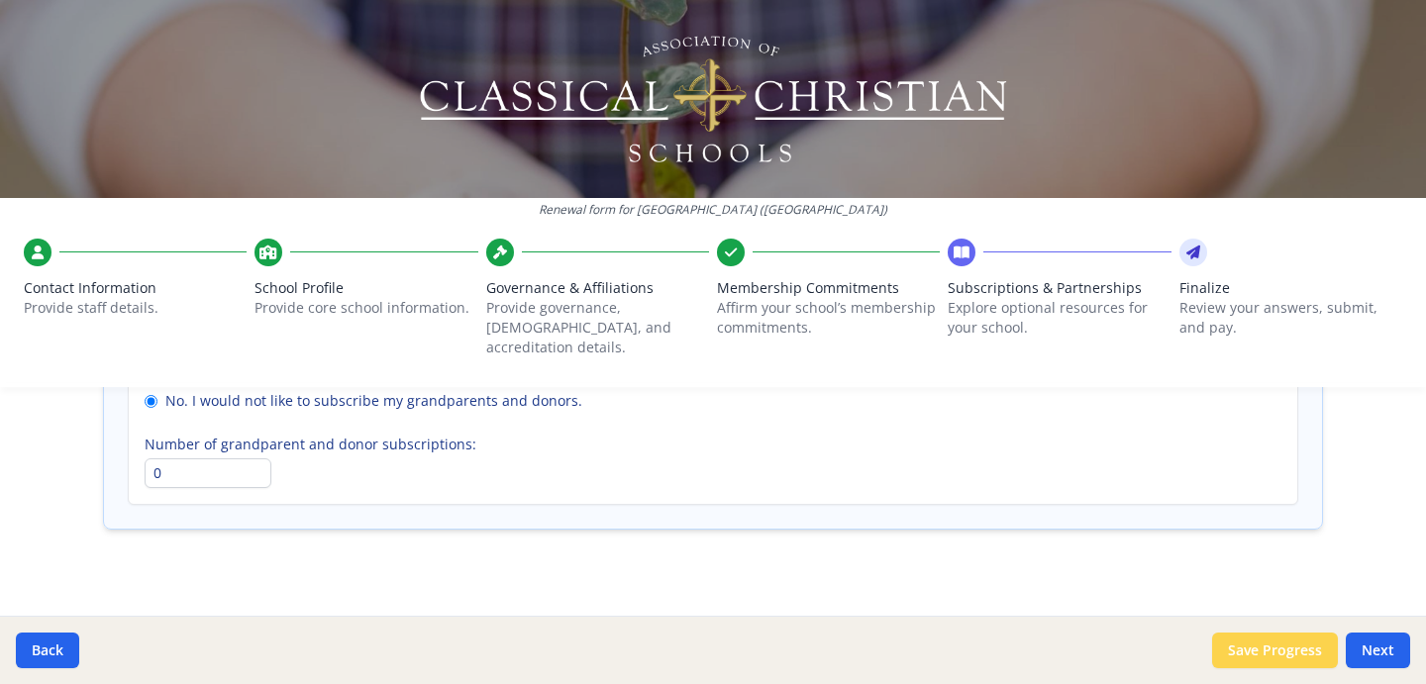
click at [1309, 648] on button "Save Progress" at bounding box center [1275, 651] width 126 height 36
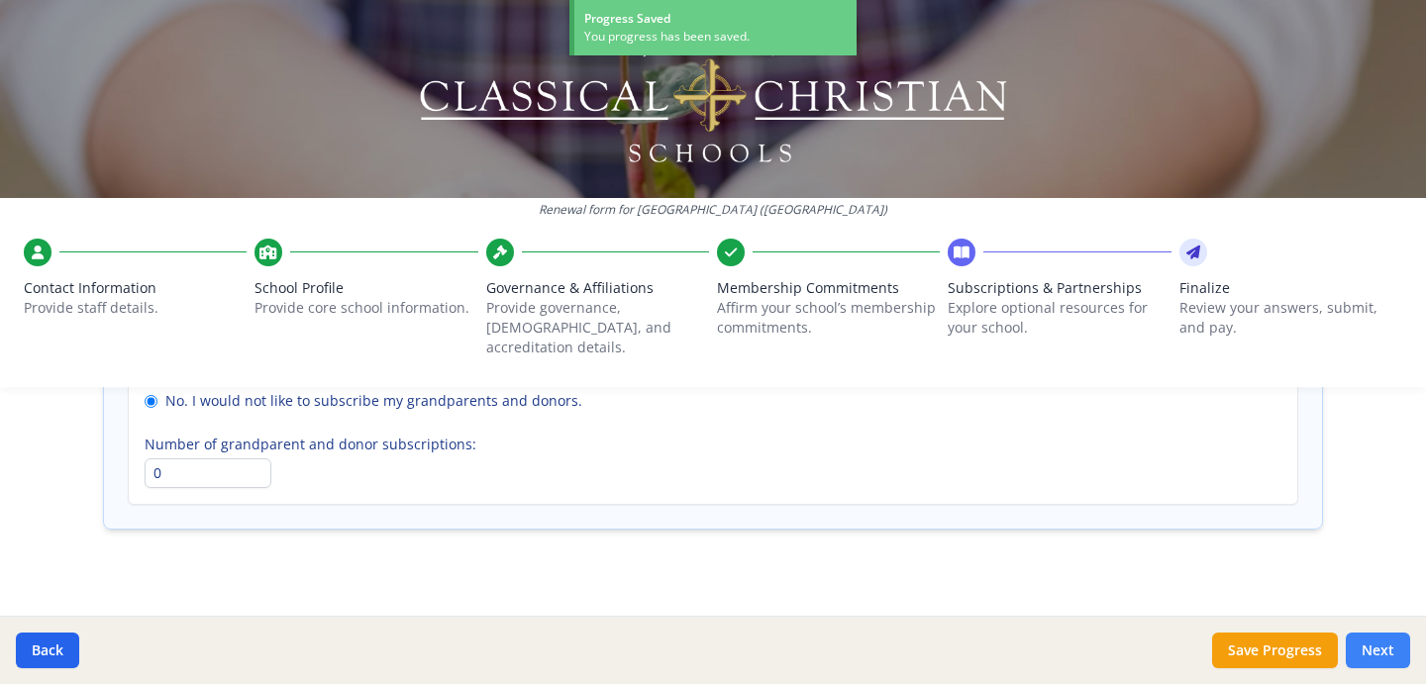
click at [1368, 653] on button "Next" at bounding box center [1378, 651] width 64 height 36
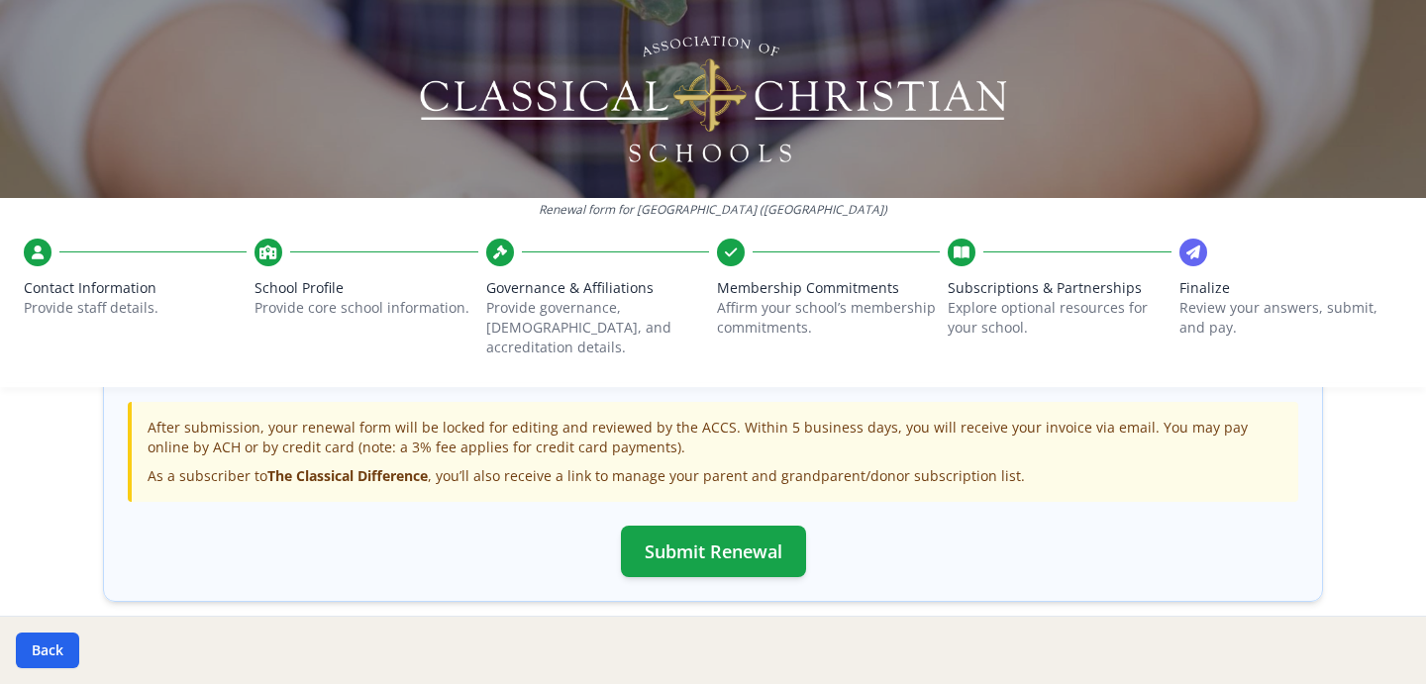
scroll to position [729, 0]
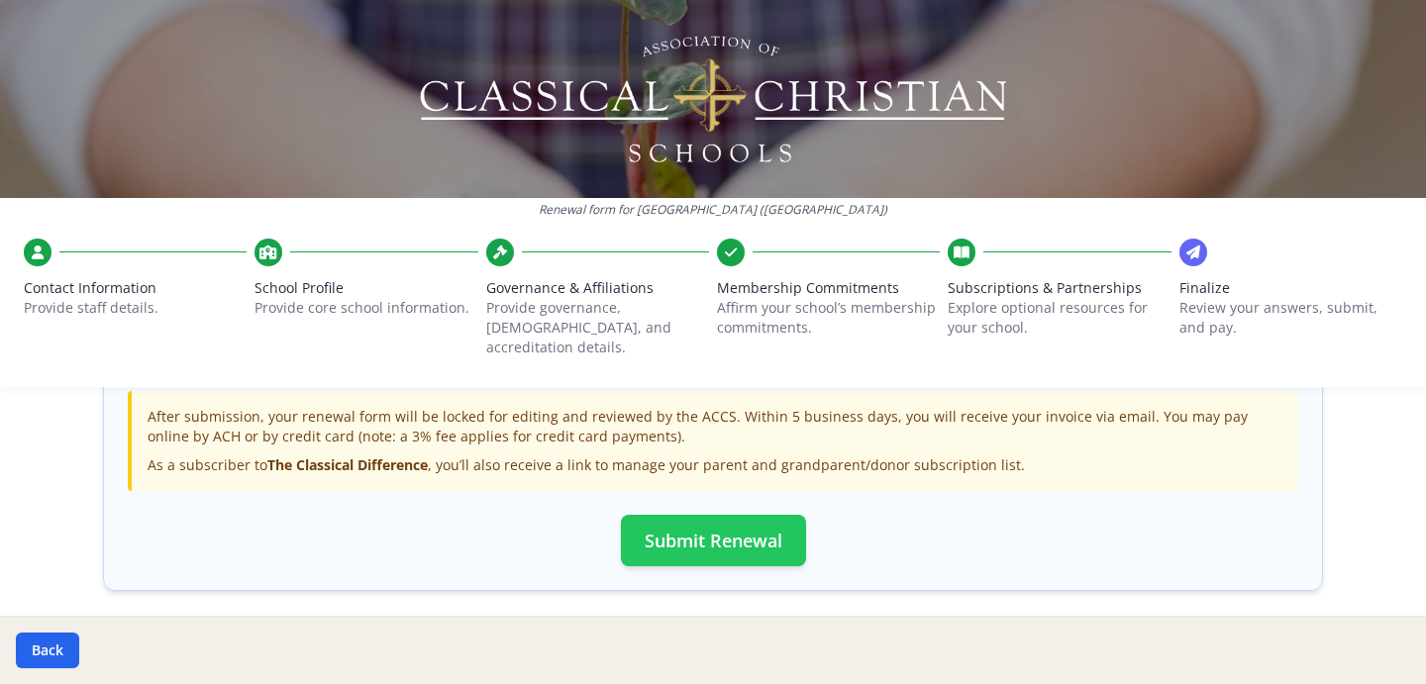
click at [713, 524] on button "Submit Renewal" at bounding box center [713, 541] width 185 height 52
